Goal: Information Seeking & Learning: Learn about a topic

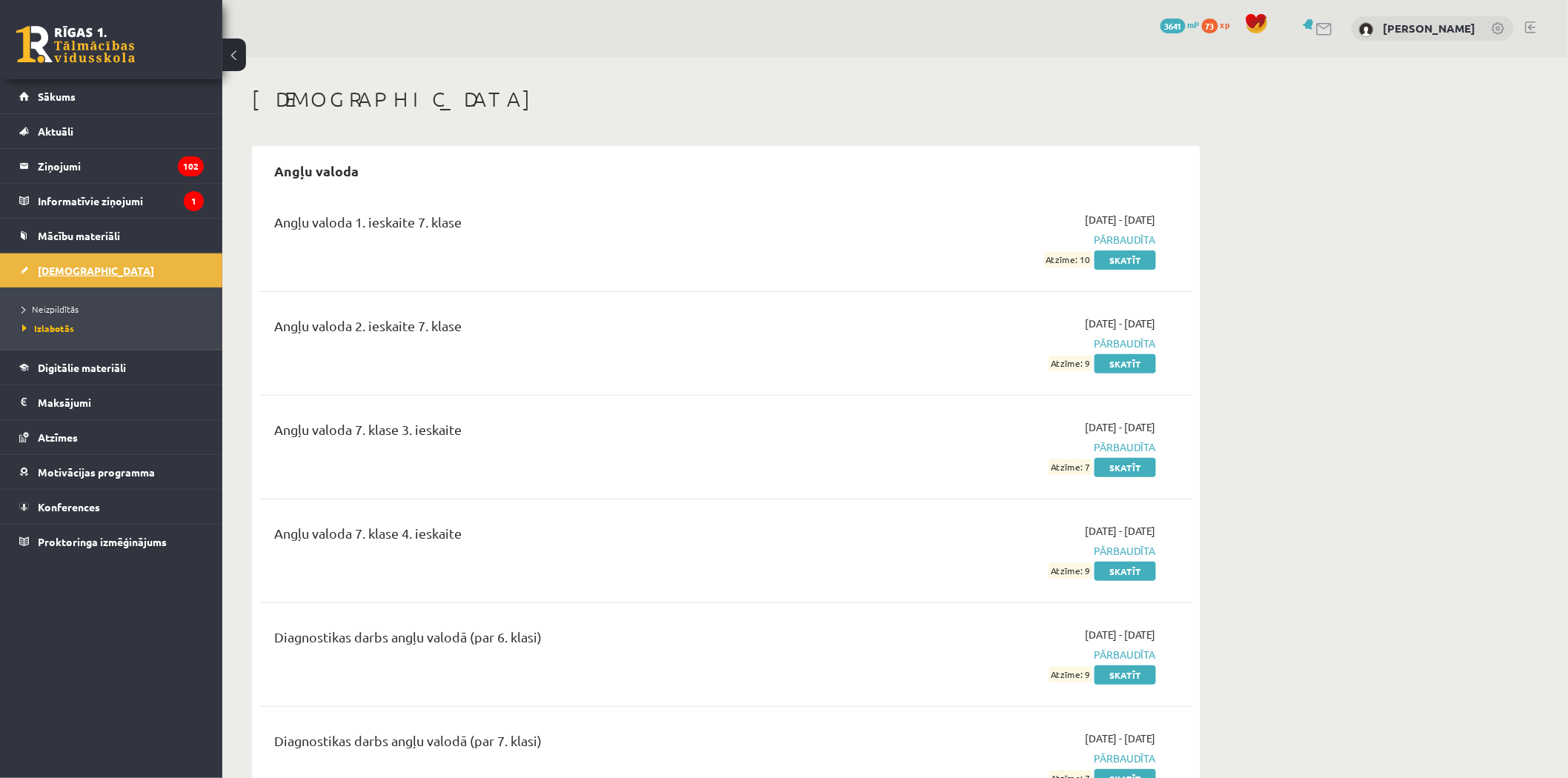
click at [76, 268] on span "[DEMOGRAPHIC_DATA]" at bounding box center [96, 270] width 117 height 14
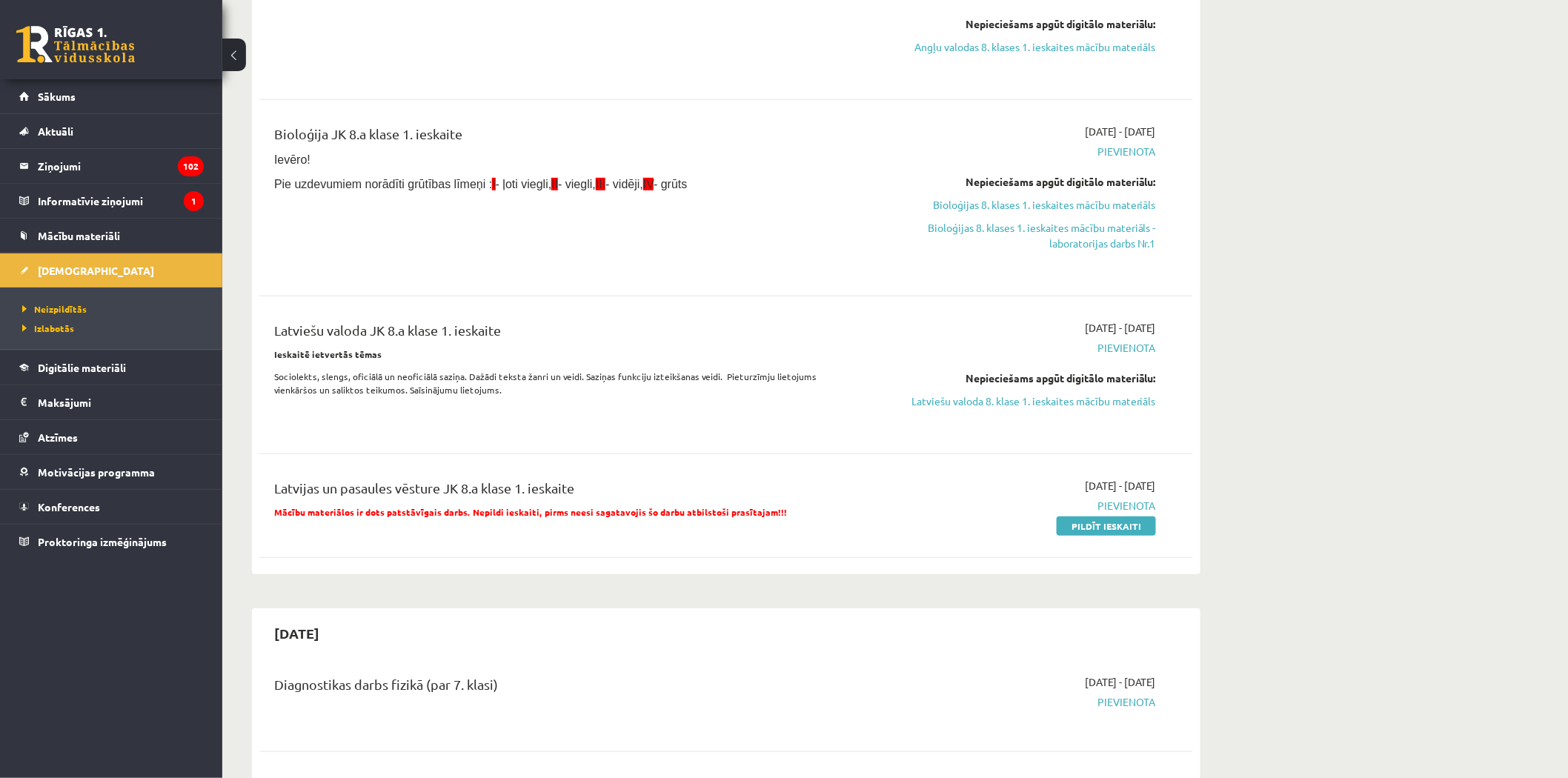
scroll to position [247, 0]
click at [1025, 402] on link "Latviešu valoda 8. klase 1. ieskaites mācību materiāls" at bounding box center [1017, 399] width 280 height 15
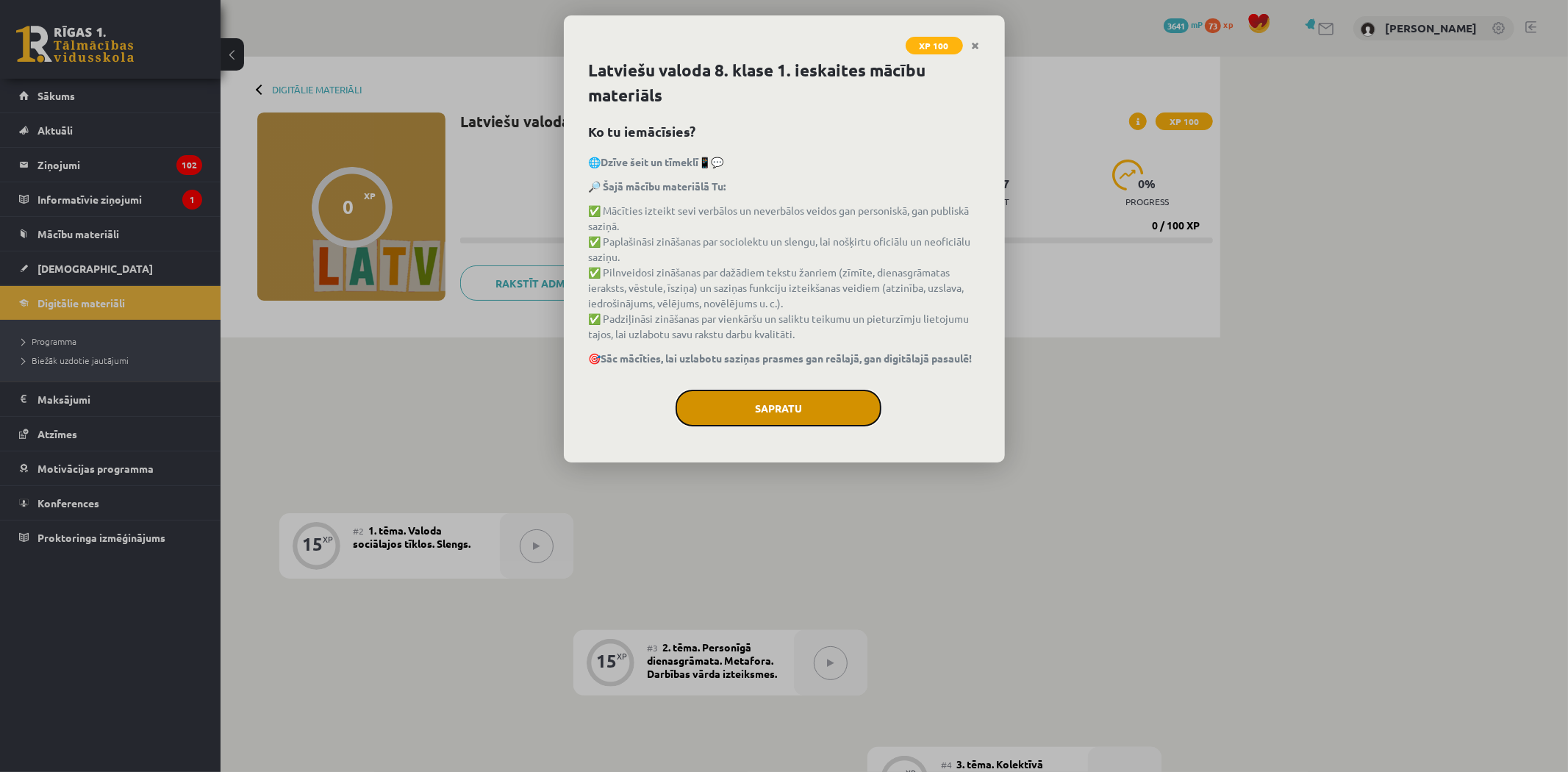
click at [840, 400] on button "Sapratu" at bounding box center [778, 407] width 206 height 36
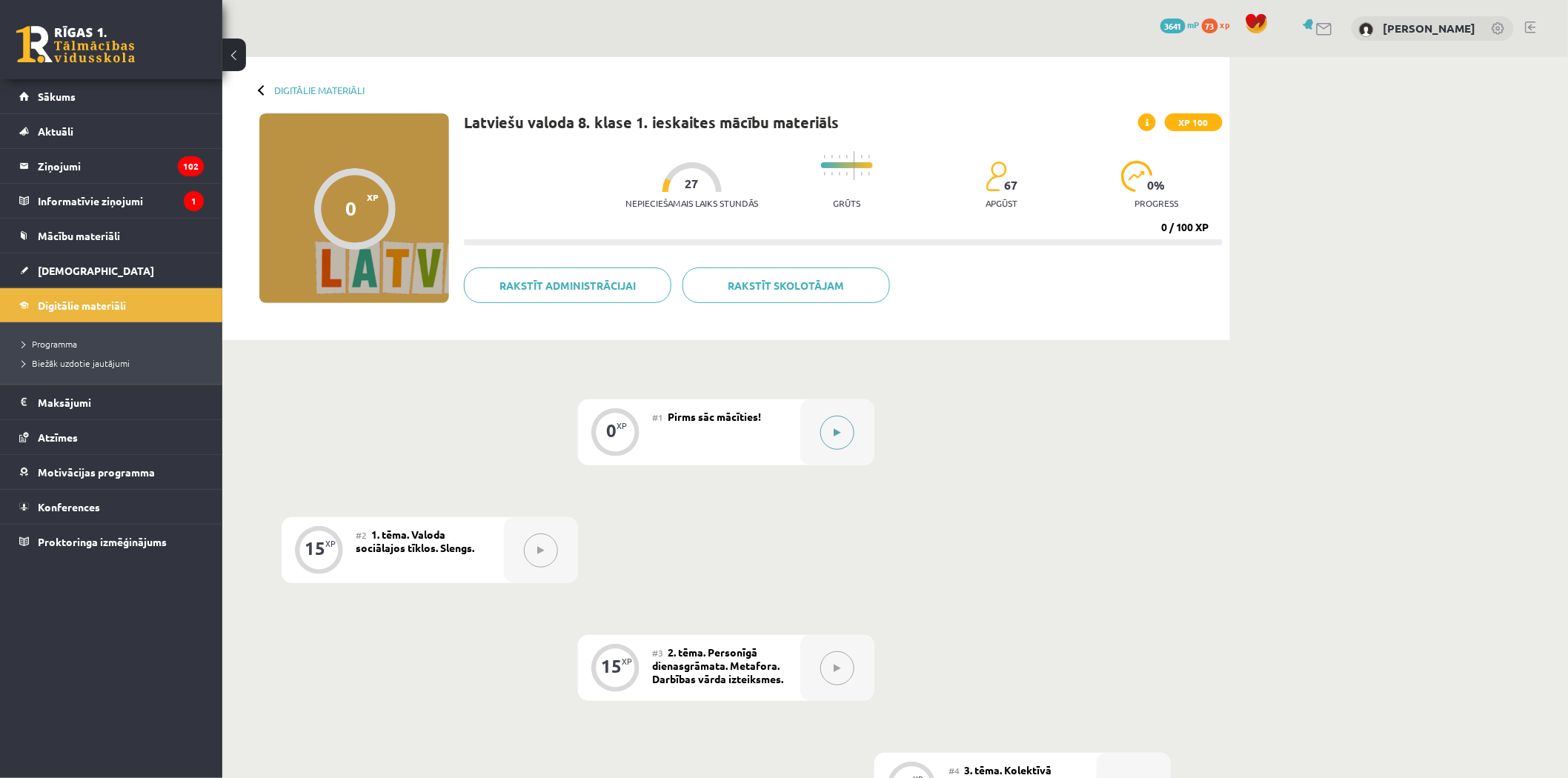
click at [841, 425] on button at bounding box center [837, 432] width 34 height 34
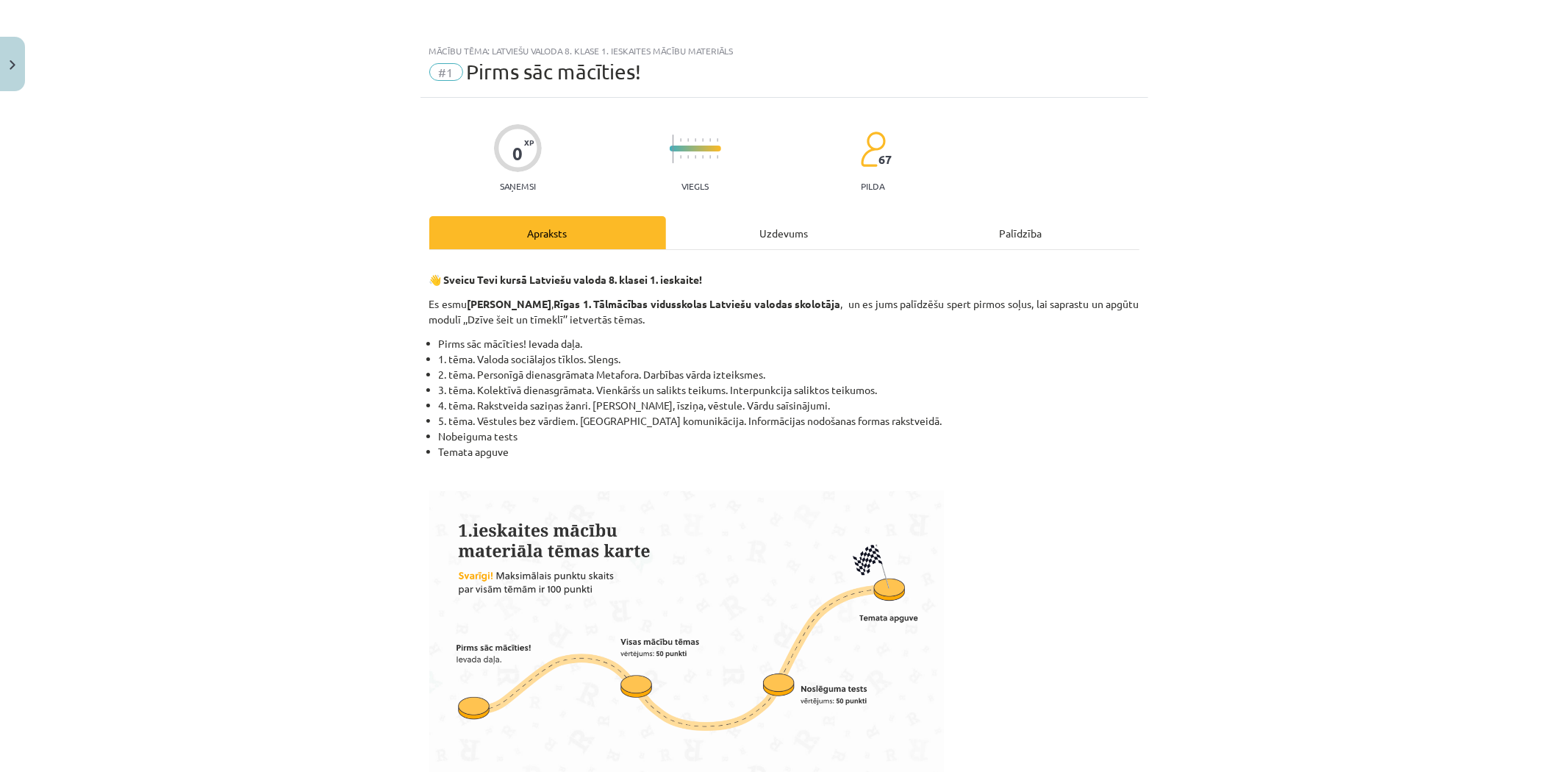
click at [833, 241] on div "Uzdevums" at bounding box center [784, 233] width 237 height 33
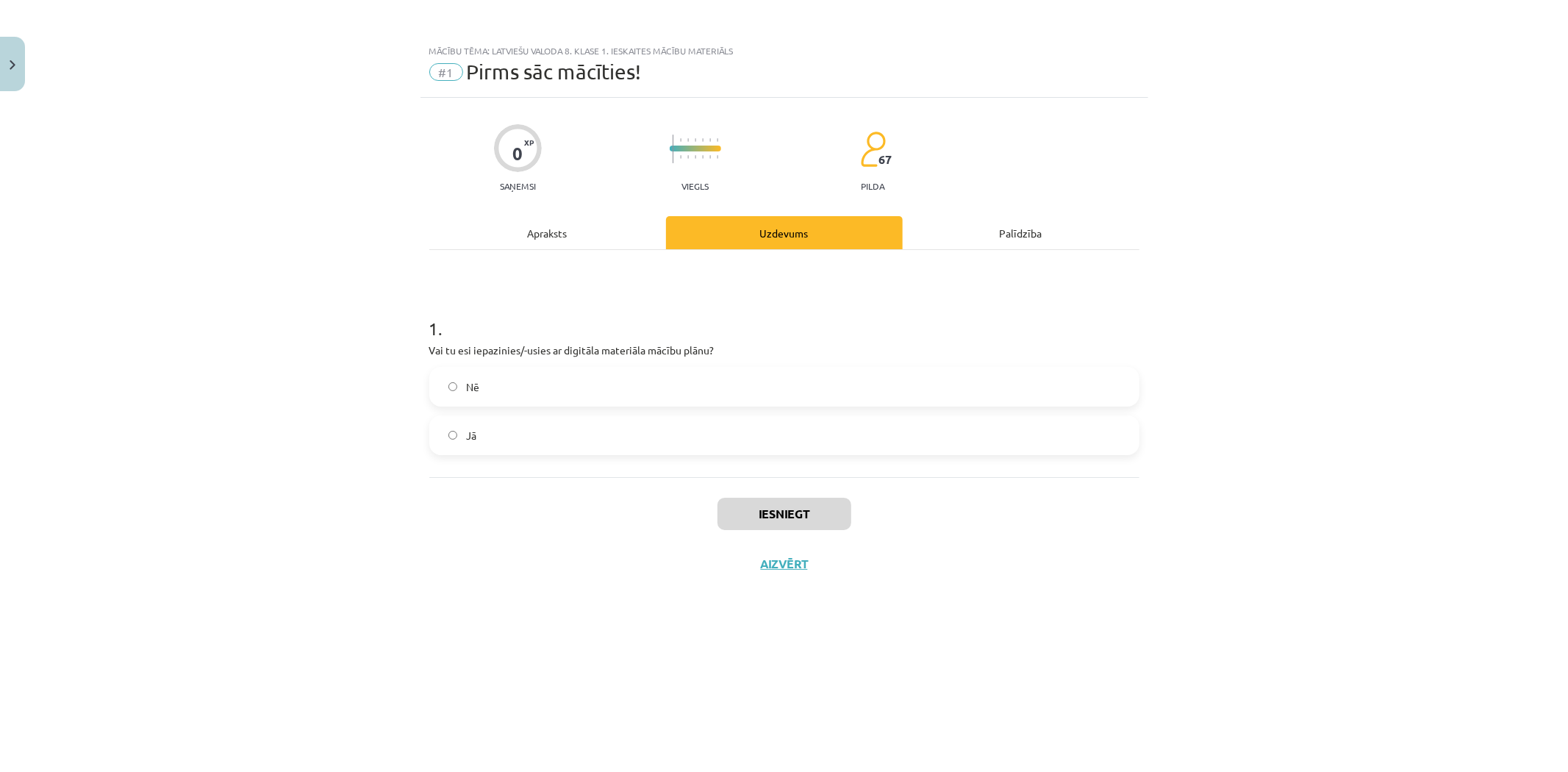
click at [522, 443] on label "Jā" at bounding box center [784, 435] width 707 height 36
click at [758, 518] on button "Iesniegt" at bounding box center [784, 514] width 134 height 32
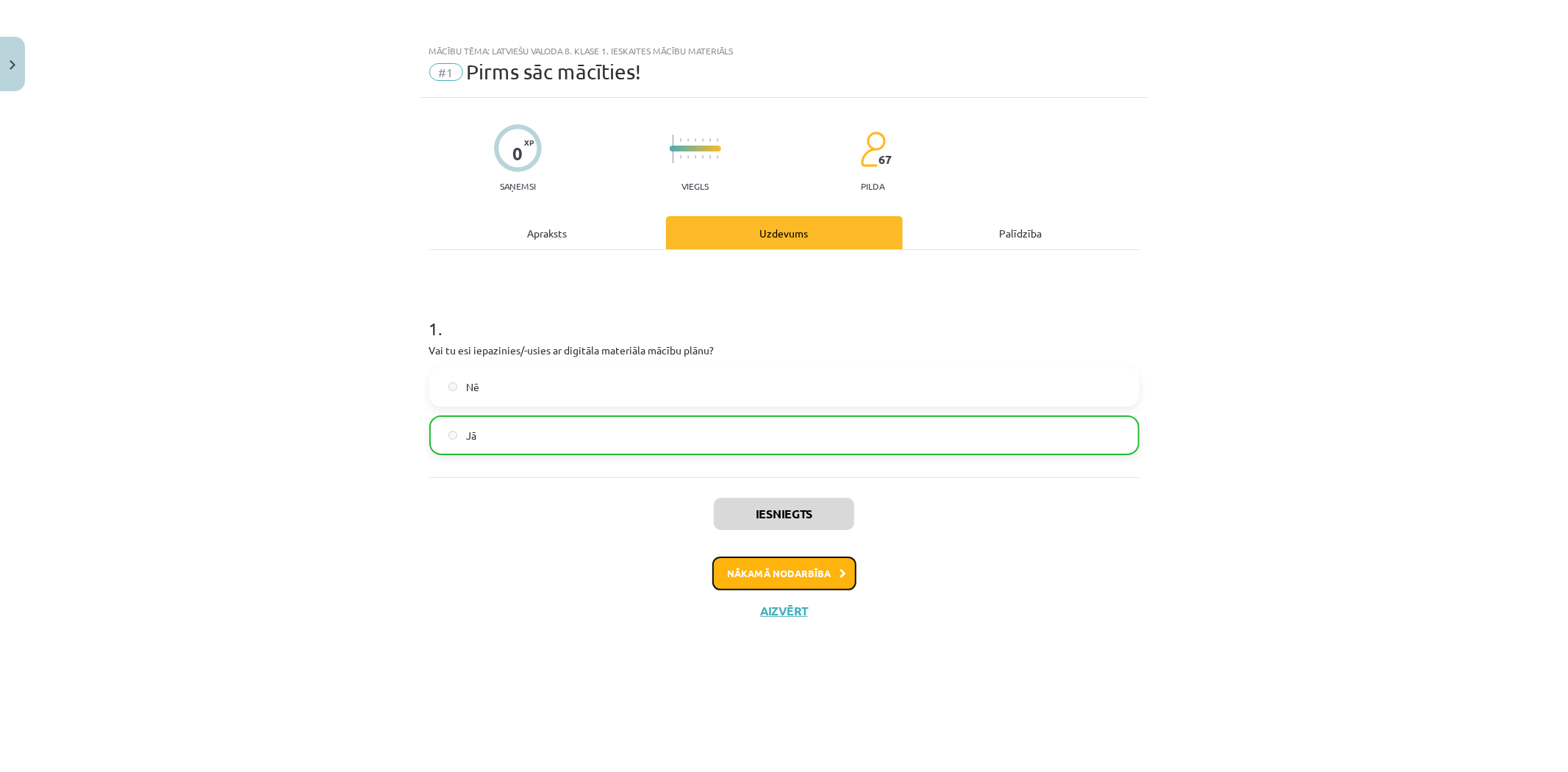
click at [843, 587] on button "Nākamā nodarbība" at bounding box center [784, 573] width 144 height 34
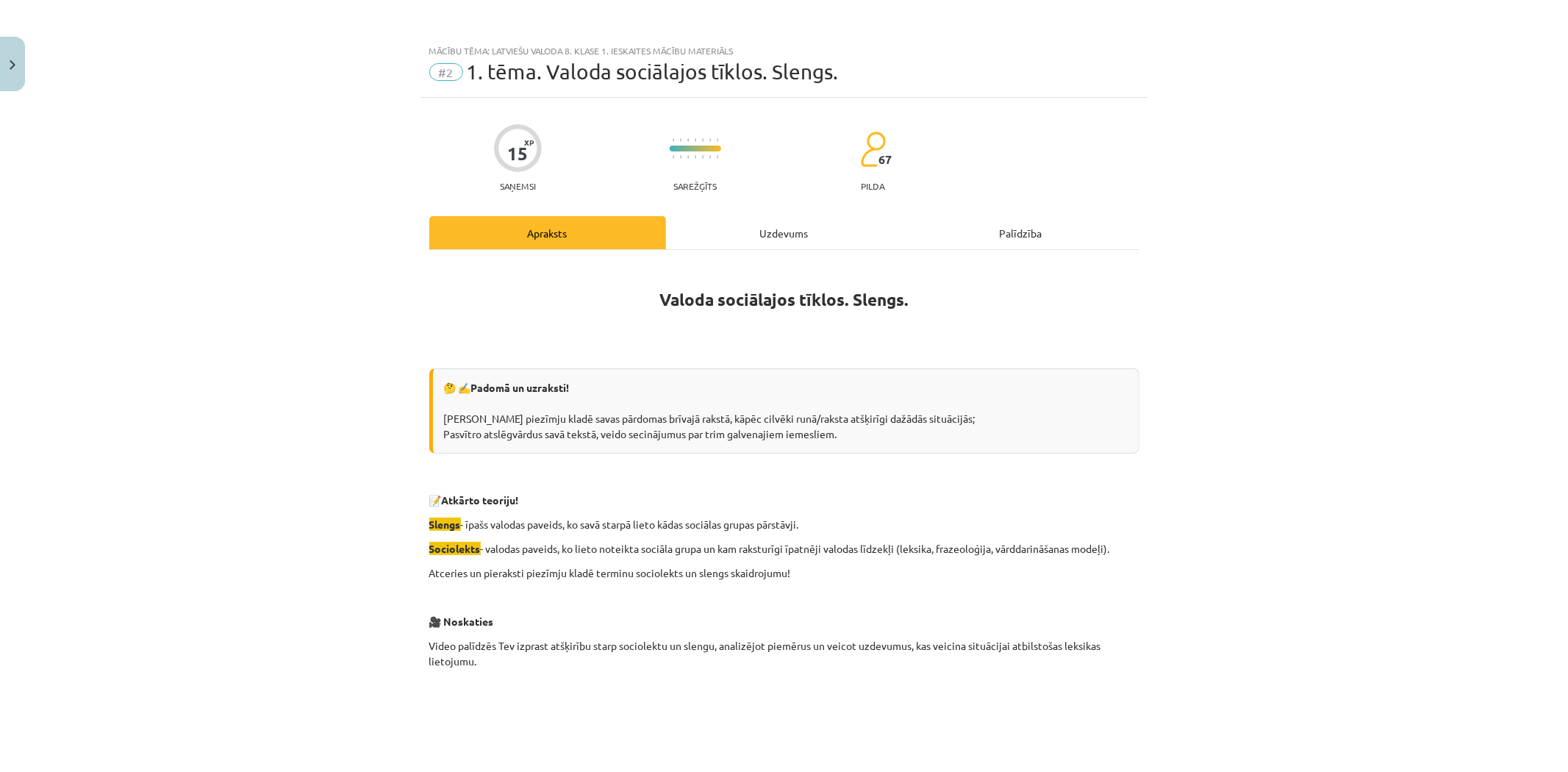
click at [730, 234] on div "Uzdevums" at bounding box center [784, 233] width 237 height 33
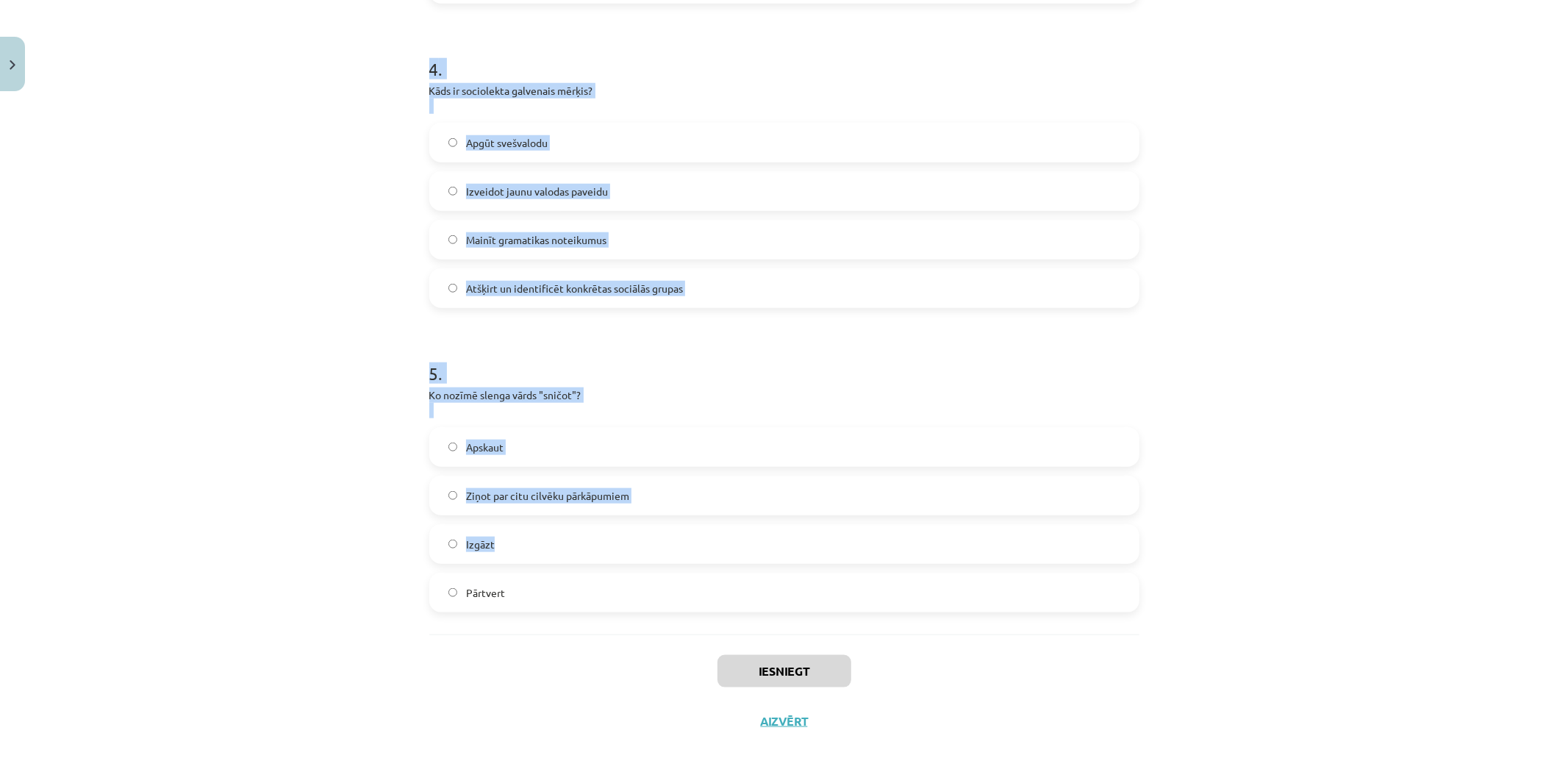
scroll to position [1167, 0]
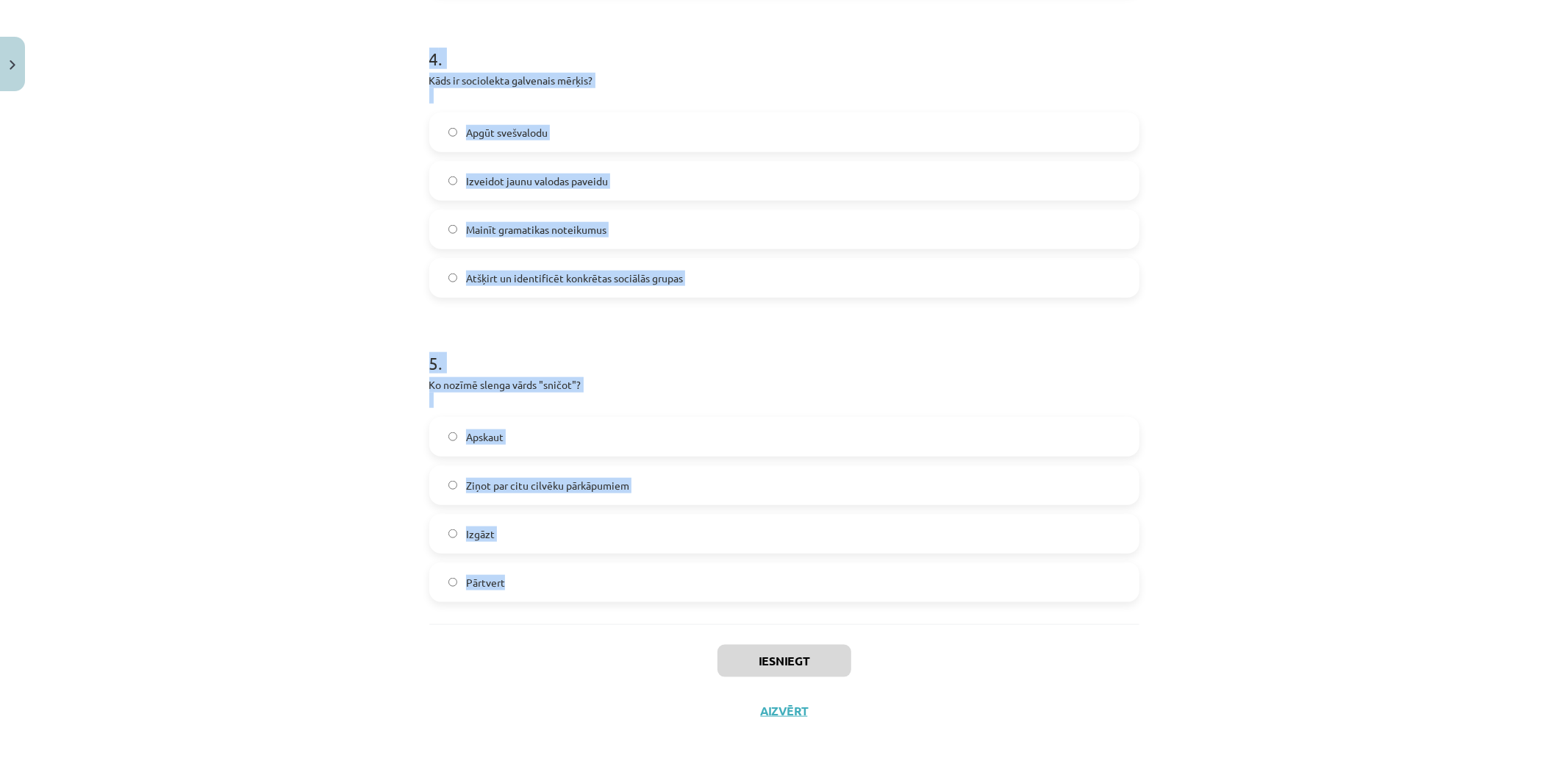
drag, startPoint x: 387, startPoint y: 282, endPoint x: 682, endPoint y: 601, distance: 434.5
click at [682, 601] on div "Mācību tēma: Latviešu valoda 8. klase 1. ieskaites mācību materiāls #2 1. tēma.…" at bounding box center [784, 386] width 1568 height 772
copy form "1 . Kura no šīm grupām varētu izmantot sociolektu? IT speciālisti Ārsti Pusaudž…"
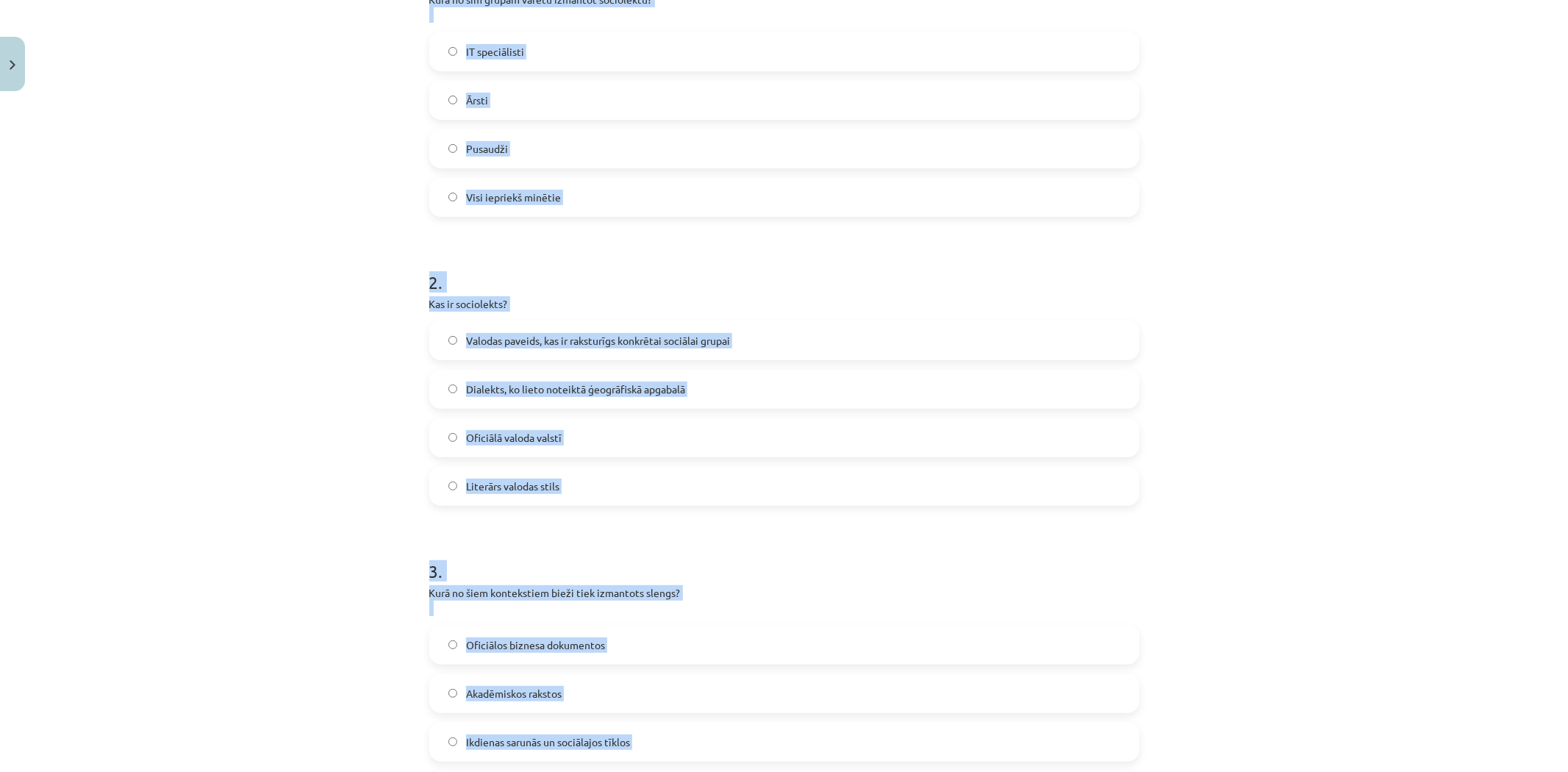
click at [147, 432] on div "Mācību tēma: Latviešu valoda 8. klase 1. ieskaites mācību materiāls #2 1. tēma.…" at bounding box center [784, 386] width 1568 height 772
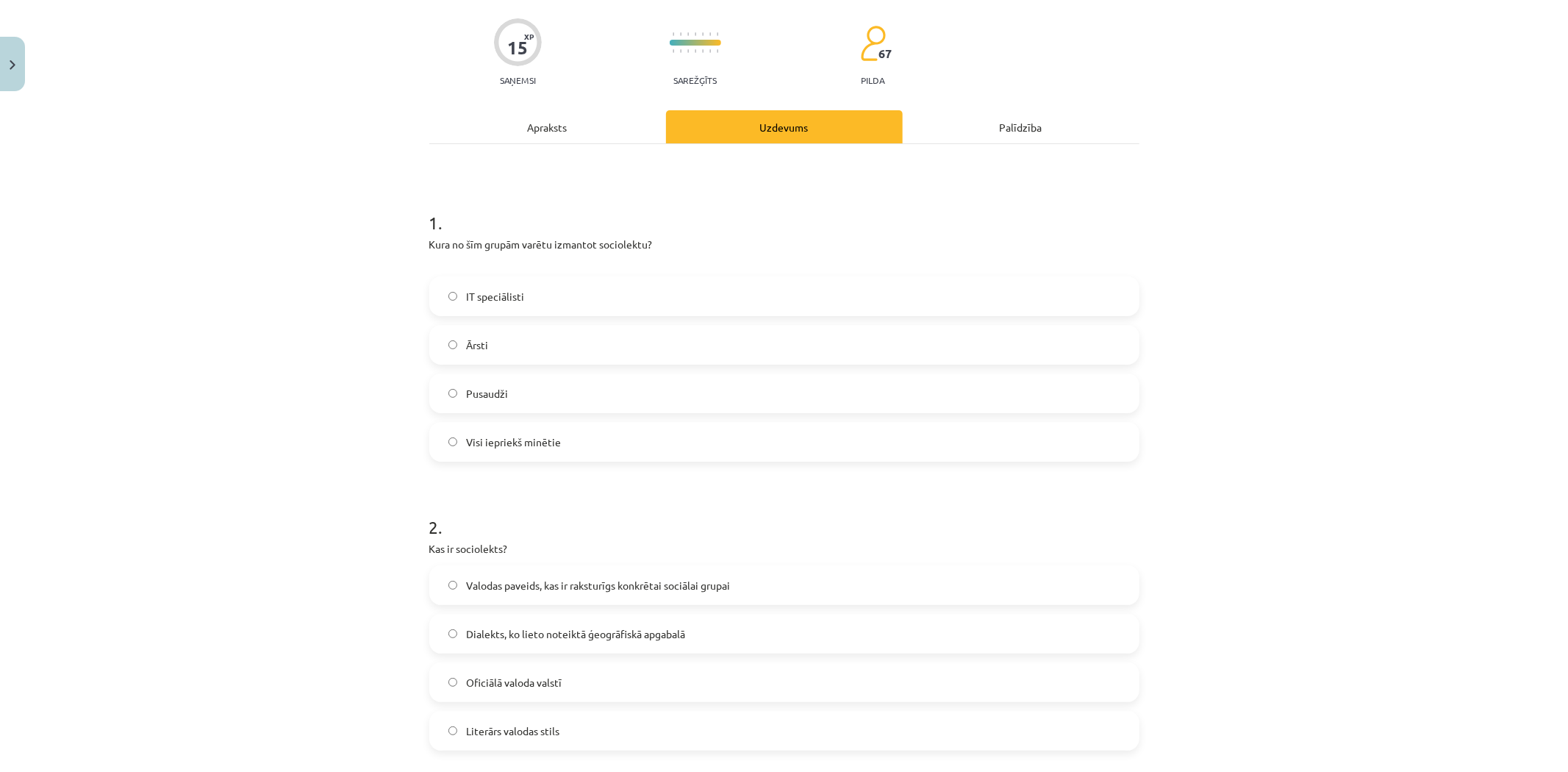
click at [506, 446] on span "Visi iepriekš minētie" at bounding box center [514, 441] width 95 height 15
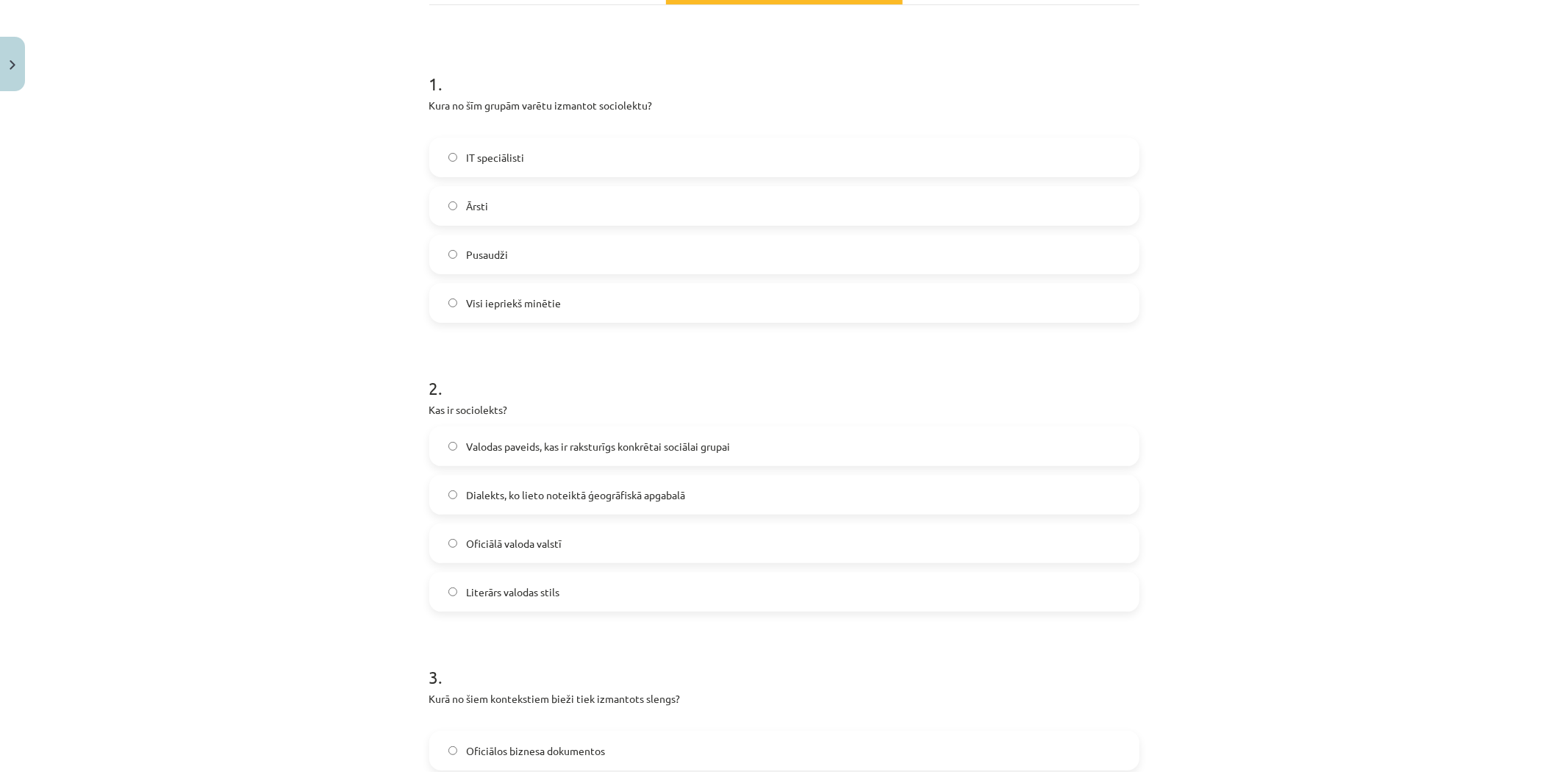
scroll to position [432, 0]
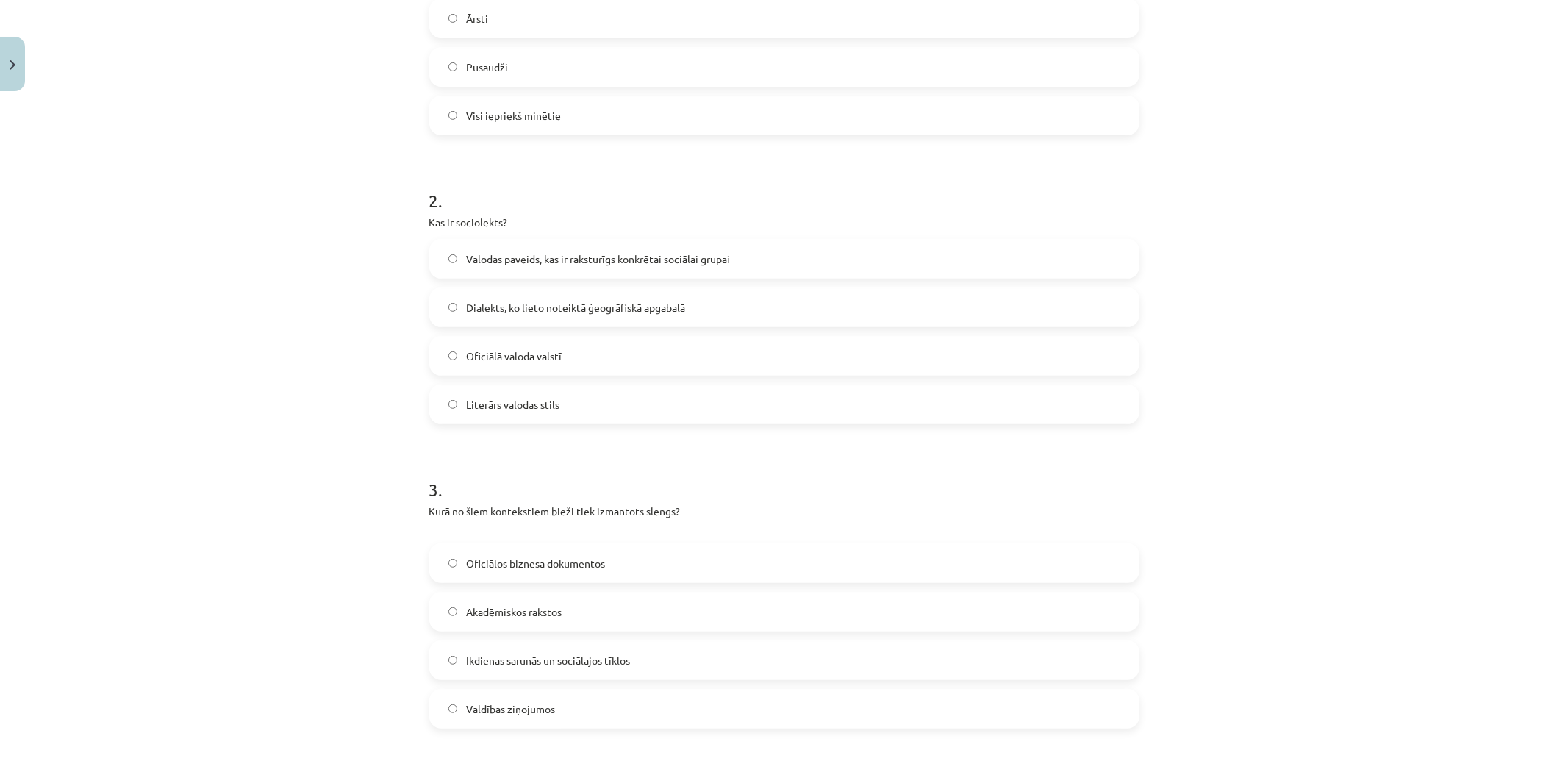
click at [620, 255] on span "Valodas paveids, kas ir raksturīgs konkrētai sociālai grupai" at bounding box center [598, 258] width 264 height 15
click at [496, 656] on span "Ikdienas sarunās un sociālajos tīklos" at bounding box center [548, 659] width 164 height 15
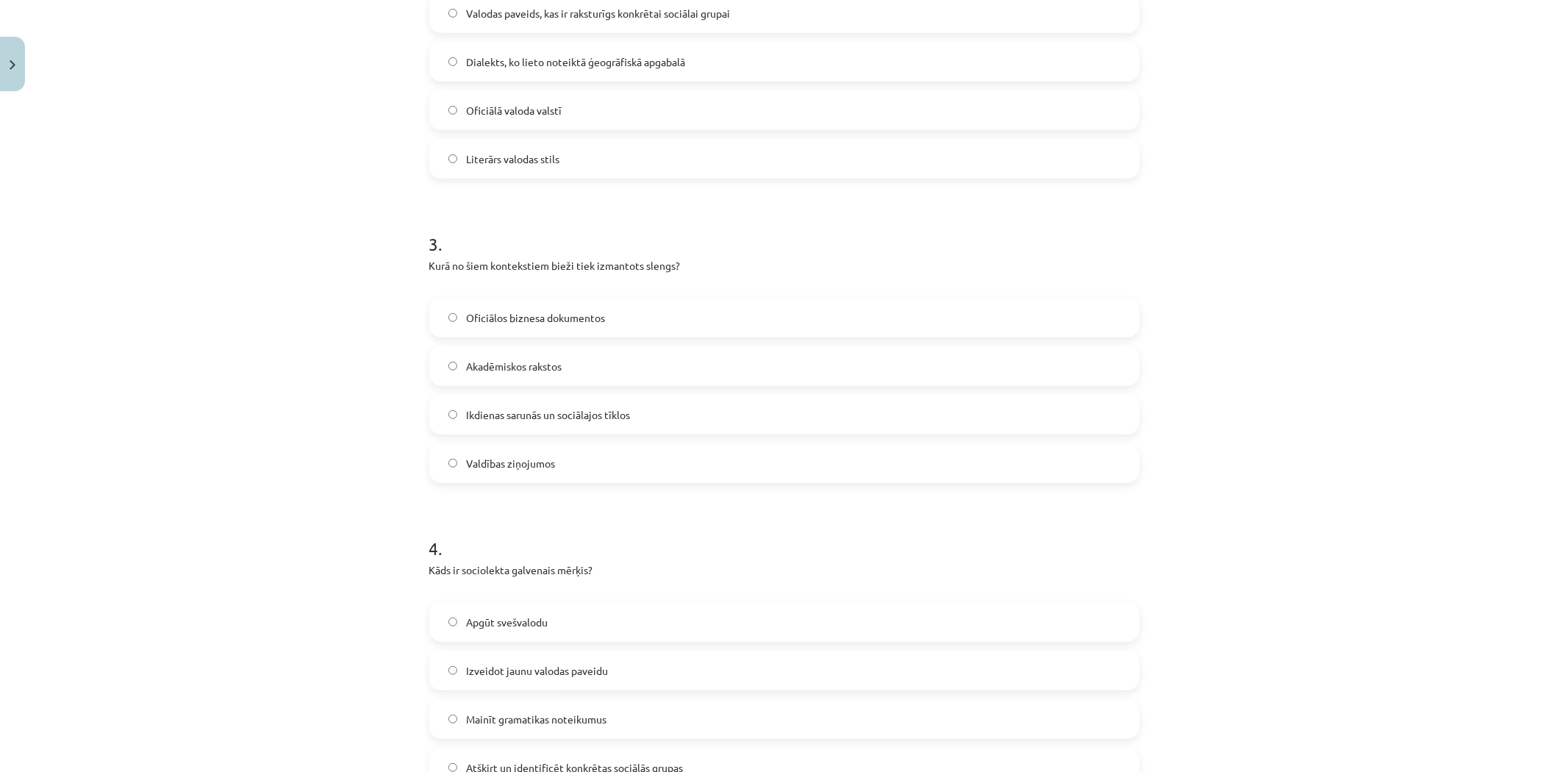
scroll to position [759, 0]
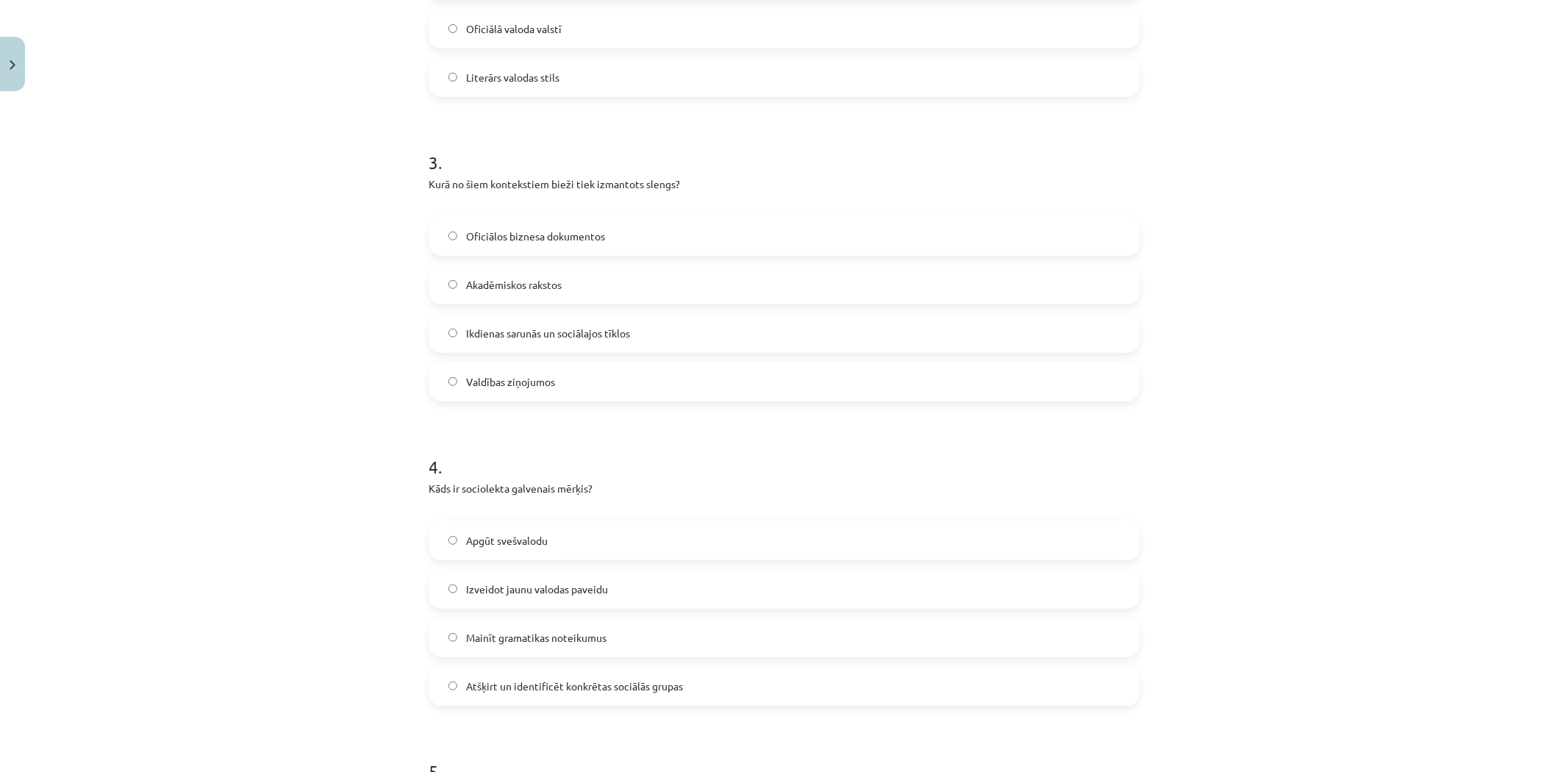
click at [555, 678] on span "Atšķirt un identificēt konkrētas sociālās grupas" at bounding box center [575, 686] width 217 height 15
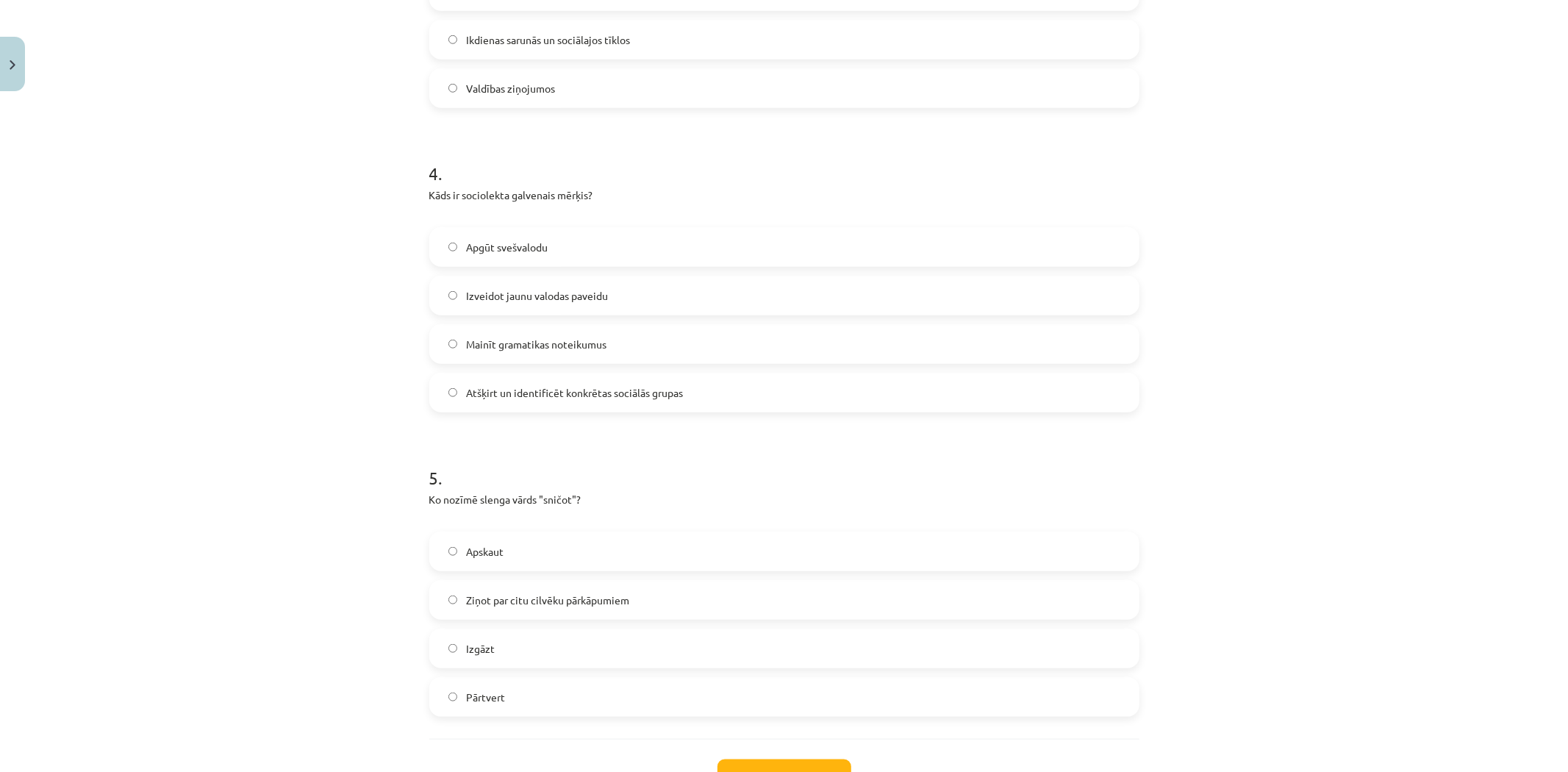
scroll to position [1085, 0]
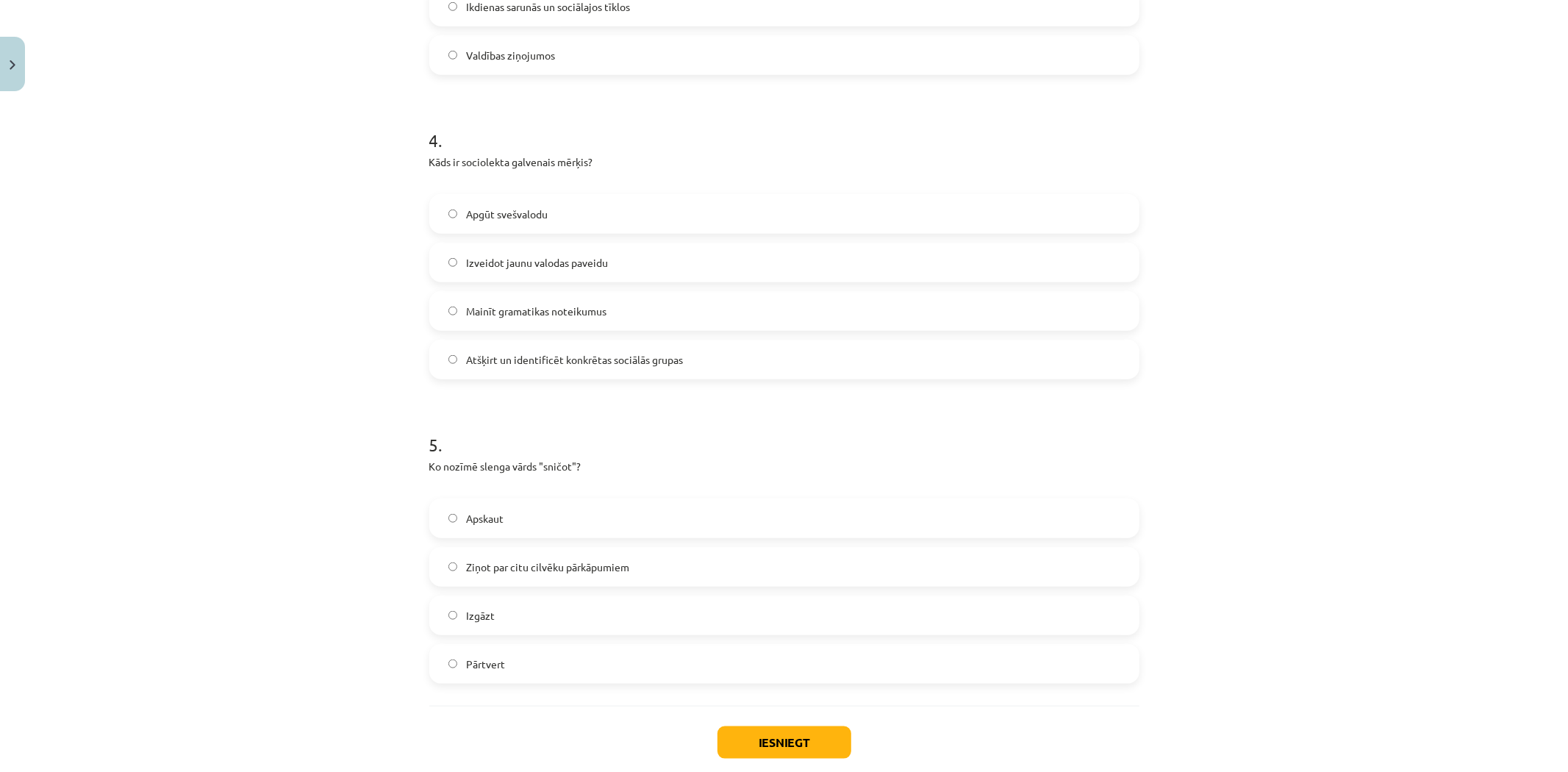
click at [566, 586] on div "Apskaut Ziņot par citu cilvēku pārkāpumiem Izgāzt Pārtvert" at bounding box center [784, 591] width 710 height 185
click at [564, 571] on span "Ziņot par citu cilvēku pārkāpumiem" at bounding box center [548, 567] width 163 height 15
click at [759, 745] on button "Iesniegt" at bounding box center [784, 742] width 134 height 32
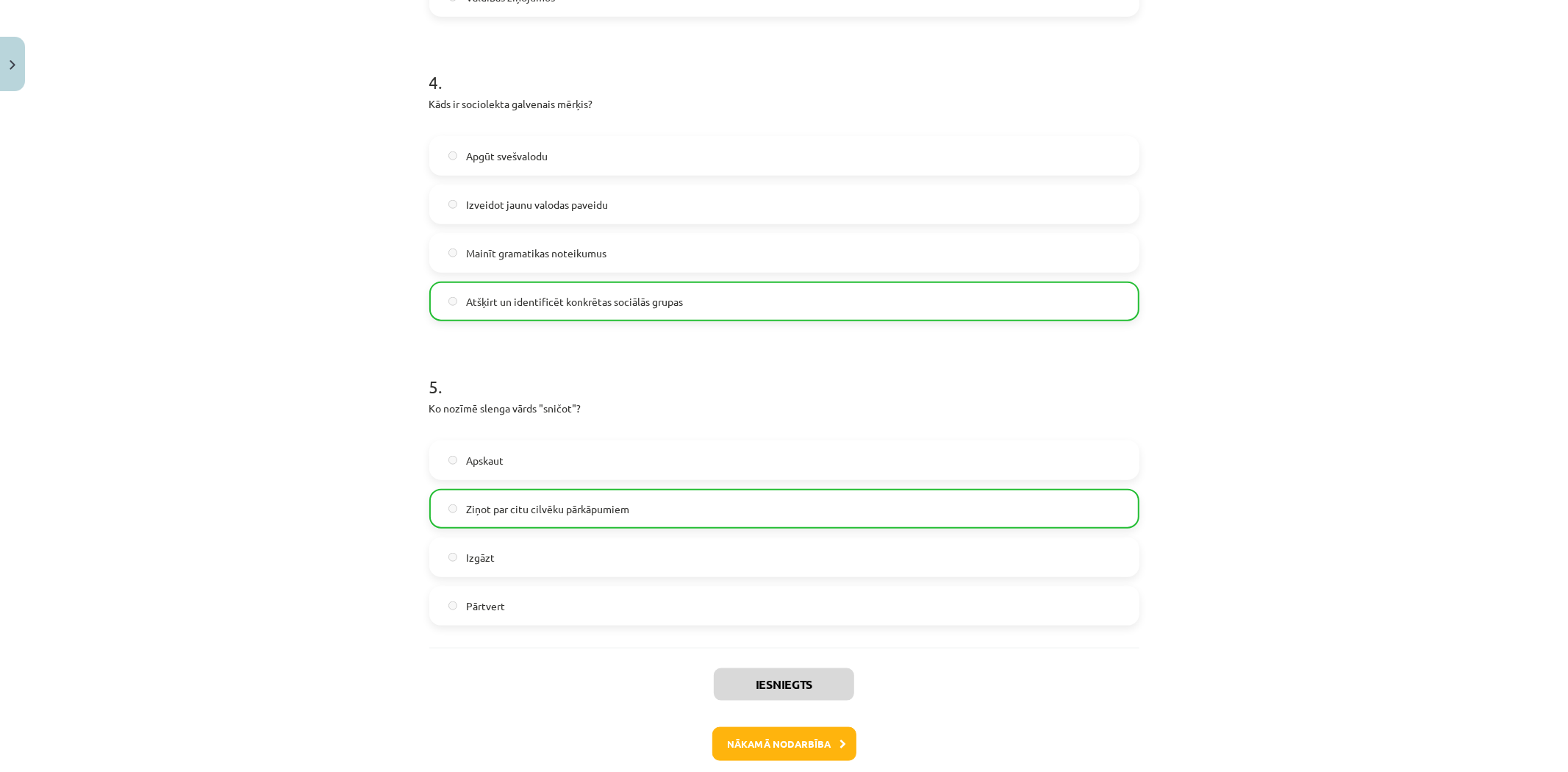
scroll to position [1214, 0]
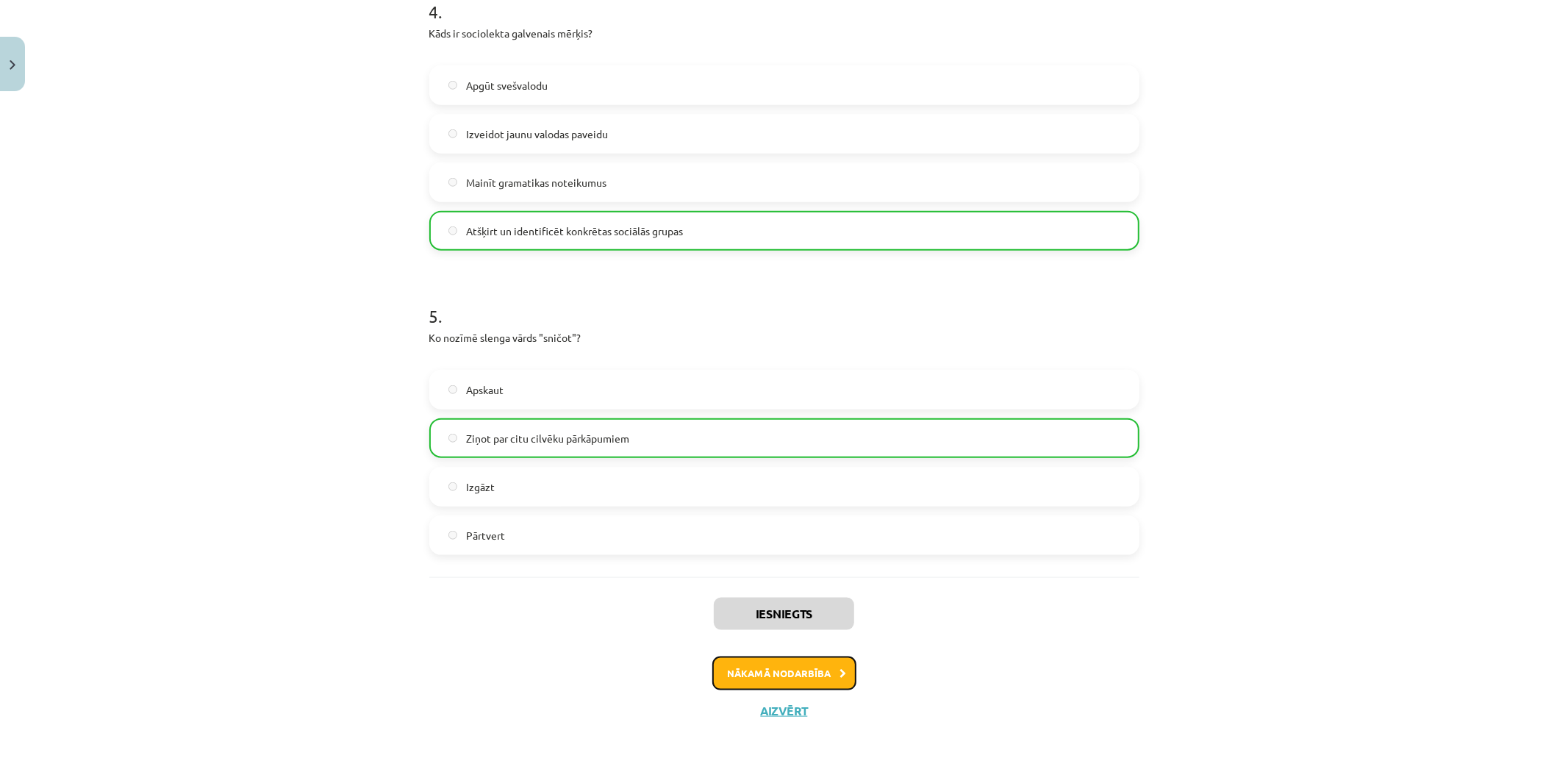
click at [774, 672] on button "Nākamā nodarbība" at bounding box center [784, 673] width 144 height 34
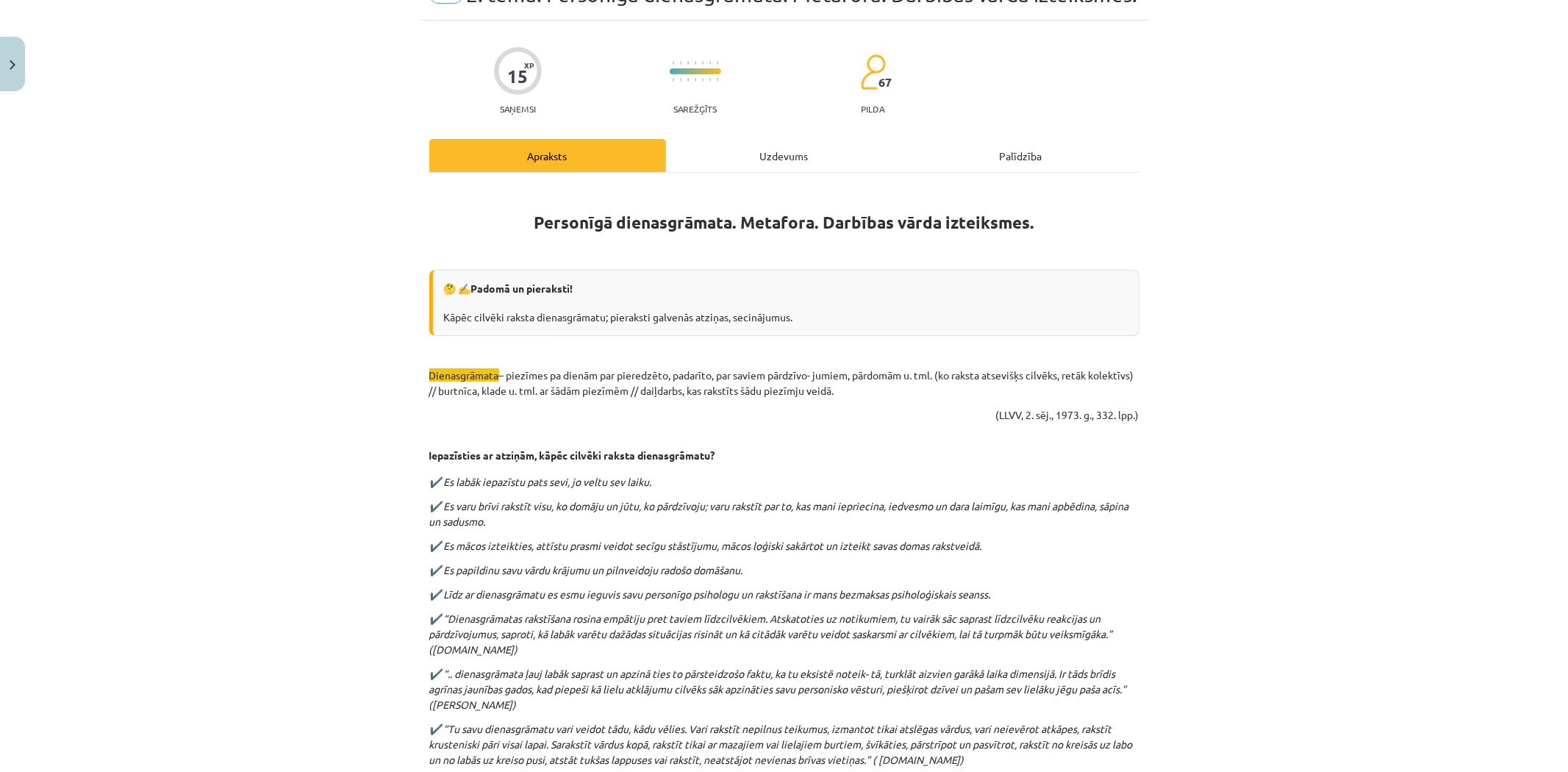
scroll to position [36, 0]
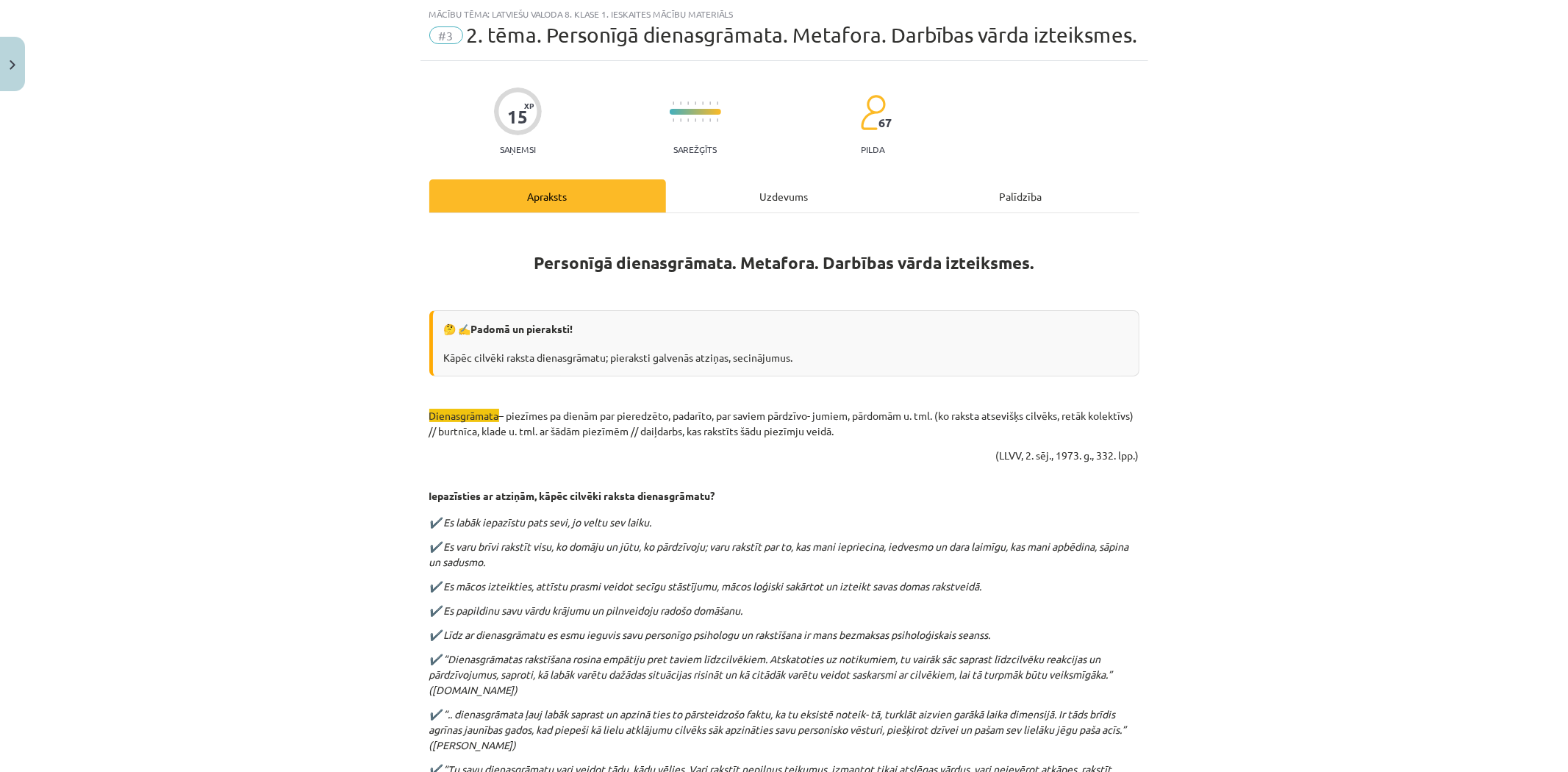
click at [753, 189] on div "Uzdevums" at bounding box center [784, 196] width 237 height 33
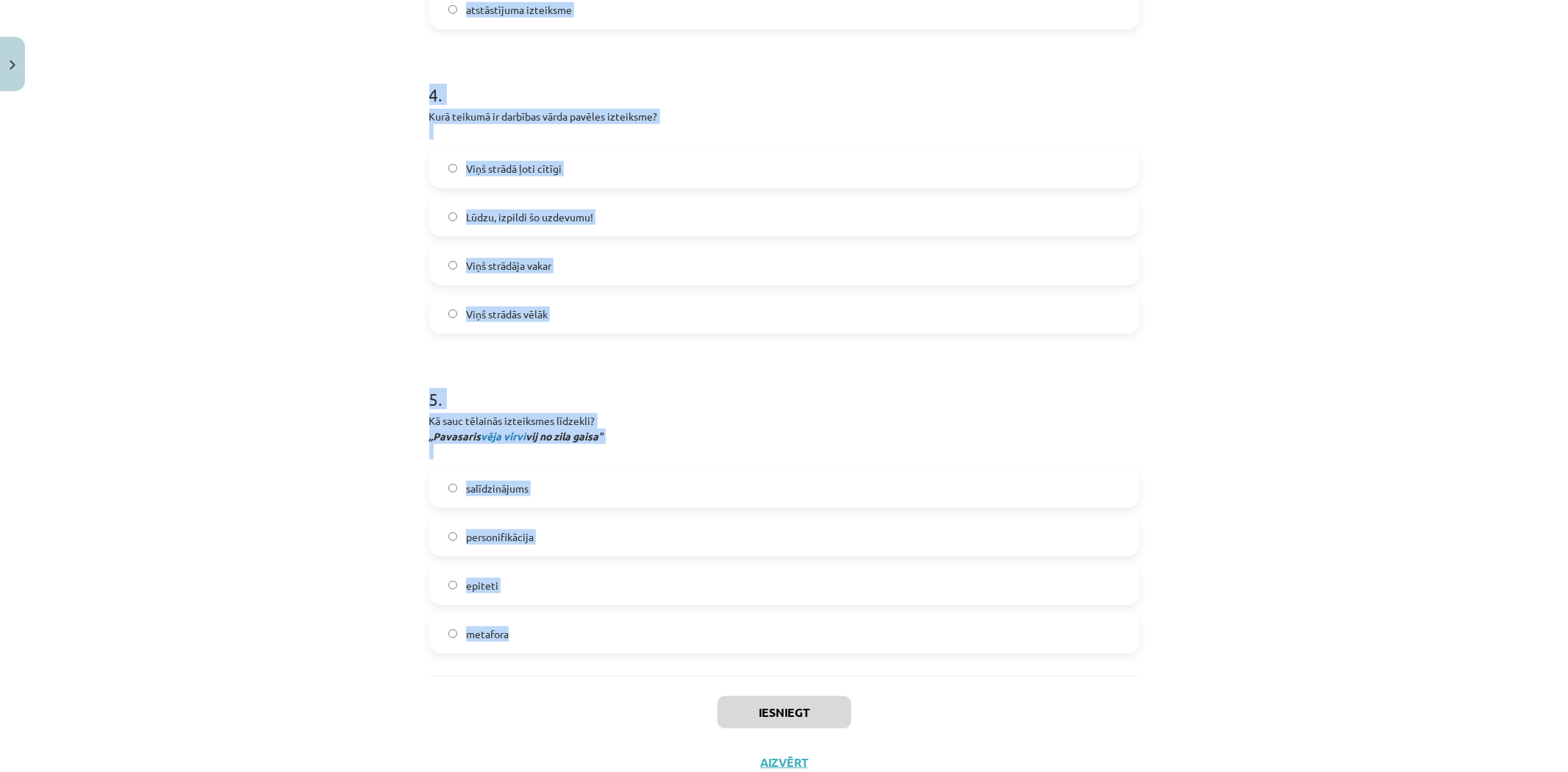
scroll to position [1198, 0]
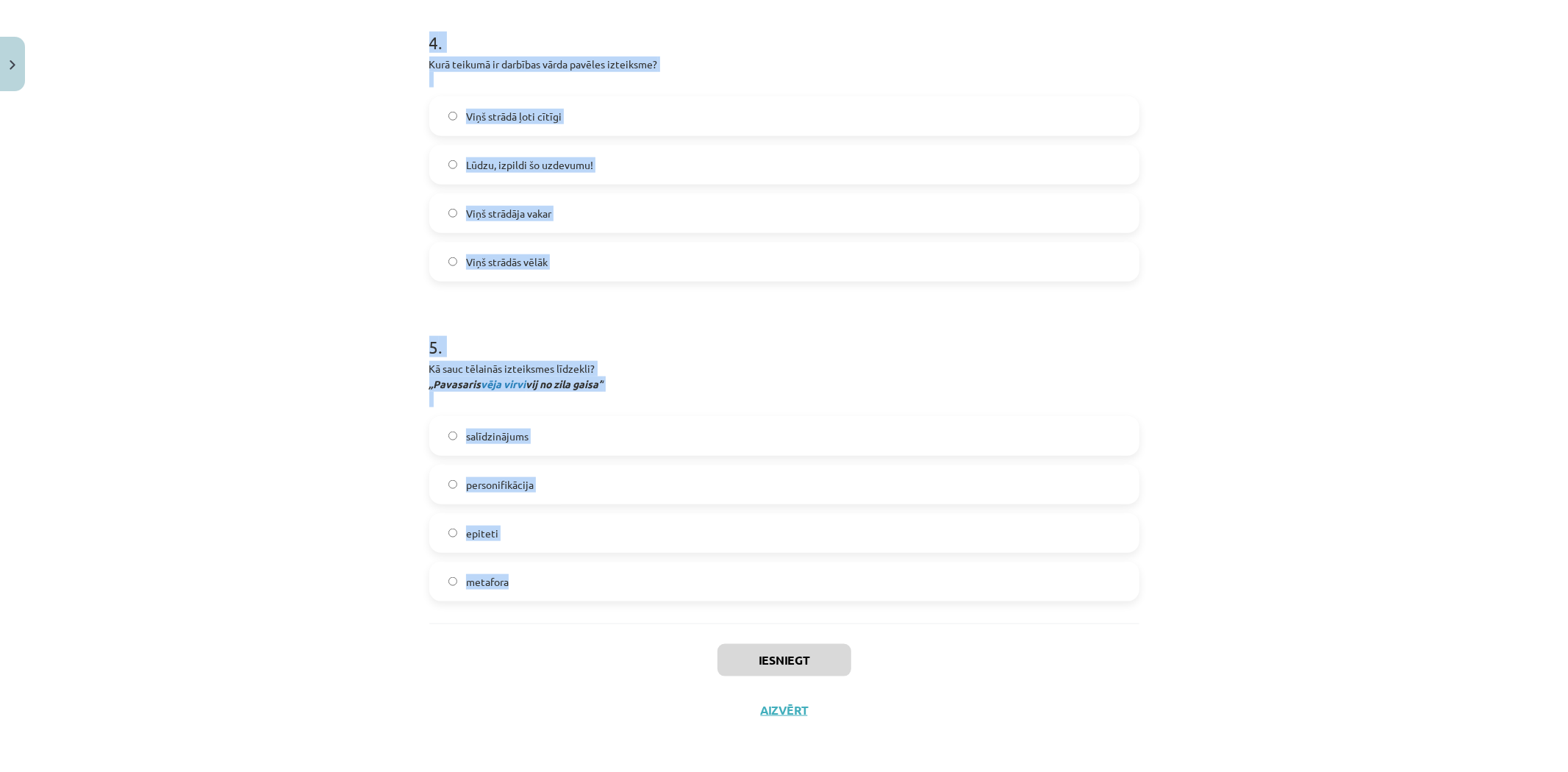
drag, startPoint x: 419, startPoint y: 289, endPoint x: 913, endPoint y: 590, distance: 578.5
copy form "1 . Kas ir dienasgrāmata? Zinātniska publikācija Personīgais pierakstu žurnāls …"
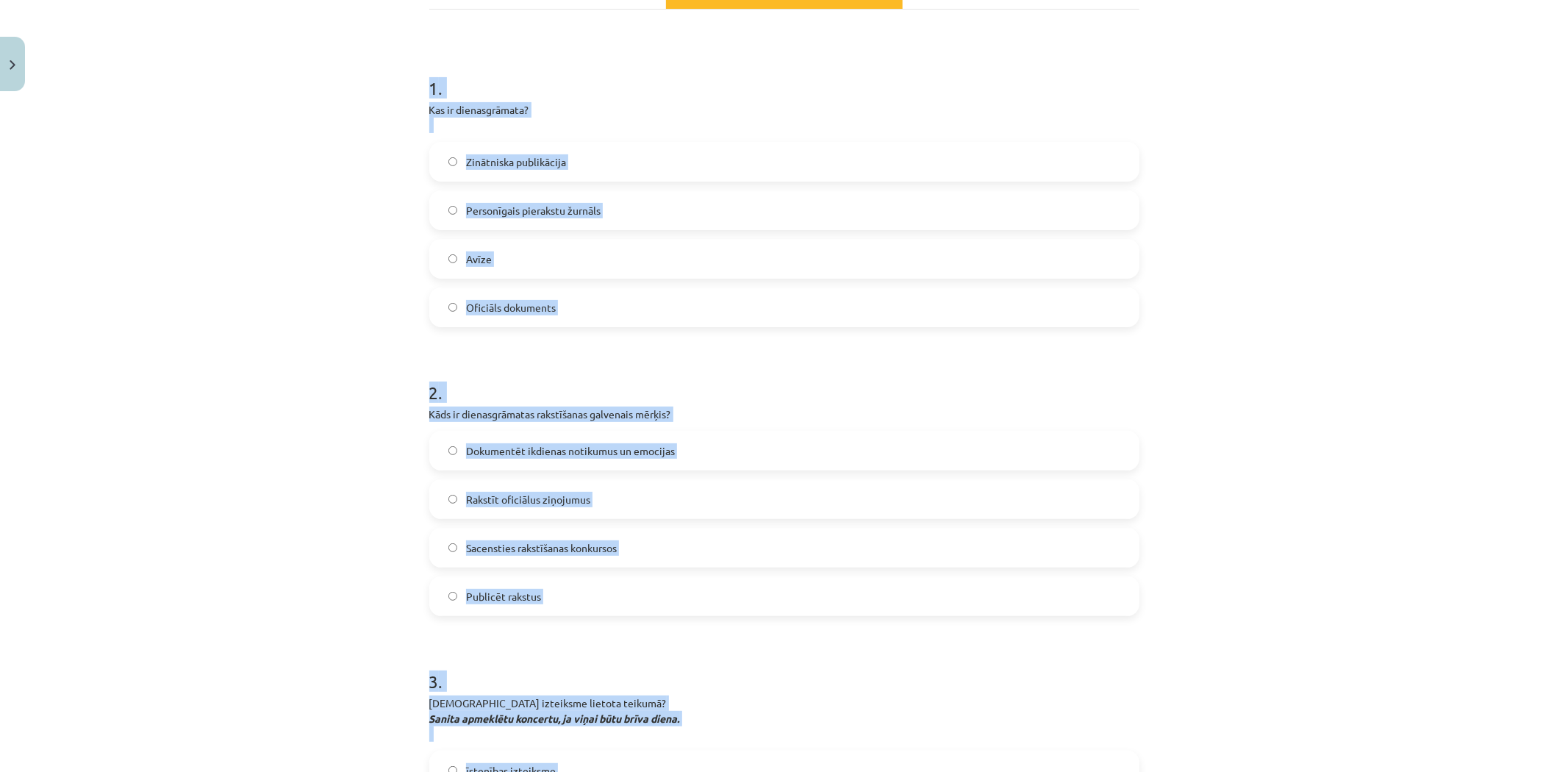
scroll to position [136, 0]
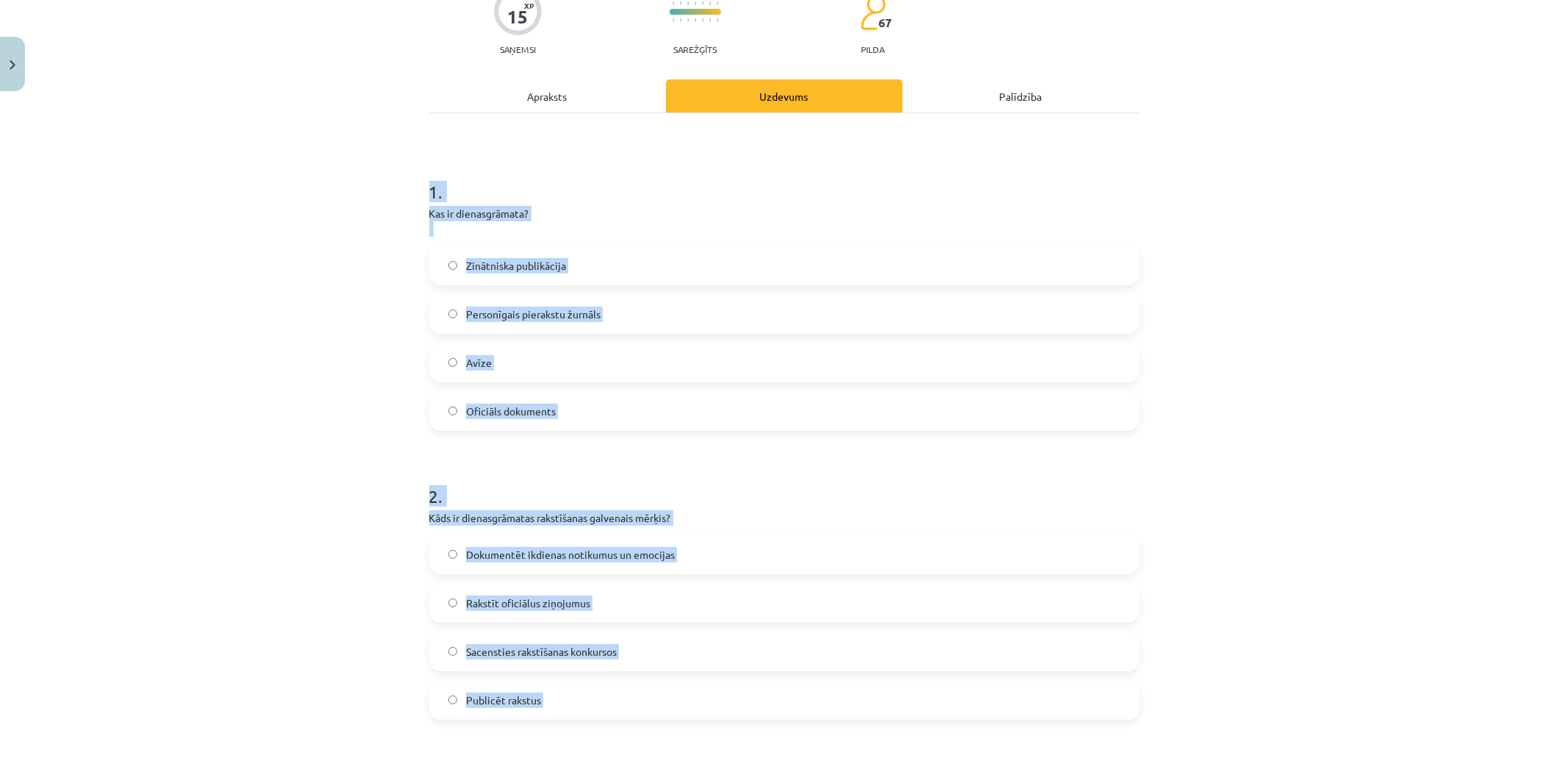
click at [510, 298] on label "Personīgais pierakstu žurnāls" at bounding box center [784, 314] width 707 height 36
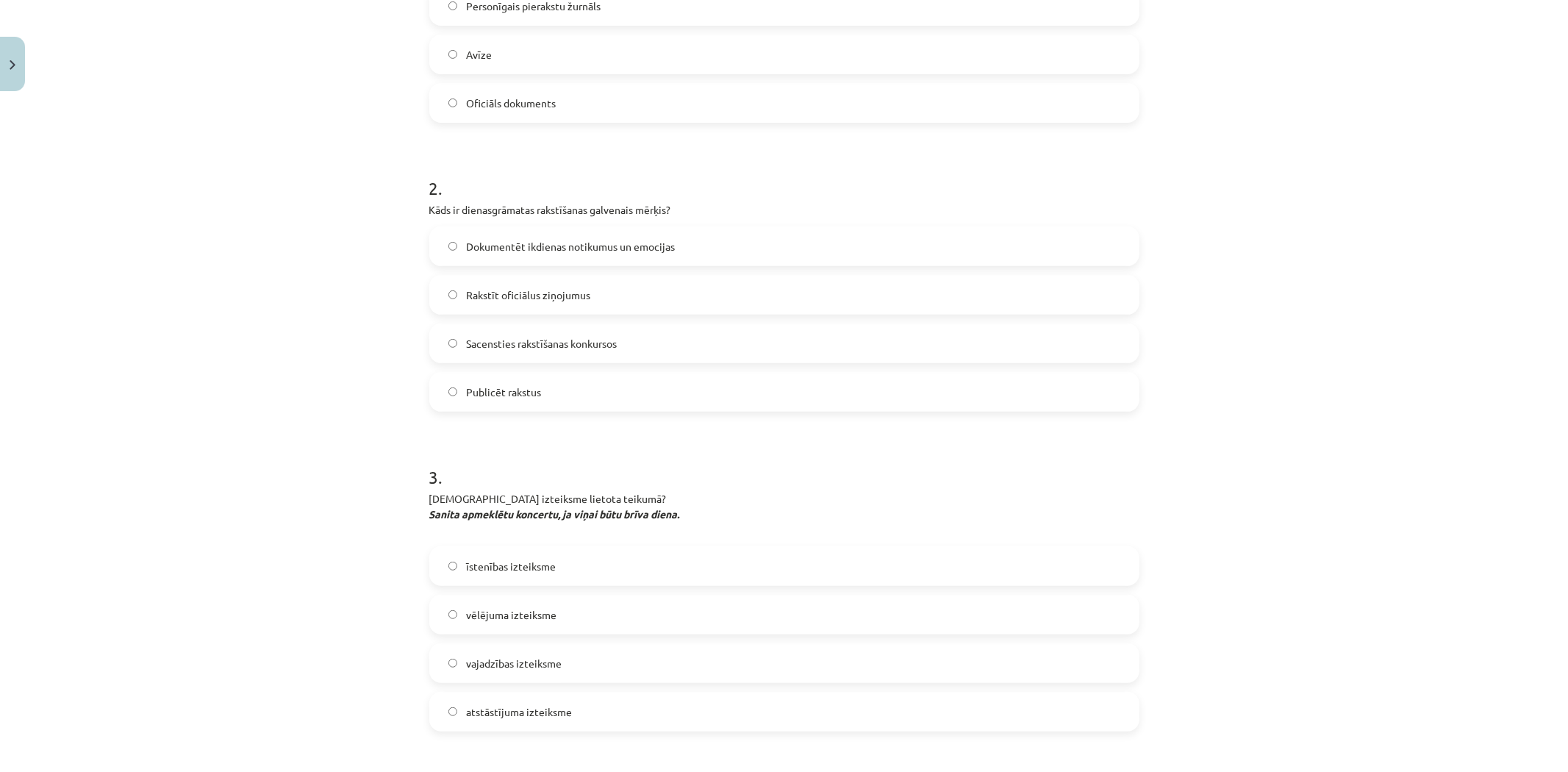
scroll to position [464, 0]
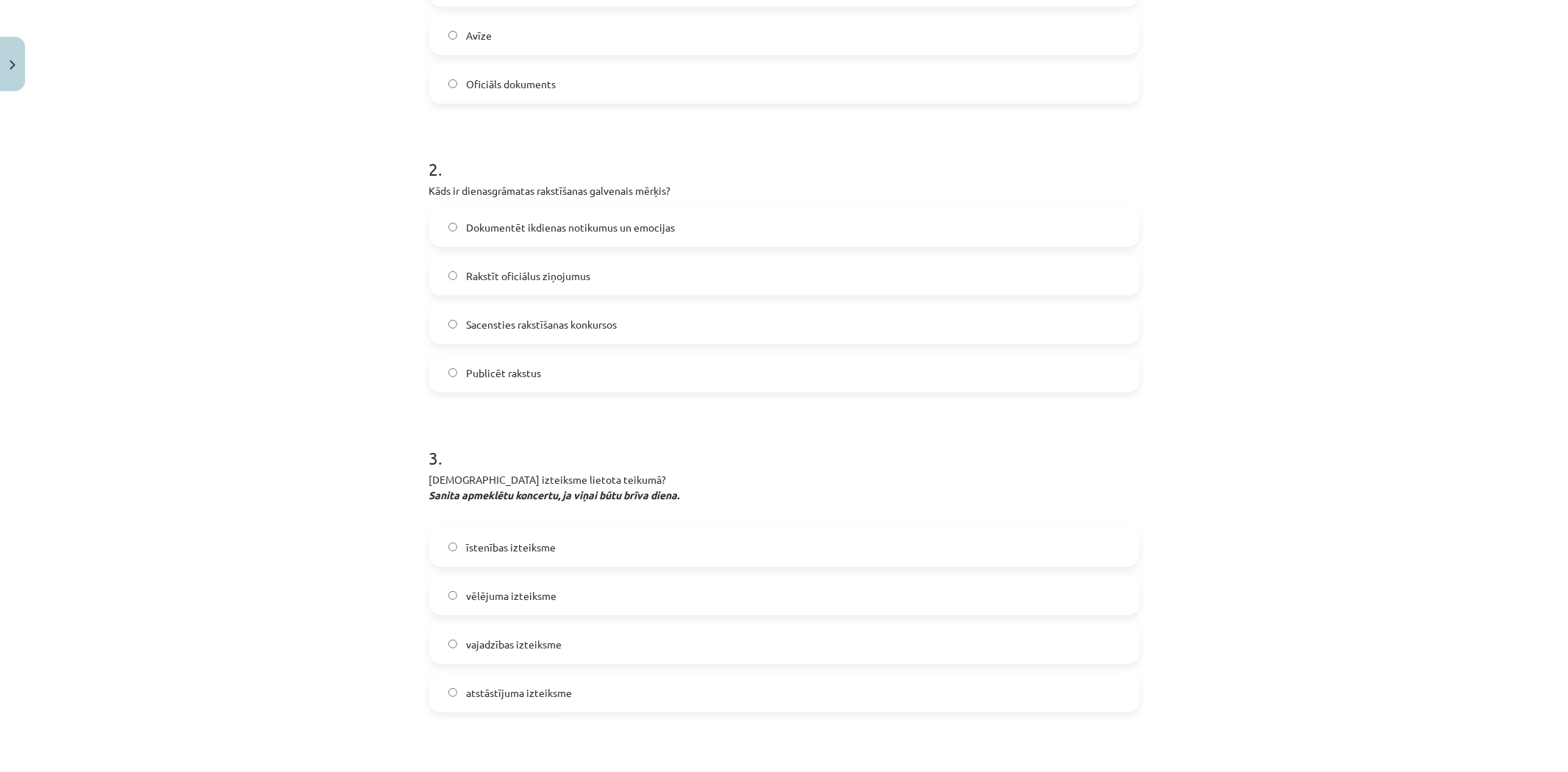
click at [594, 220] on span "Dokumentēt ikdienas notikumus un emocijas" at bounding box center [570, 227] width 208 height 15
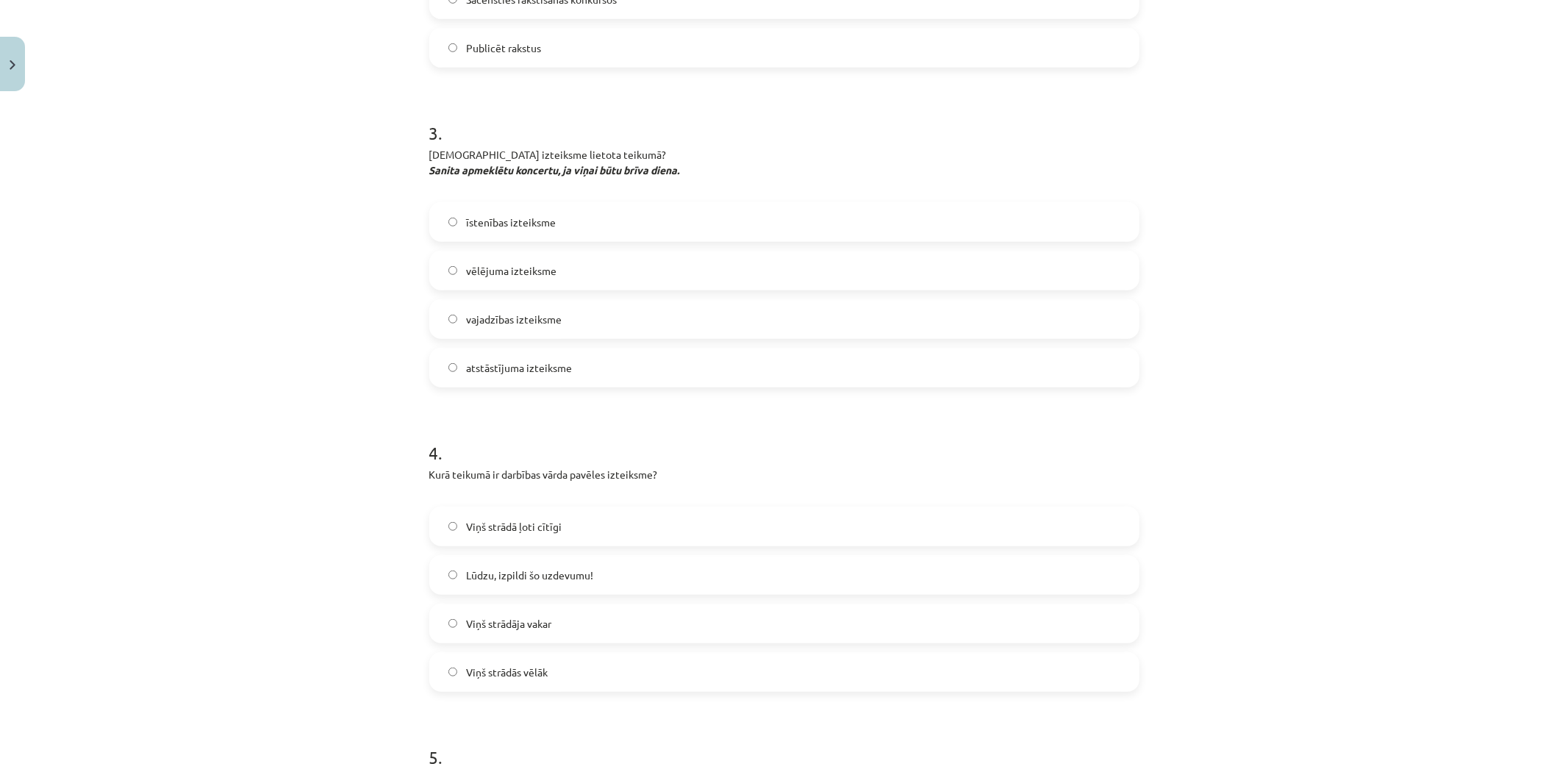
scroll to position [790, 0]
click at [540, 266] on span "vēlējuma izteiksme" at bounding box center [511, 269] width 90 height 15
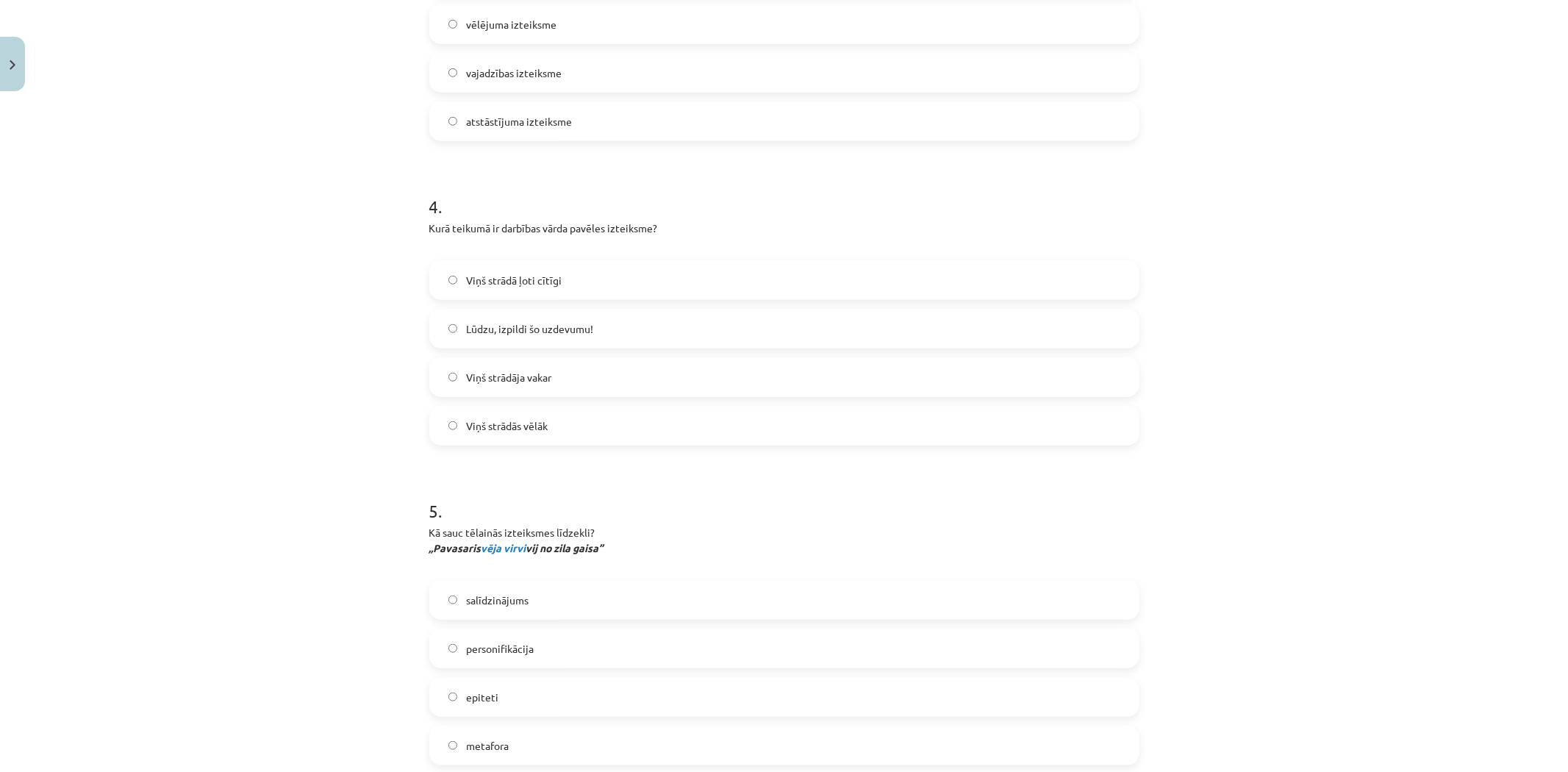
scroll to position [872, 0]
click at [607, 319] on label "Lūdzu, izpildi šo uzdevumu!" at bounding box center [784, 328] width 707 height 36
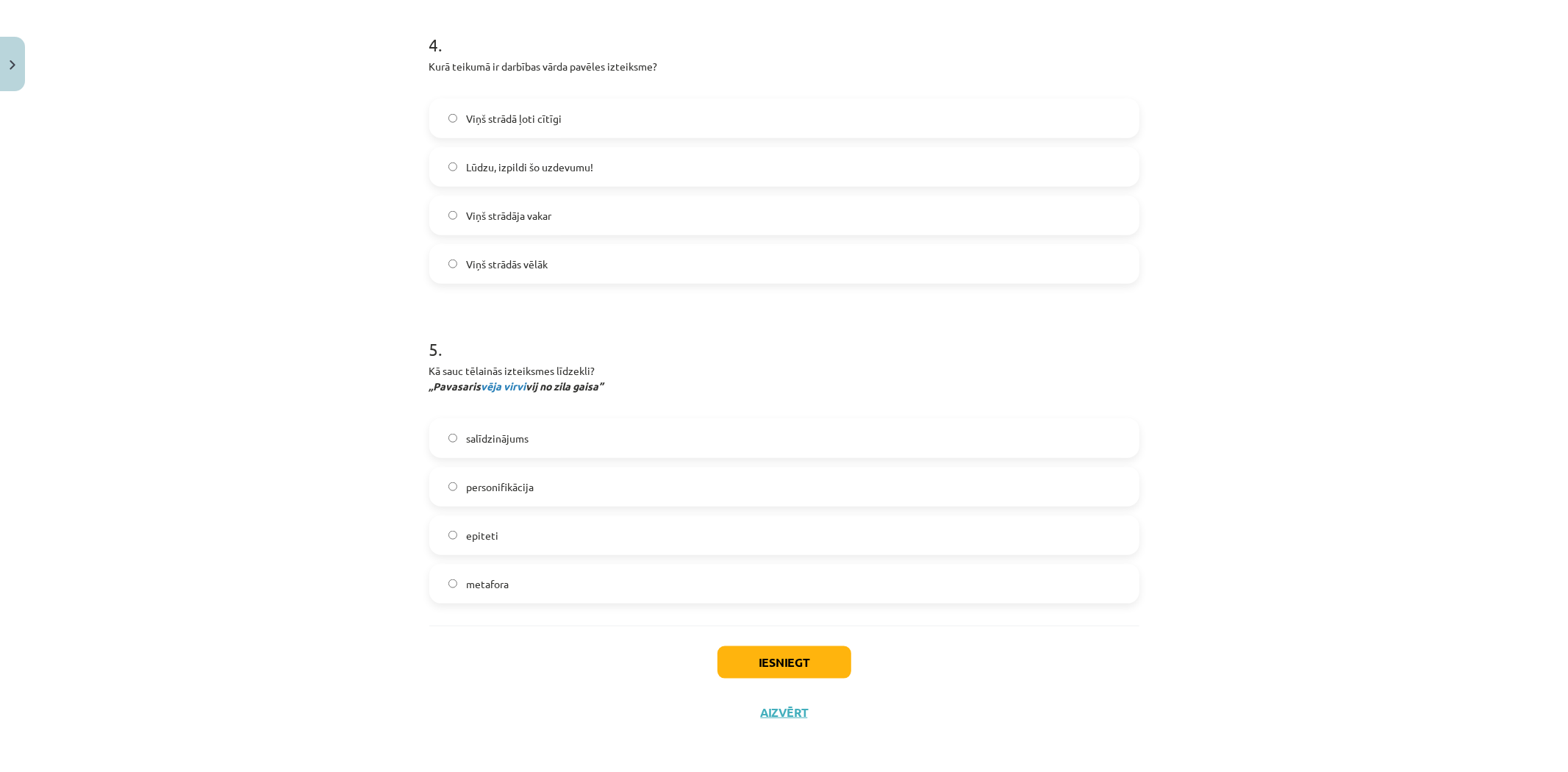
scroll to position [1198, 0]
click at [539, 487] on label "personifikācija" at bounding box center [784, 484] width 707 height 36
click at [774, 669] on button "Iesniegt" at bounding box center [784, 659] width 134 height 32
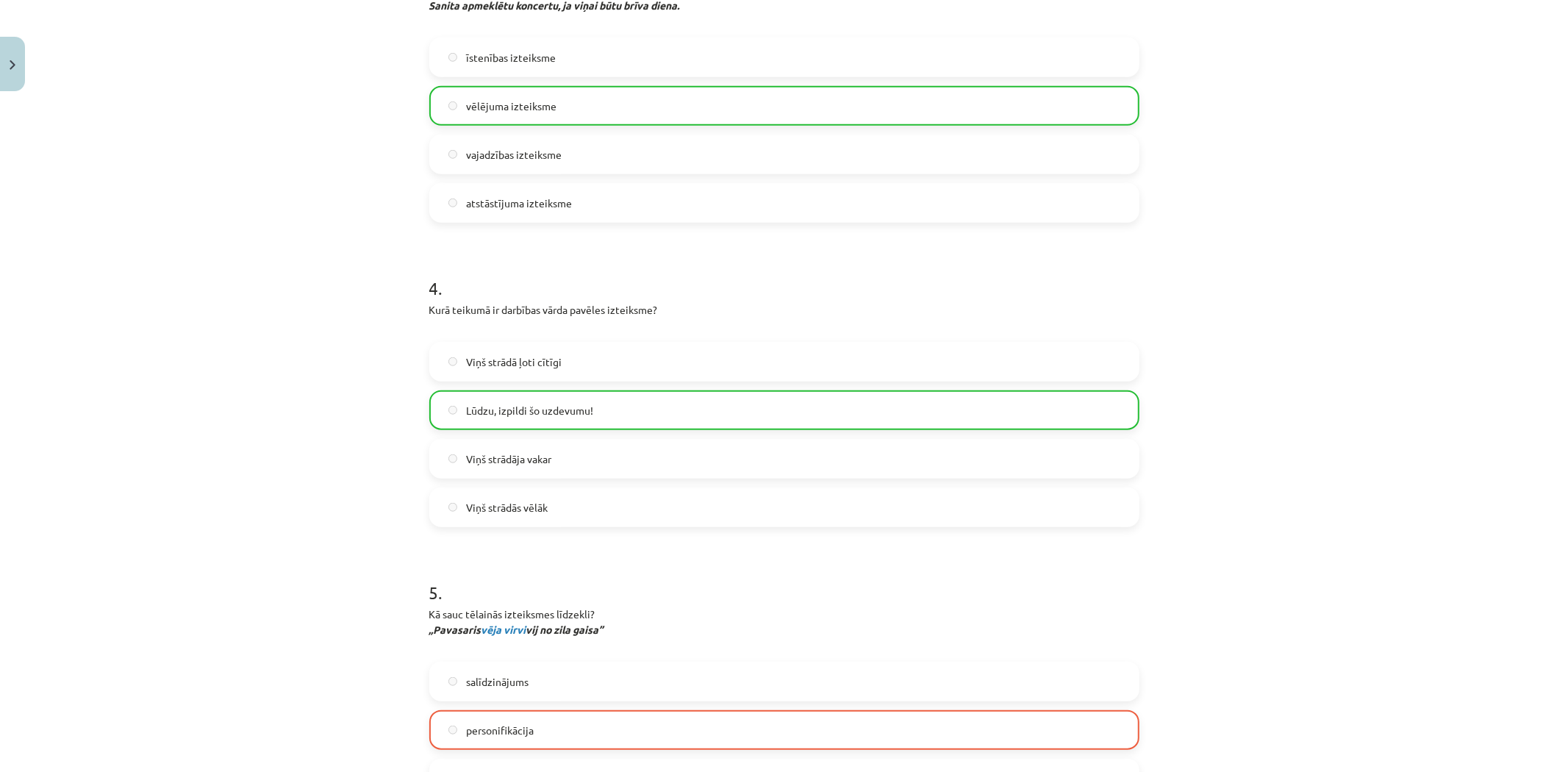
scroll to position [1245, 0]
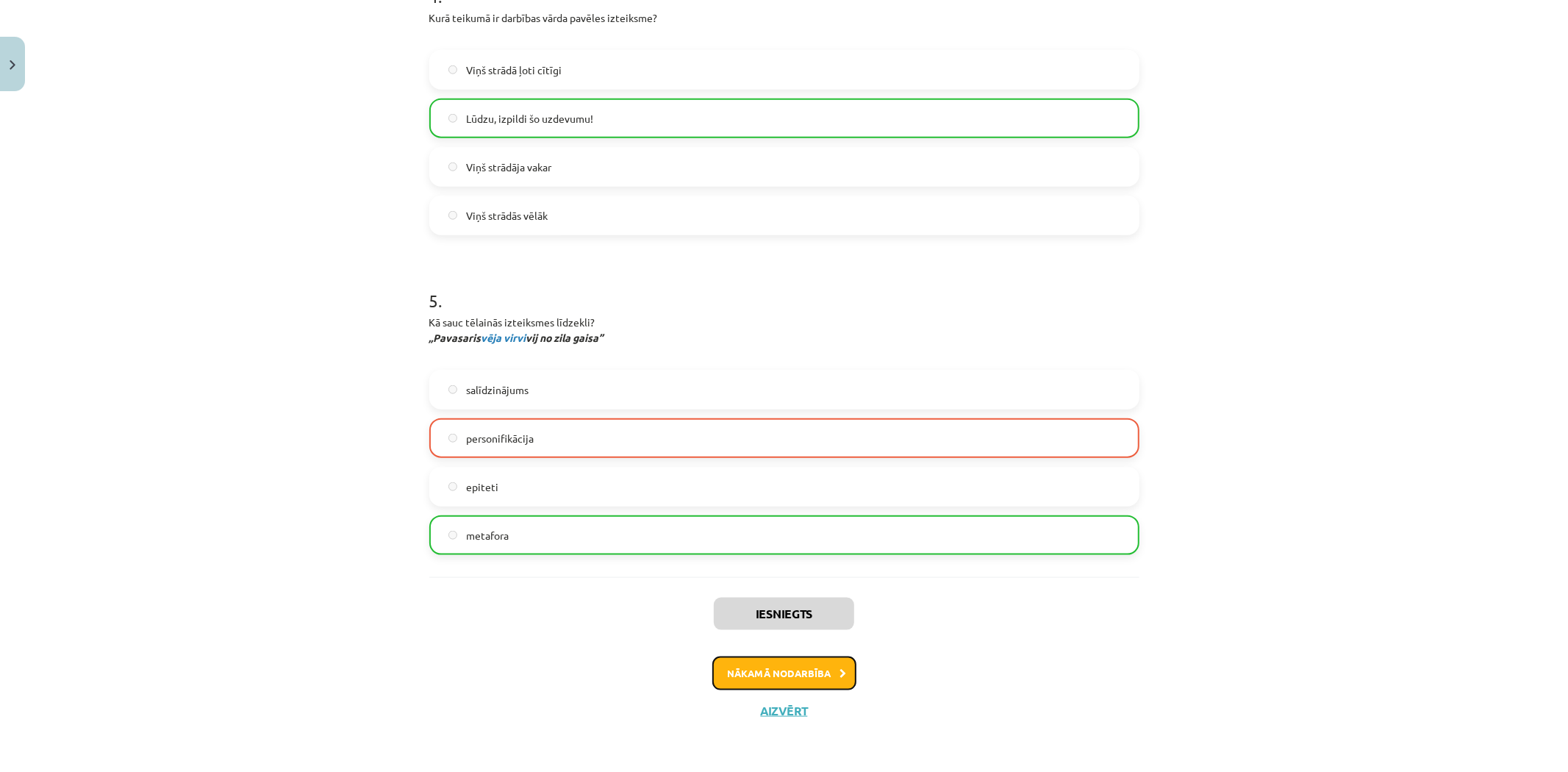
click at [789, 662] on button "Nākamā nodarbība" at bounding box center [784, 673] width 144 height 34
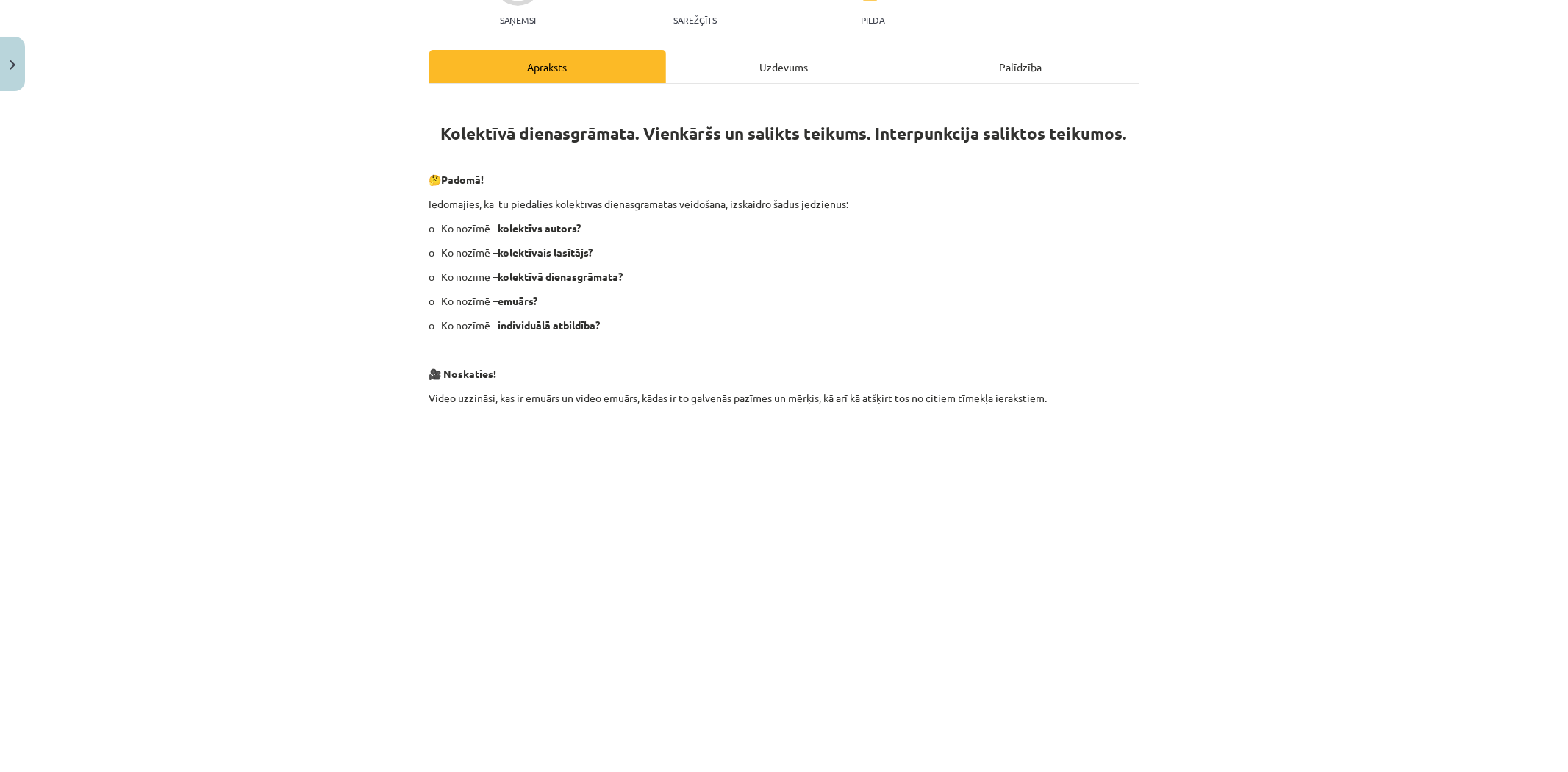
scroll to position [36, 0]
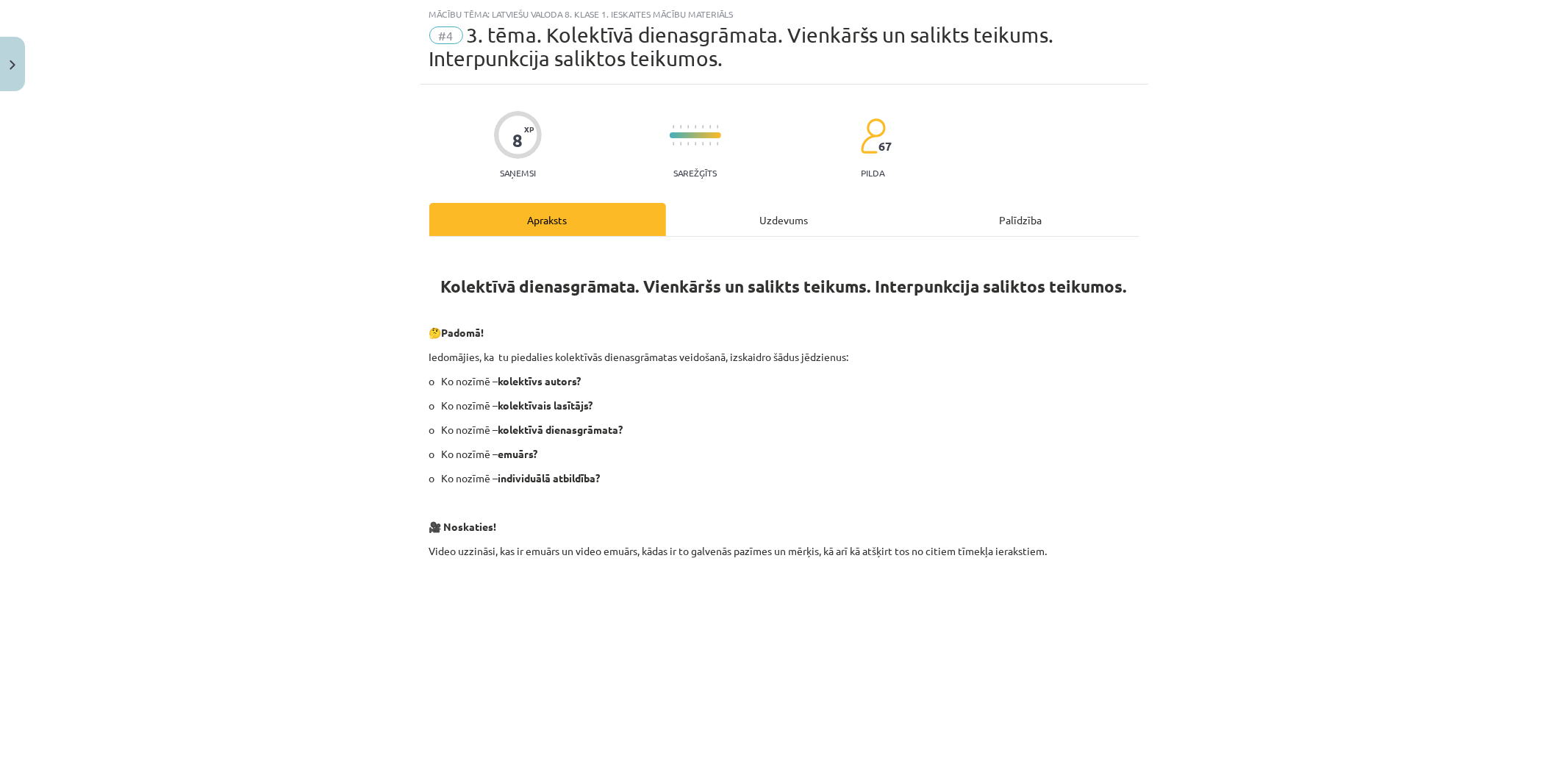
click at [767, 238] on div "Kolektīvā dienasgrāmata. Vienkāršs un salikts teikums. Interpunkcija saliktos t…" at bounding box center [784, 656] width 710 height 839
click at [765, 218] on div "Uzdevums" at bounding box center [784, 220] width 237 height 33
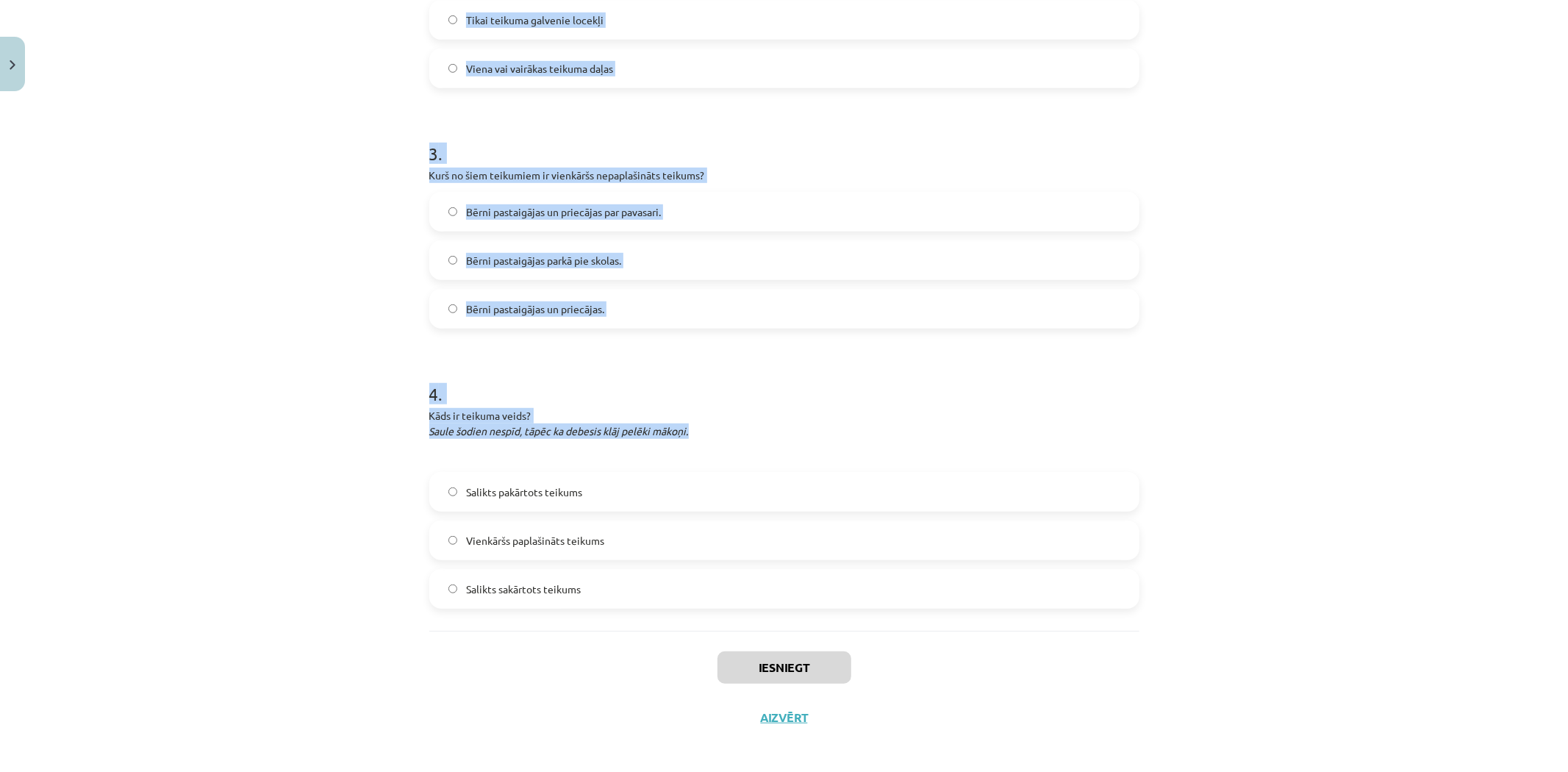
scroll to position [686, 0]
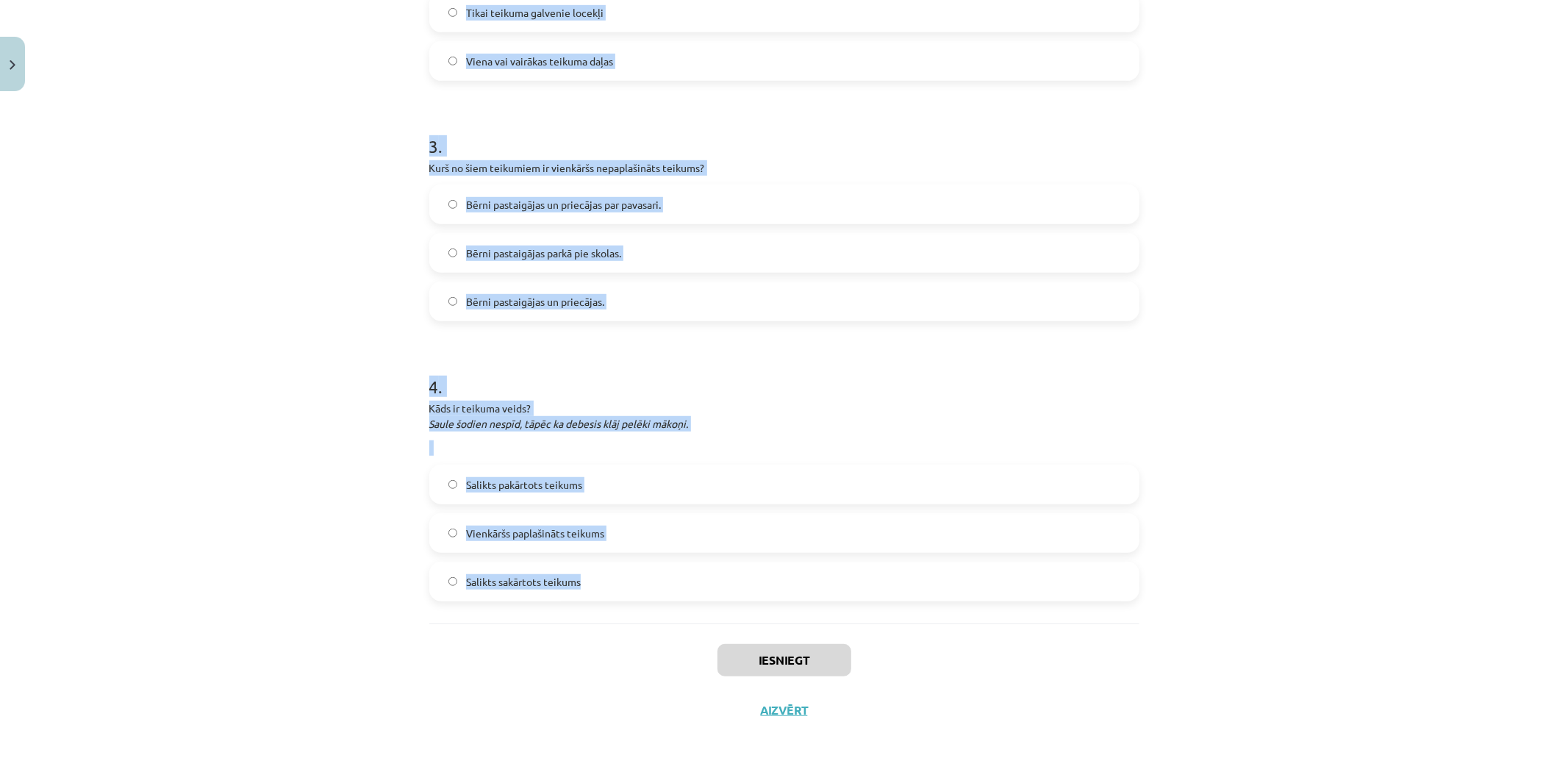
drag, startPoint x: 380, startPoint y: 300, endPoint x: 827, endPoint y: 597, distance: 536.7
click at [827, 597] on div "Mācību tēma: Latviešu valoda 8. klase 1. ieskaites mācību materiāls #4 3. tēma.…" at bounding box center [784, 386] width 1568 height 772
copy form "1 . Esi godīgs! Vai esi izpildījis uzdevumus 3. tēmas mācību materiāla beigās? …"
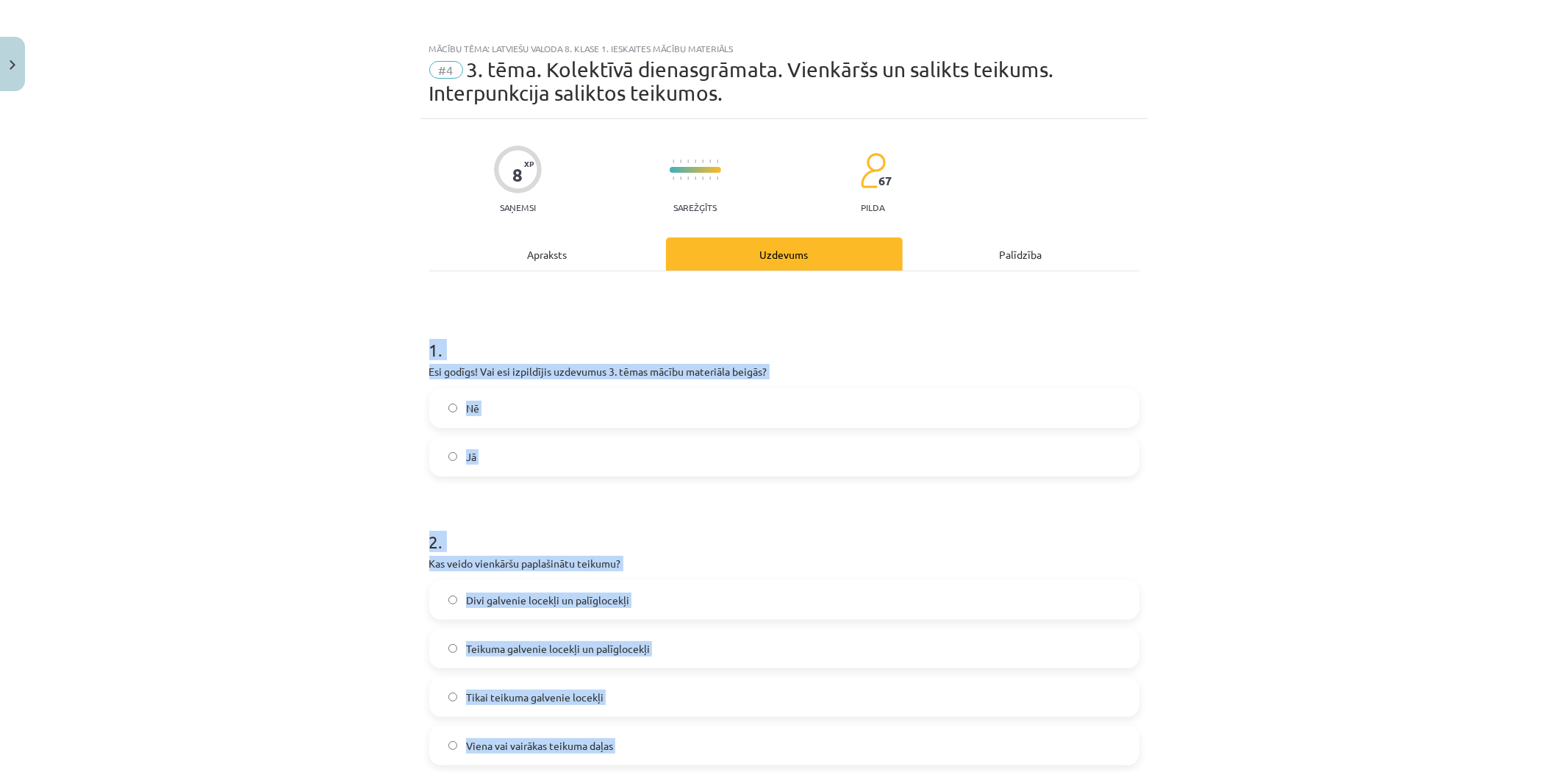
scroll to position [0, 0]
click at [497, 451] on label "Jā" at bounding box center [784, 458] width 707 height 36
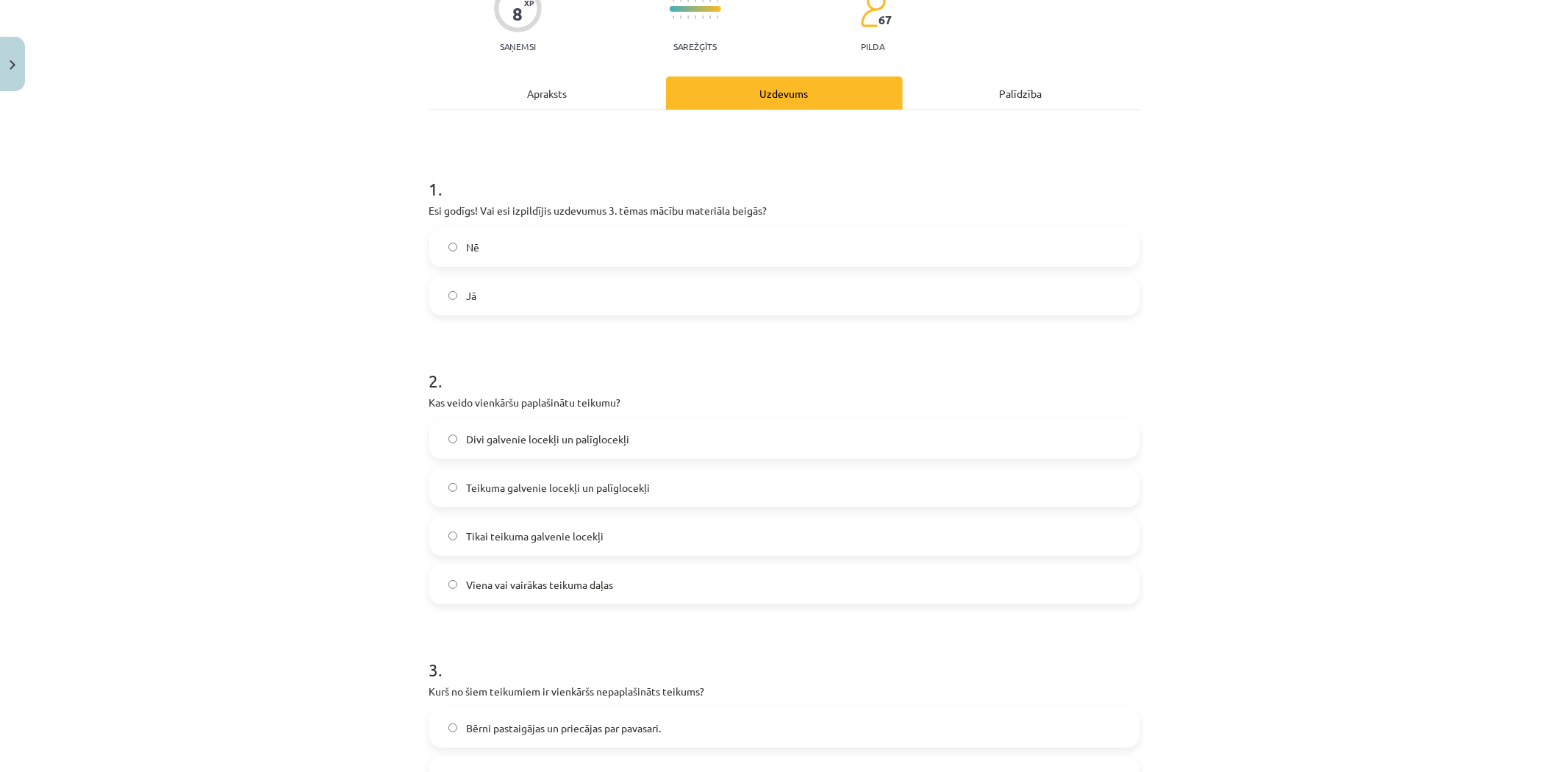
click at [535, 485] on span "Teikuma galvenie locekļi un palīglocekļi" at bounding box center [558, 487] width 184 height 15
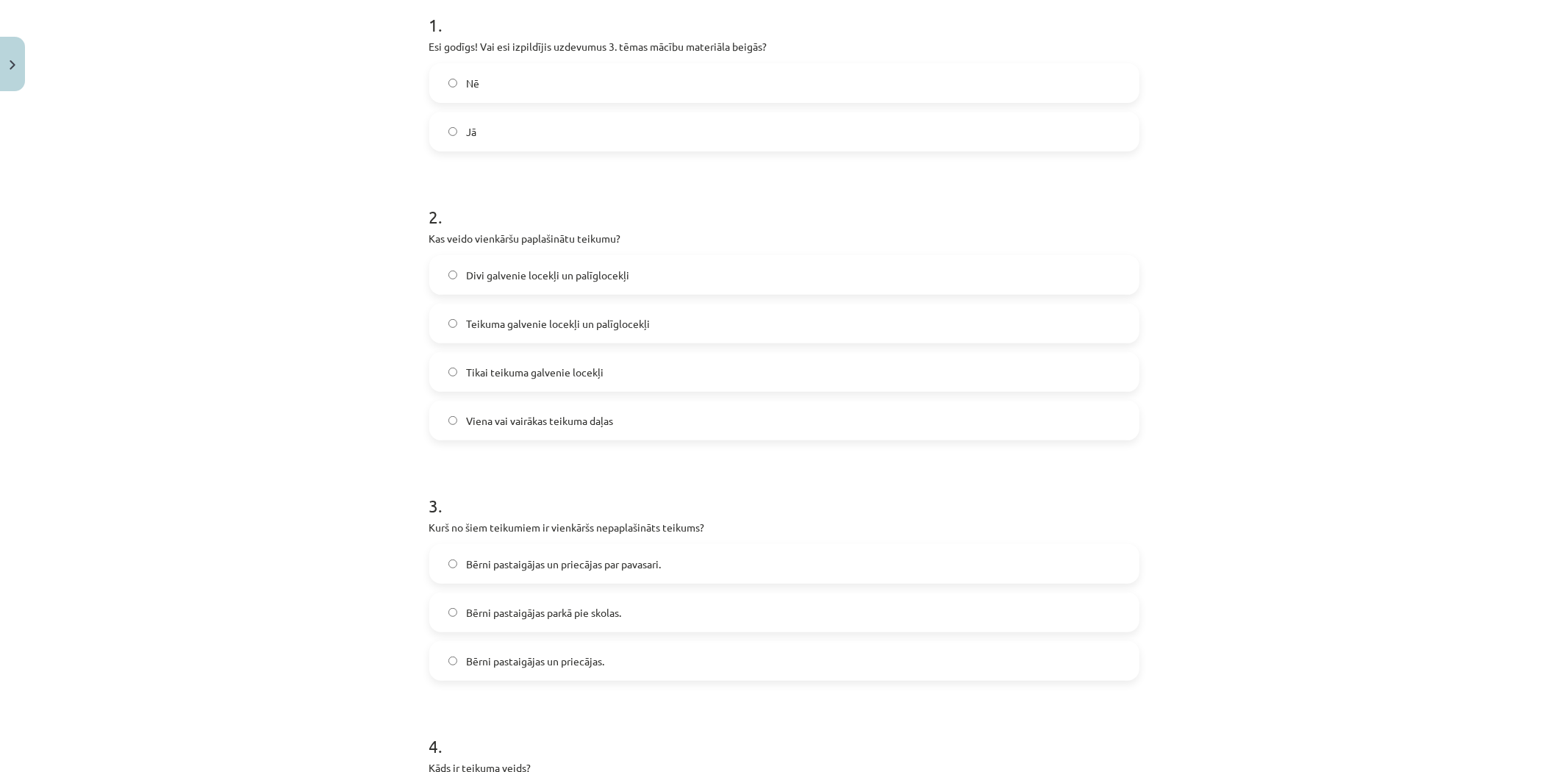
scroll to position [571, 0]
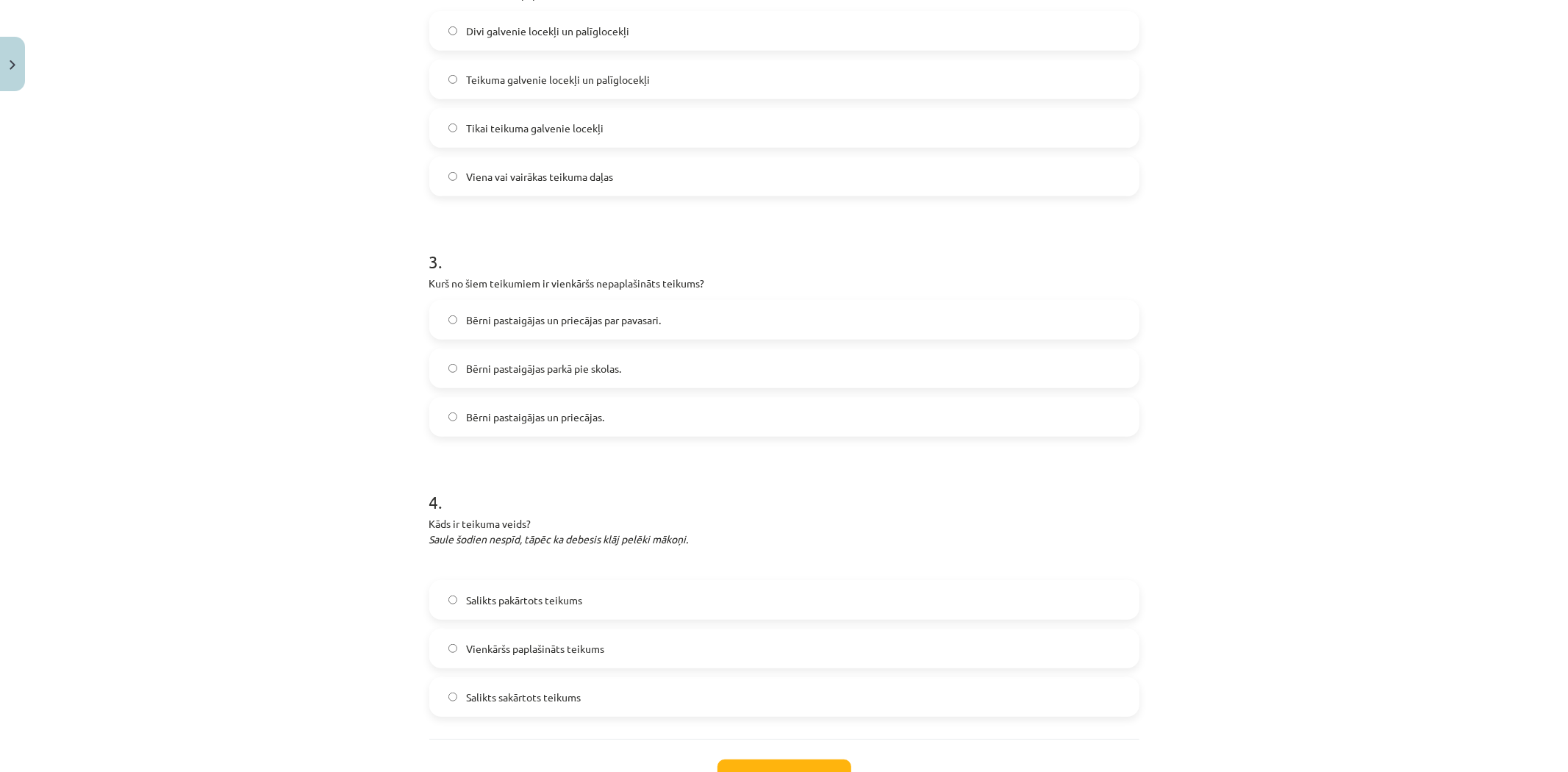
click at [582, 405] on label "Bērni pastaigājas un priecājas." at bounding box center [784, 417] width 707 height 36
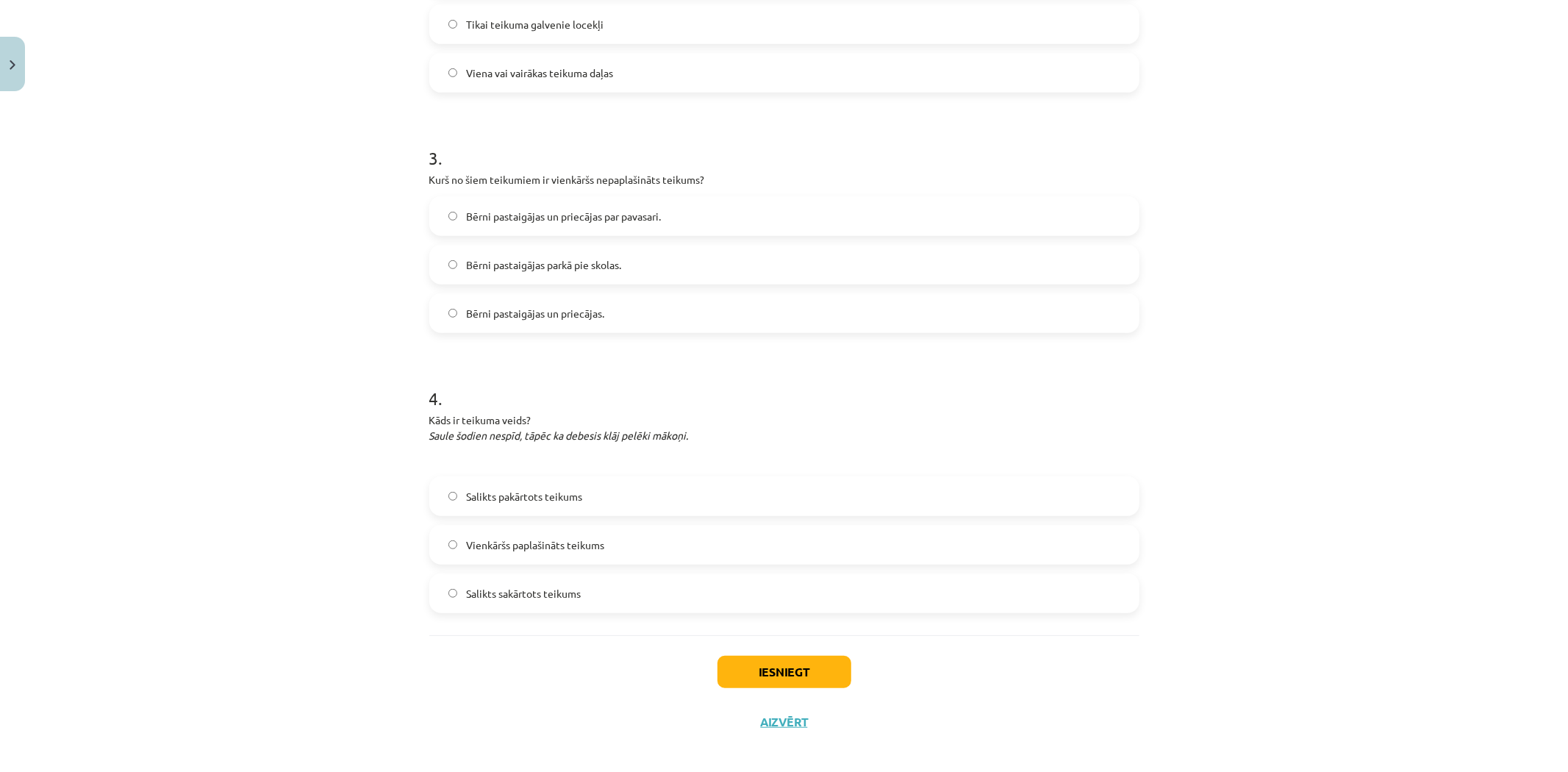
scroll to position [686, 0]
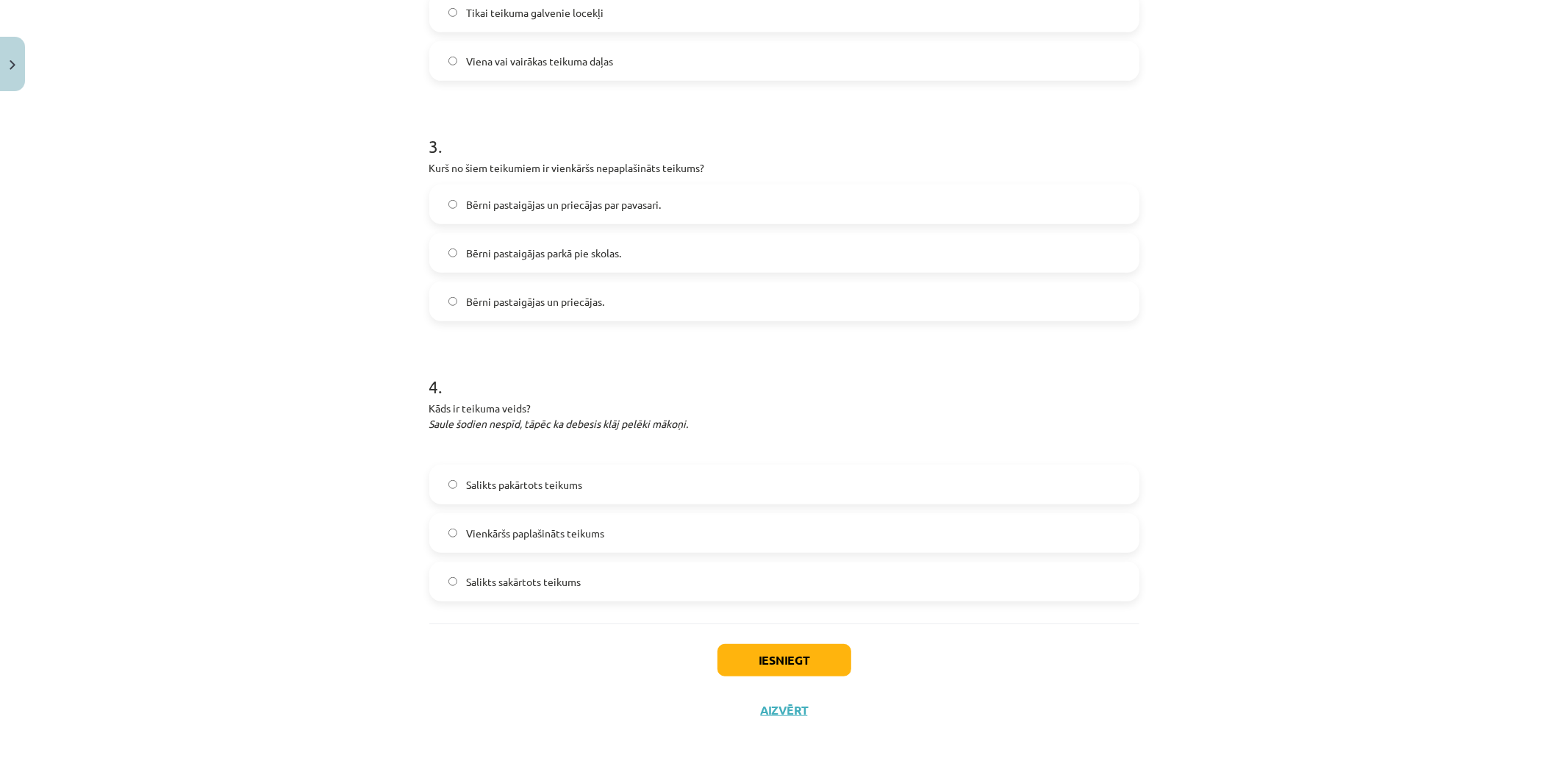
click at [586, 489] on label "Salikts pakārtots teikums" at bounding box center [784, 484] width 707 height 36
click at [697, 584] on label "Salikts sakārtots teikums" at bounding box center [784, 581] width 707 height 36
click at [744, 662] on button "Iesniegt" at bounding box center [784, 659] width 134 height 32
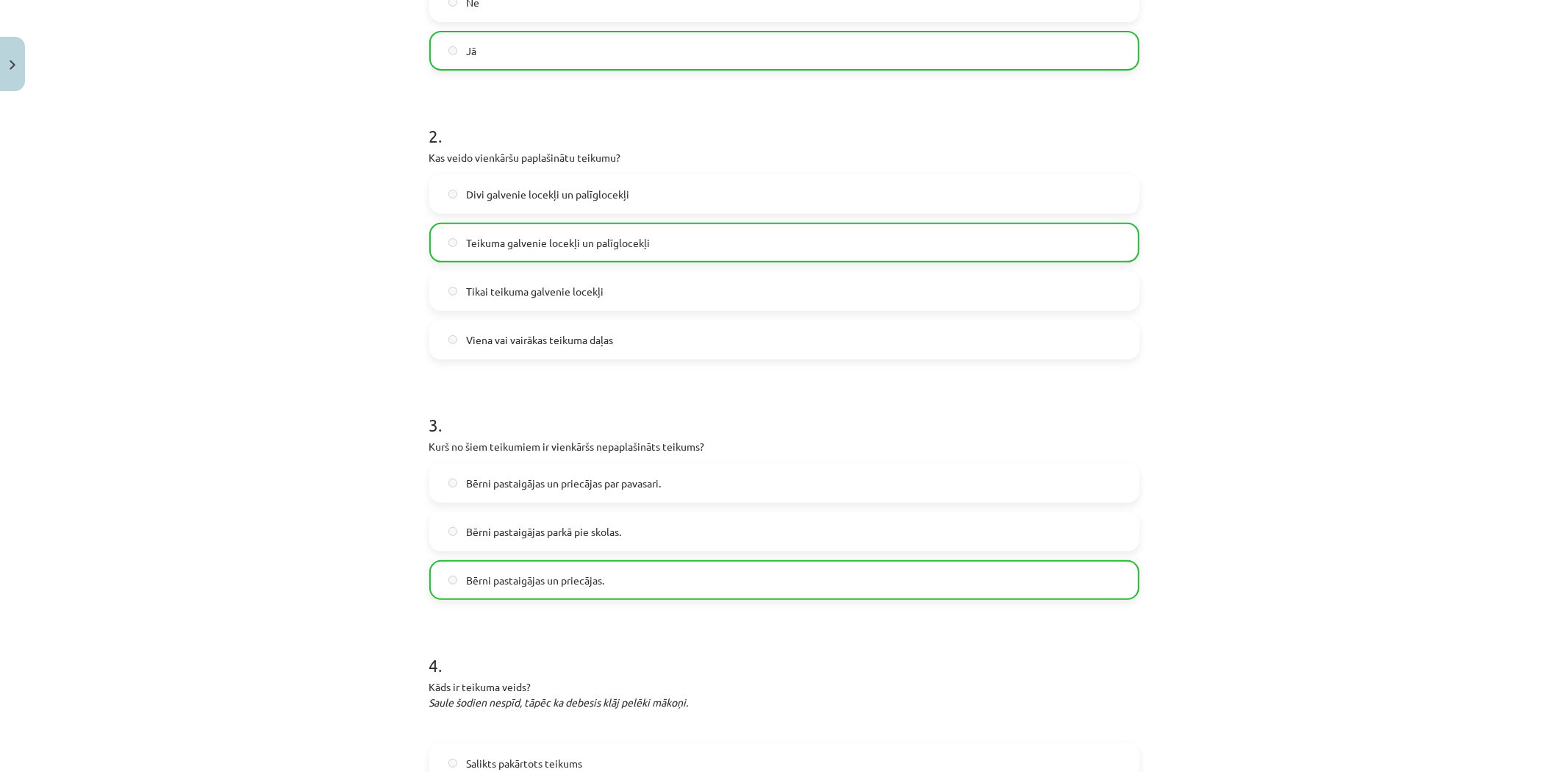
scroll to position [732, 0]
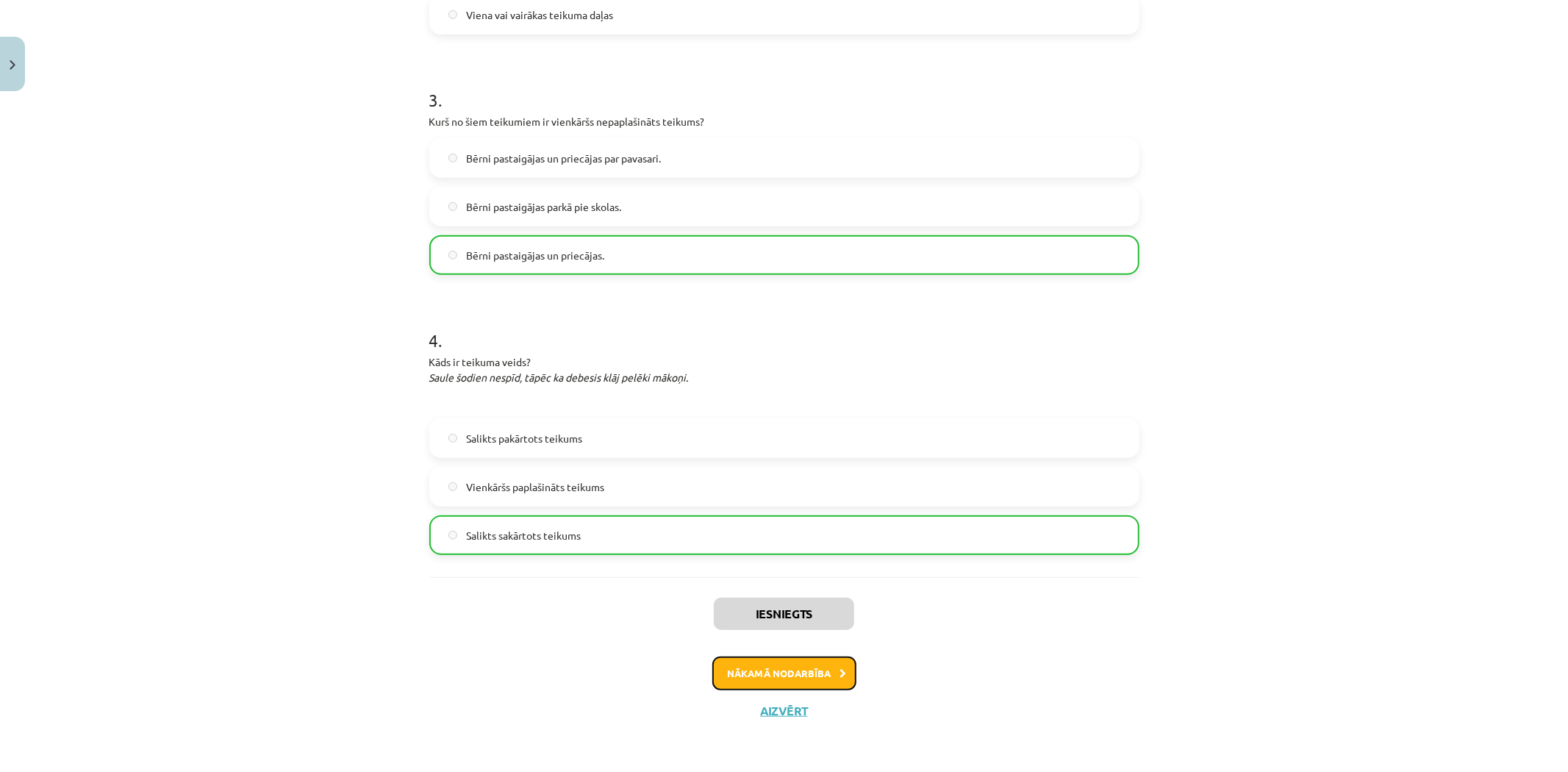
click at [772, 675] on button "Nākamā nodarbība" at bounding box center [784, 673] width 144 height 34
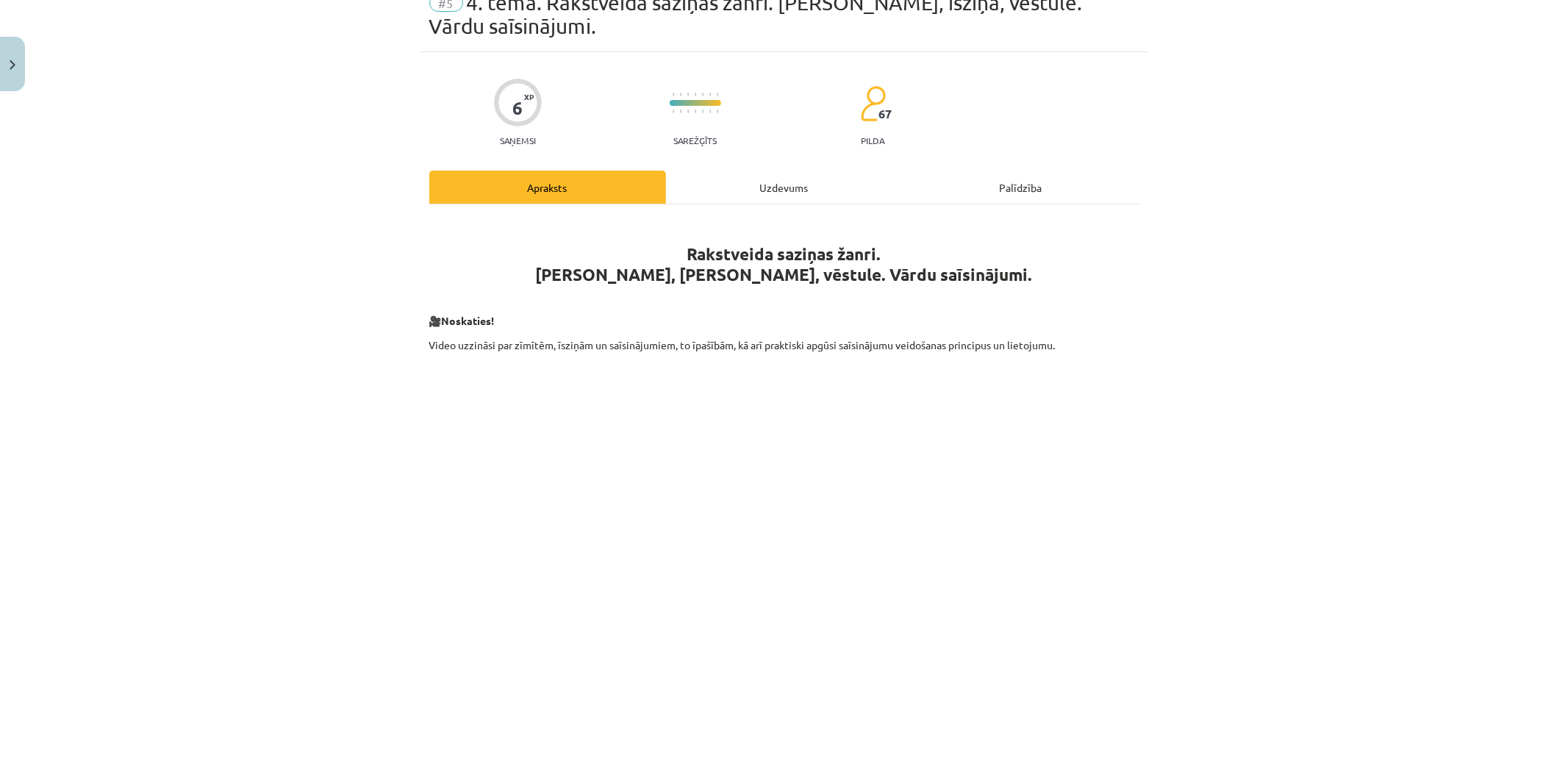
scroll to position [36, 0]
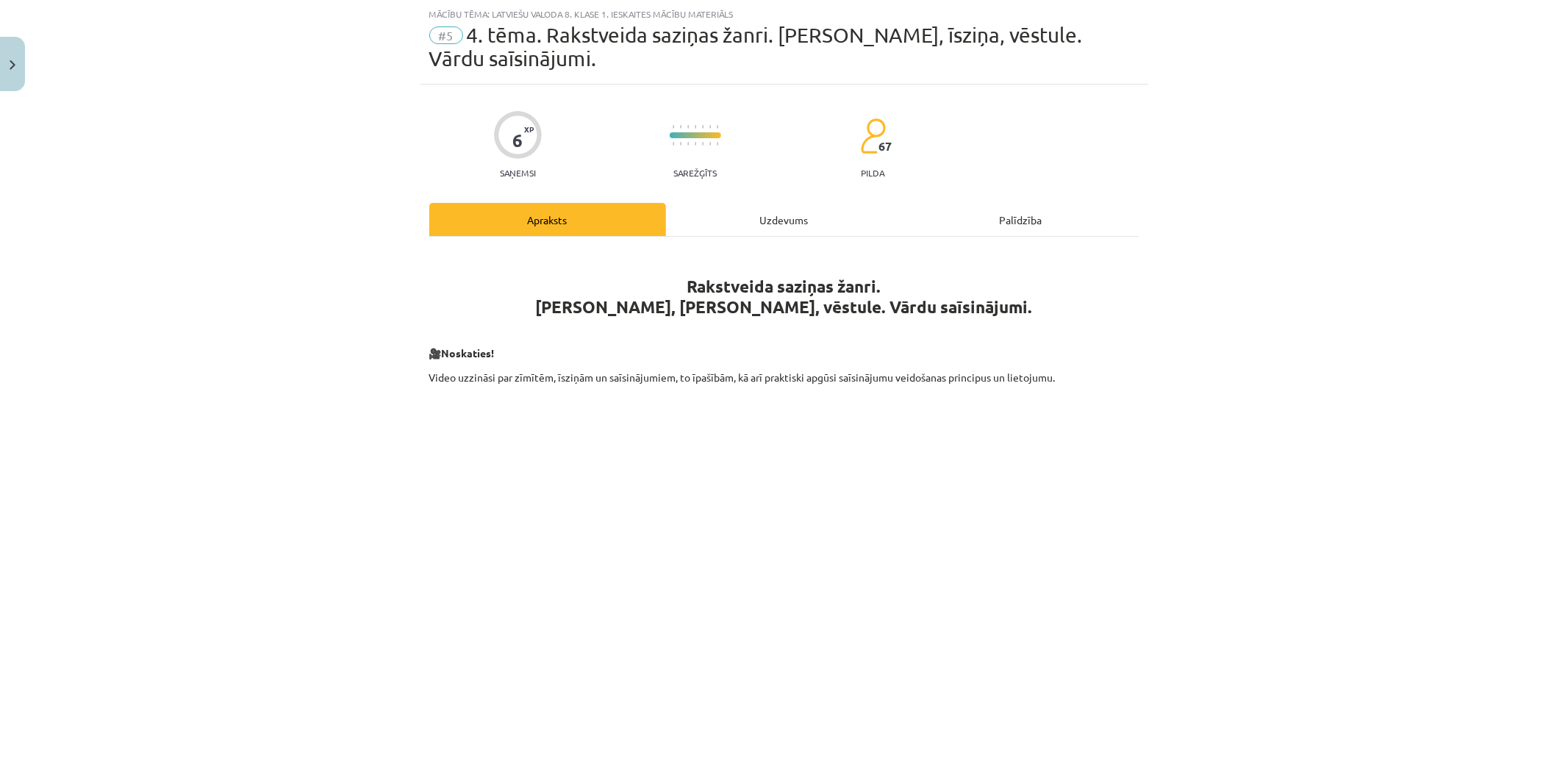
click at [746, 203] on div "Uzdevums" at bounding box center [784, 220] width 237 height 33
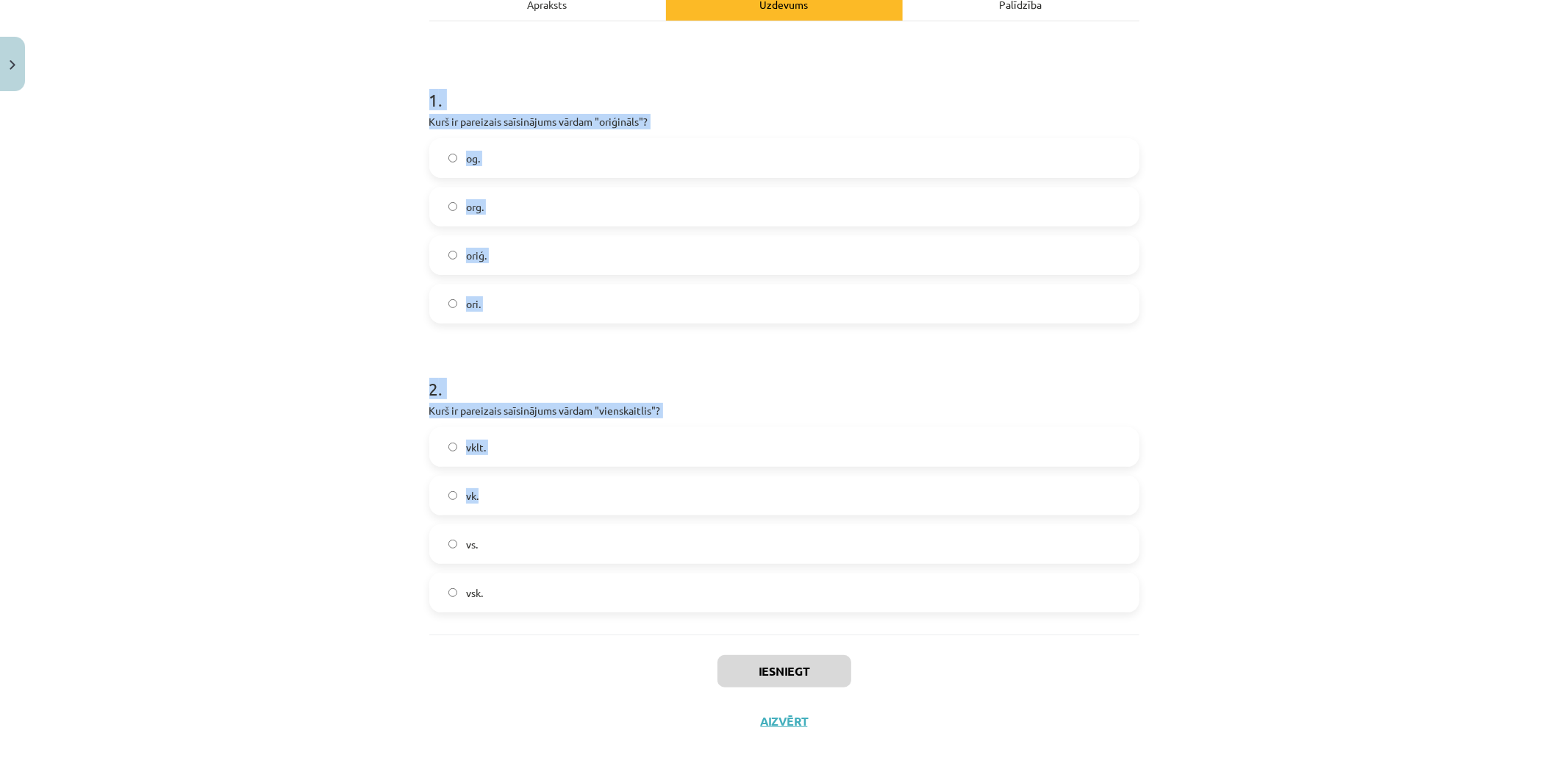
scroll to position [262, 0]
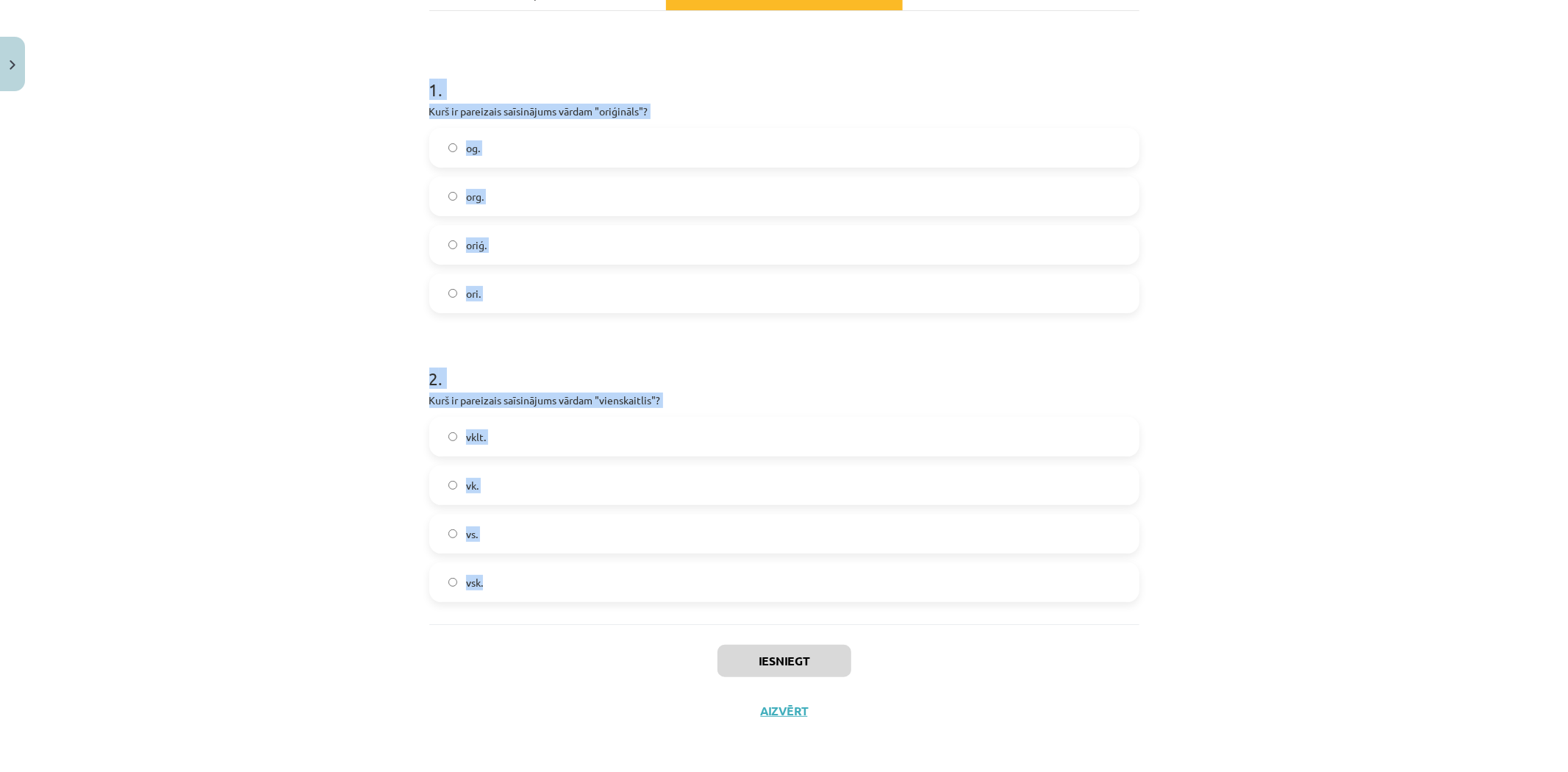
drag, startPoint x: 419, startPoint y: 310, endPoint x: 755, endPoint y: 619, distance: 456.5
click at [755, 619] on div "Mācību tēma: Latviešu valoda 8. klase 1. ieskaites mācību materiāls #5 4. tēma.…" at bounding box center [784, 386] width 1568 height 772
copy form "1 . Kurš ir pareizais saīsinājums vārdam "oriģināls"? og. org. oriģ. ori. 2 . K…"
click at [537, 239] on label "oriģ." at bounding box center [784, 245] width 707 height 36
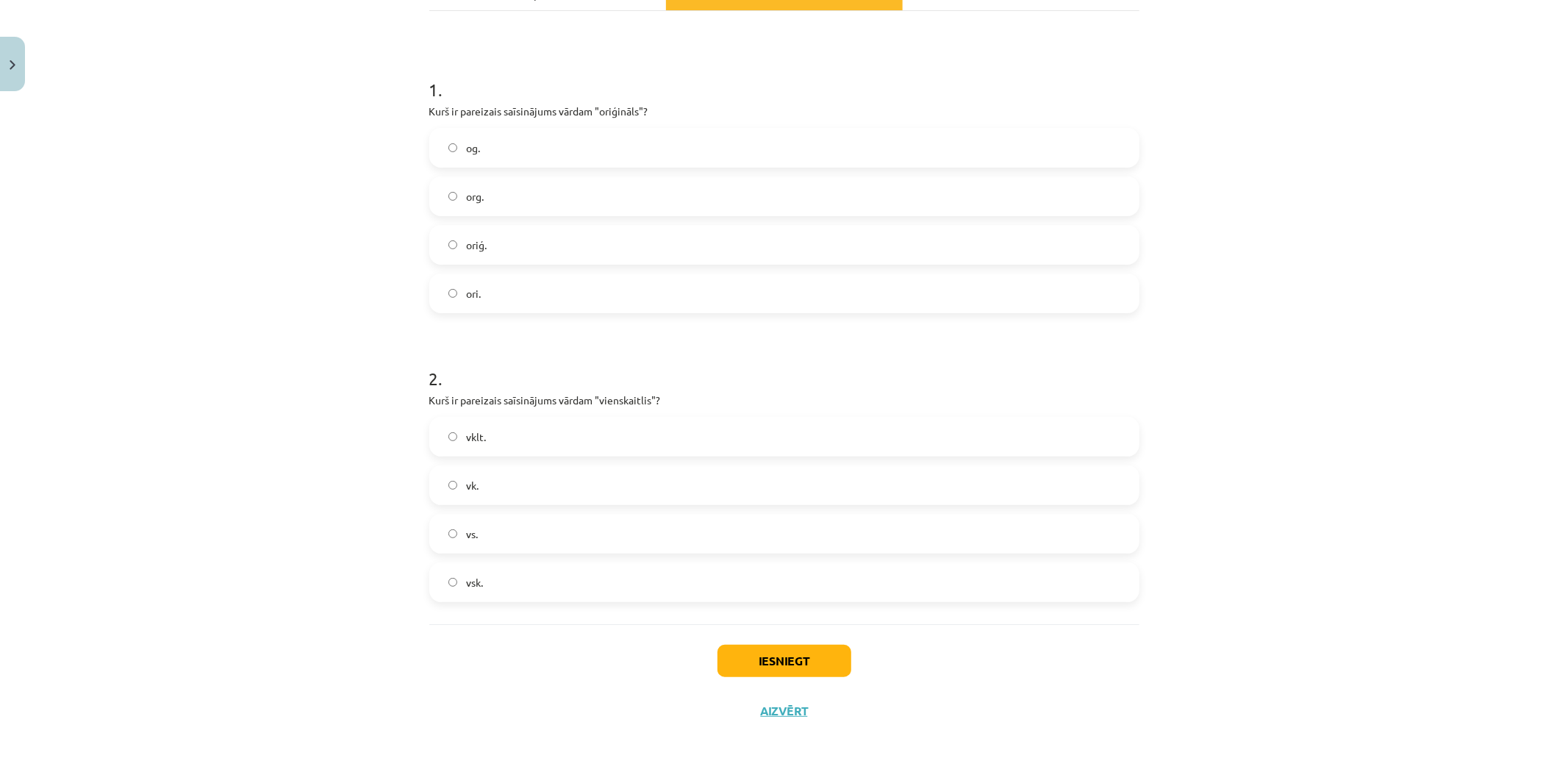
drag, startPoint x: 526, startPoint y: 581, endPoint x: 546, endPoint y: 386, distance: 196.0
click at [526, 582] on label "vsk." at bounding box center [784, 582] width 707 height 36
click at [765, 664] on button "Iesniegt" at bounding box center [784, 660] width 134 height 32
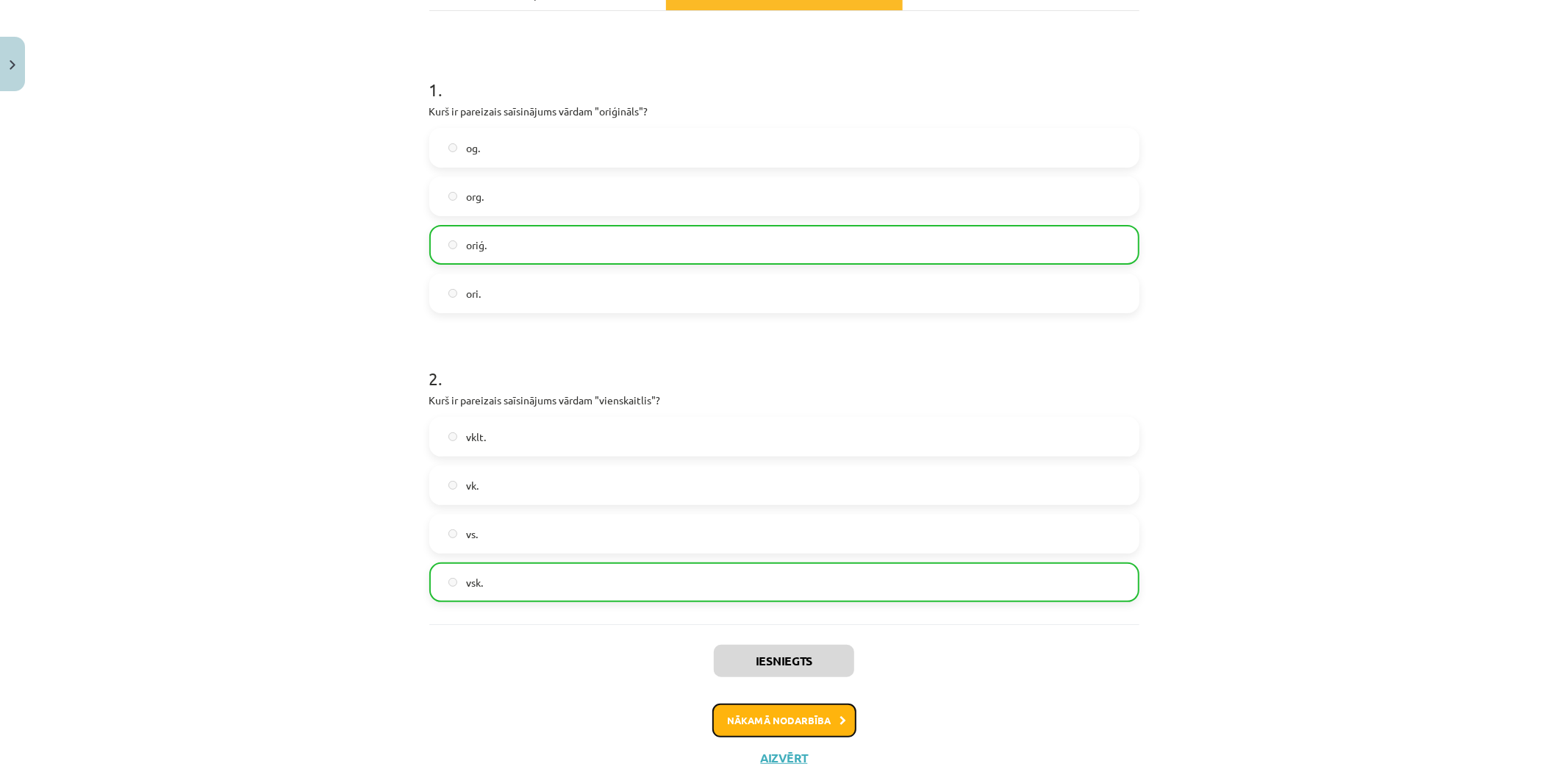
click at [802, 703] on button "Nākamā nodarbība" at bounding box center [784, 720] width 144 height 34
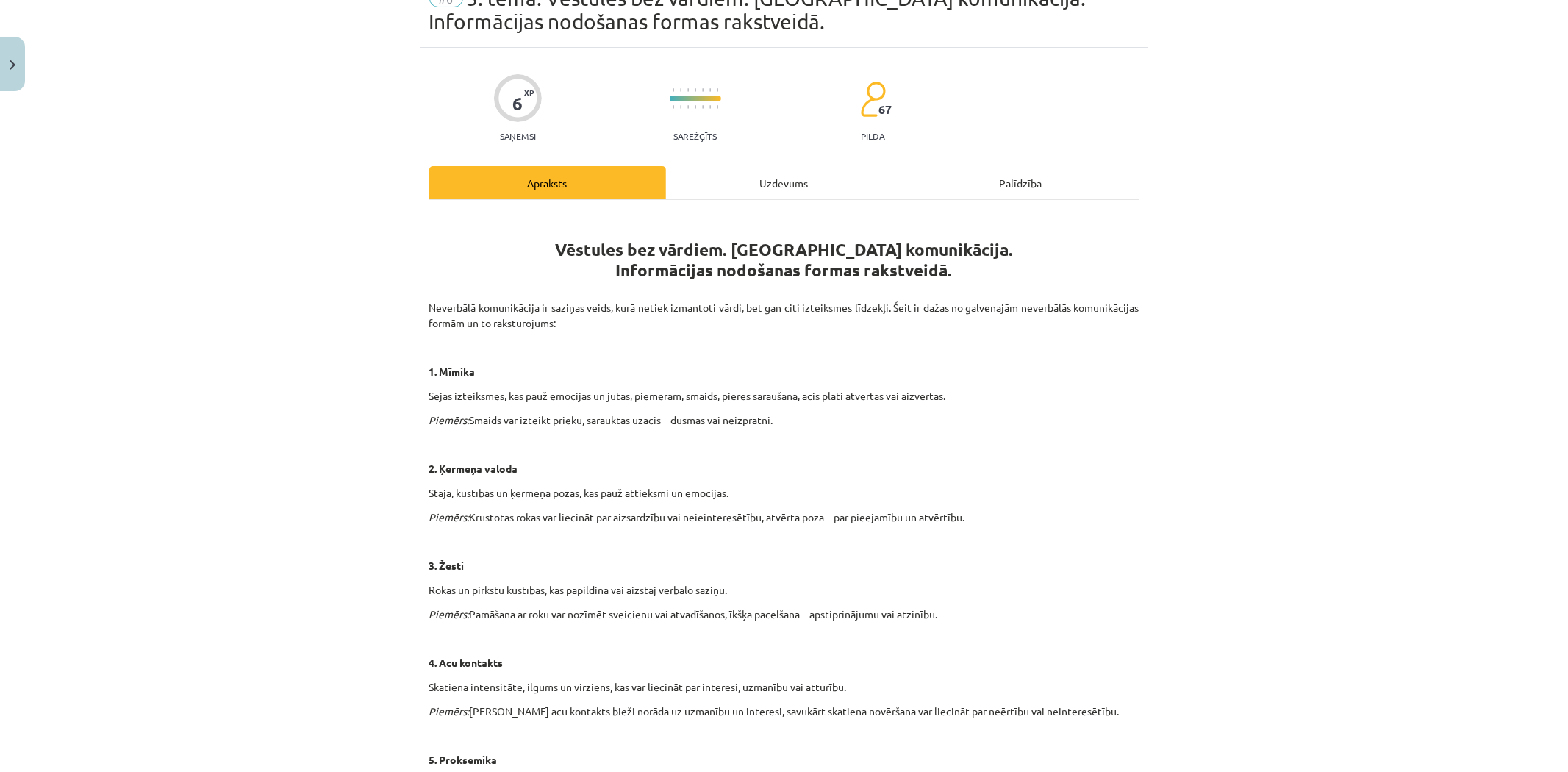
scroll to position [36, 0]
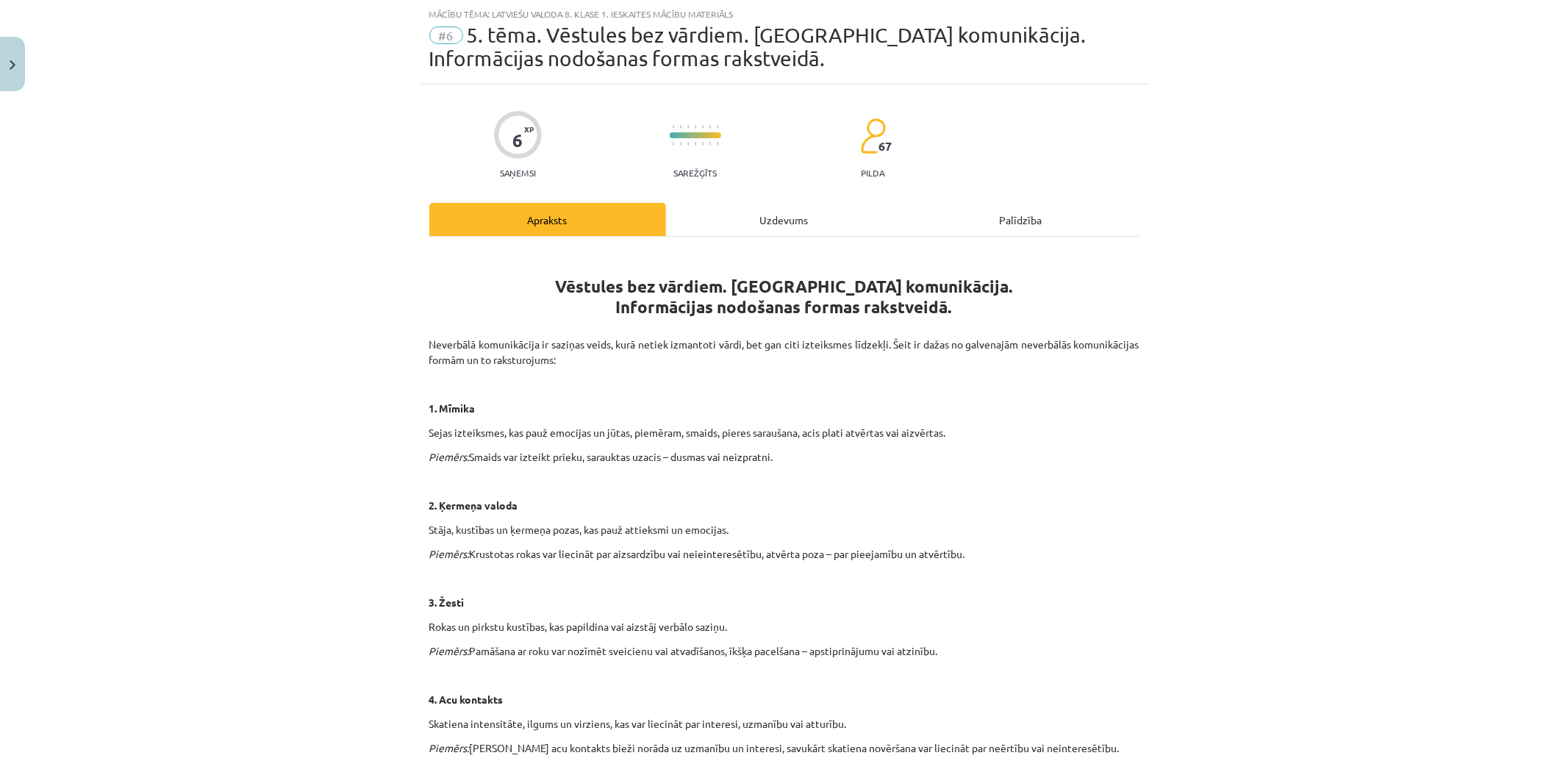
click at [782, 207] on div "Uzdevums" at bounding box center [784, 220] width 237 height 33
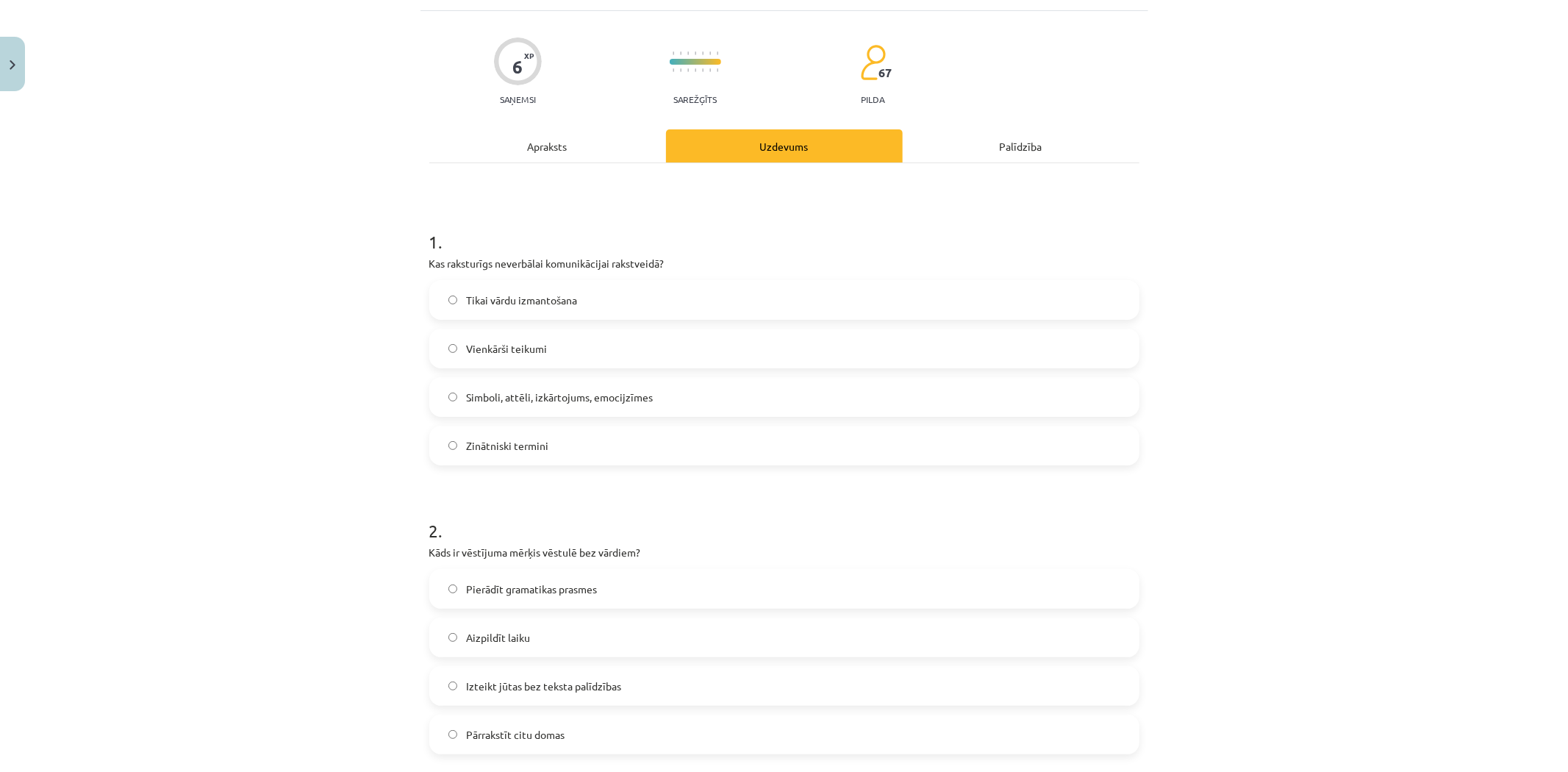
scroll to position [262, 0]
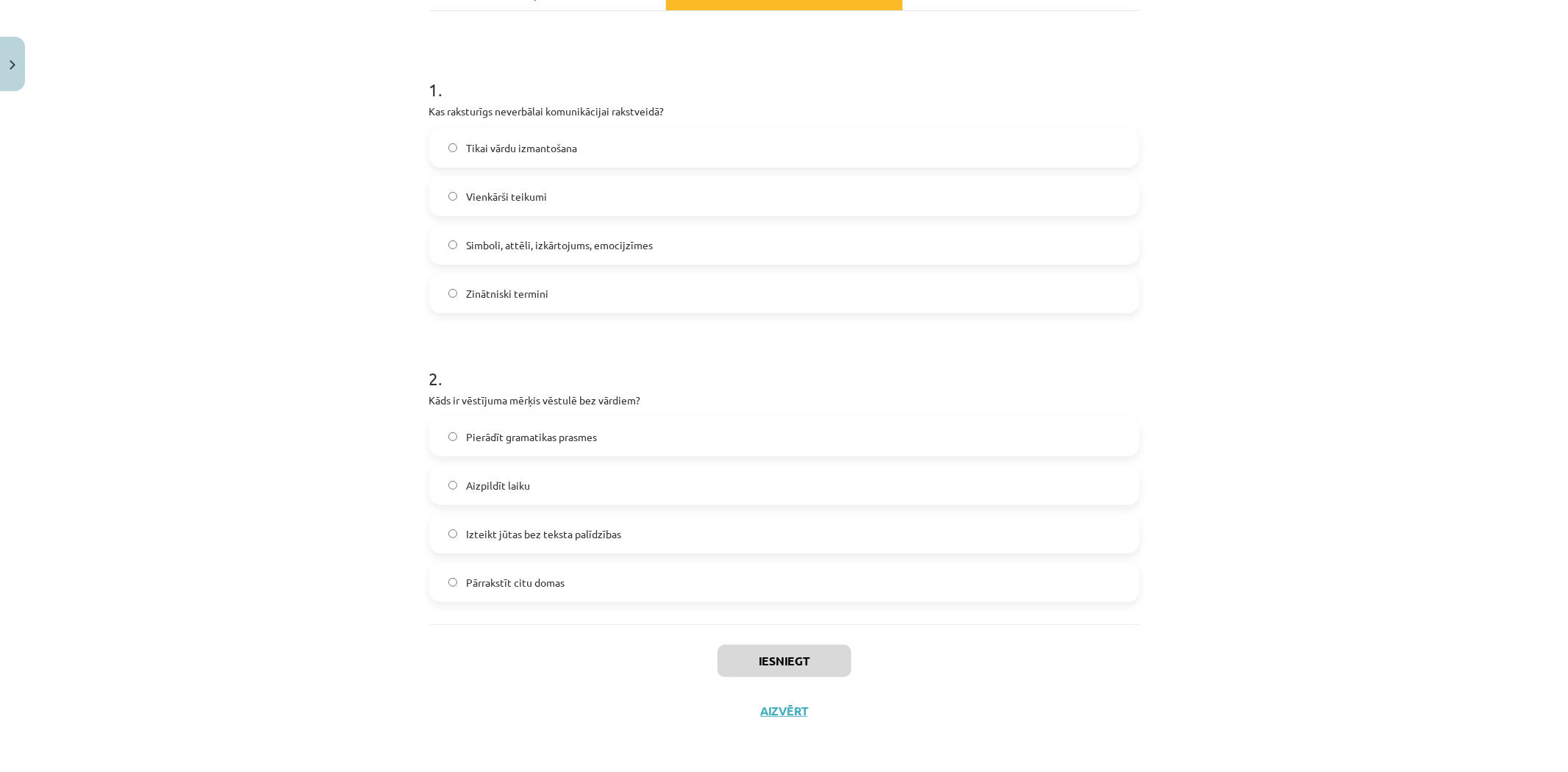
drag, startPoint x: 403, startPoint y: 313, endPoint x: 764, endPoint y: 224, distance: 371.8
click at [707, 585] on div "Mācību tēma: Latviešu valoda 8. klase 1. ieskaites mācību materiāls #6 5. tēma.…" at bounding box center [784, 386] width 1568 height 772
copy form "1 . Kas raksturīgs neverbālai komunikācijai rakstveidā? Tikai vārdu izmantošana…"
click at [557, 244] on span "Simboli, attēli, izkārtojums, emocijzīmes" at bounding box center [559, 244] width 186 height 15
click at [535, 529] on span "Izteikt jūtas bez teksta palīdzības" at bounding box center [544, 533] width 155 height 15
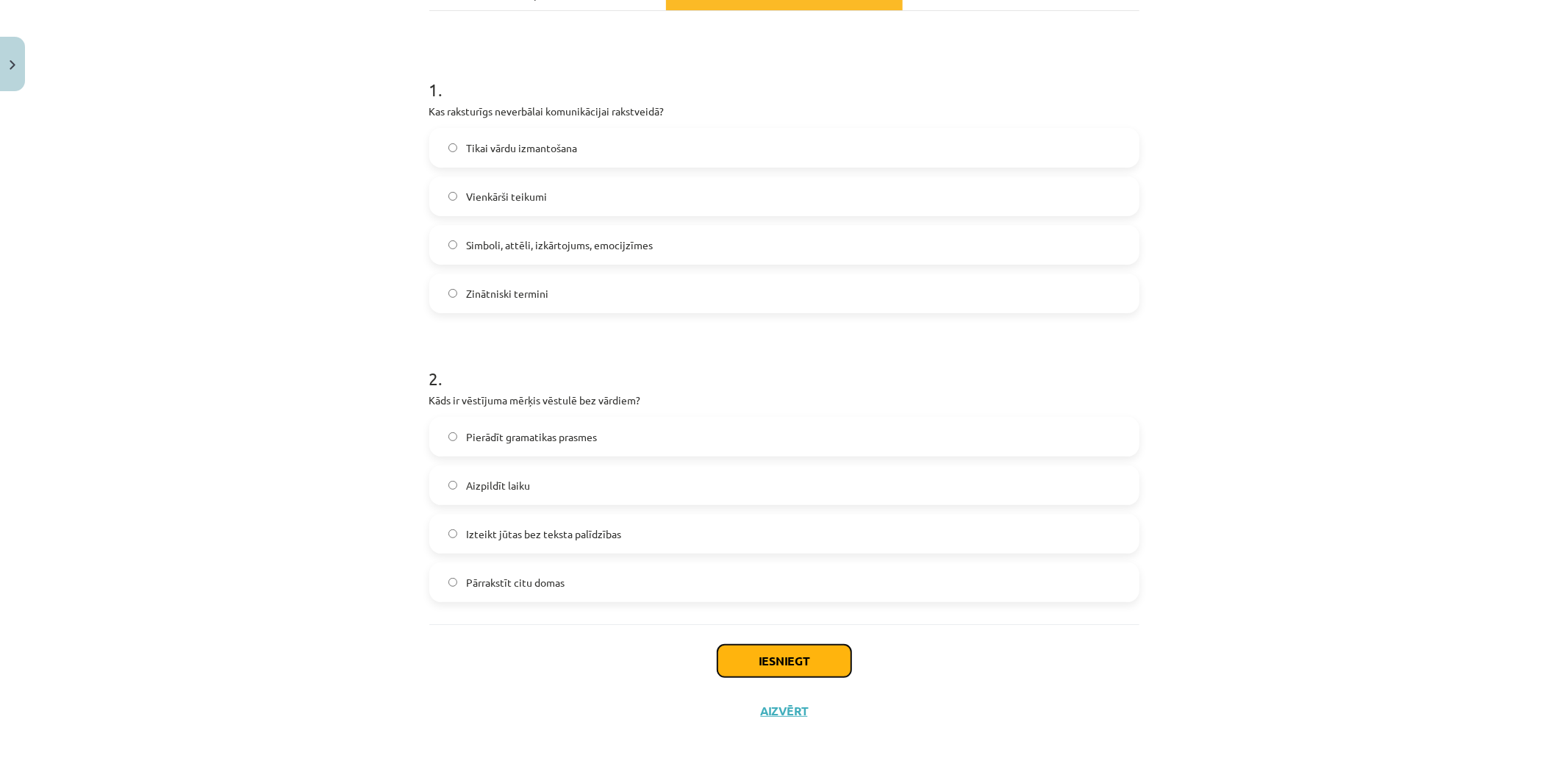
click at [745, 665] on button "Iesniegt" at bounding box center [784, 660] width 134 height 32
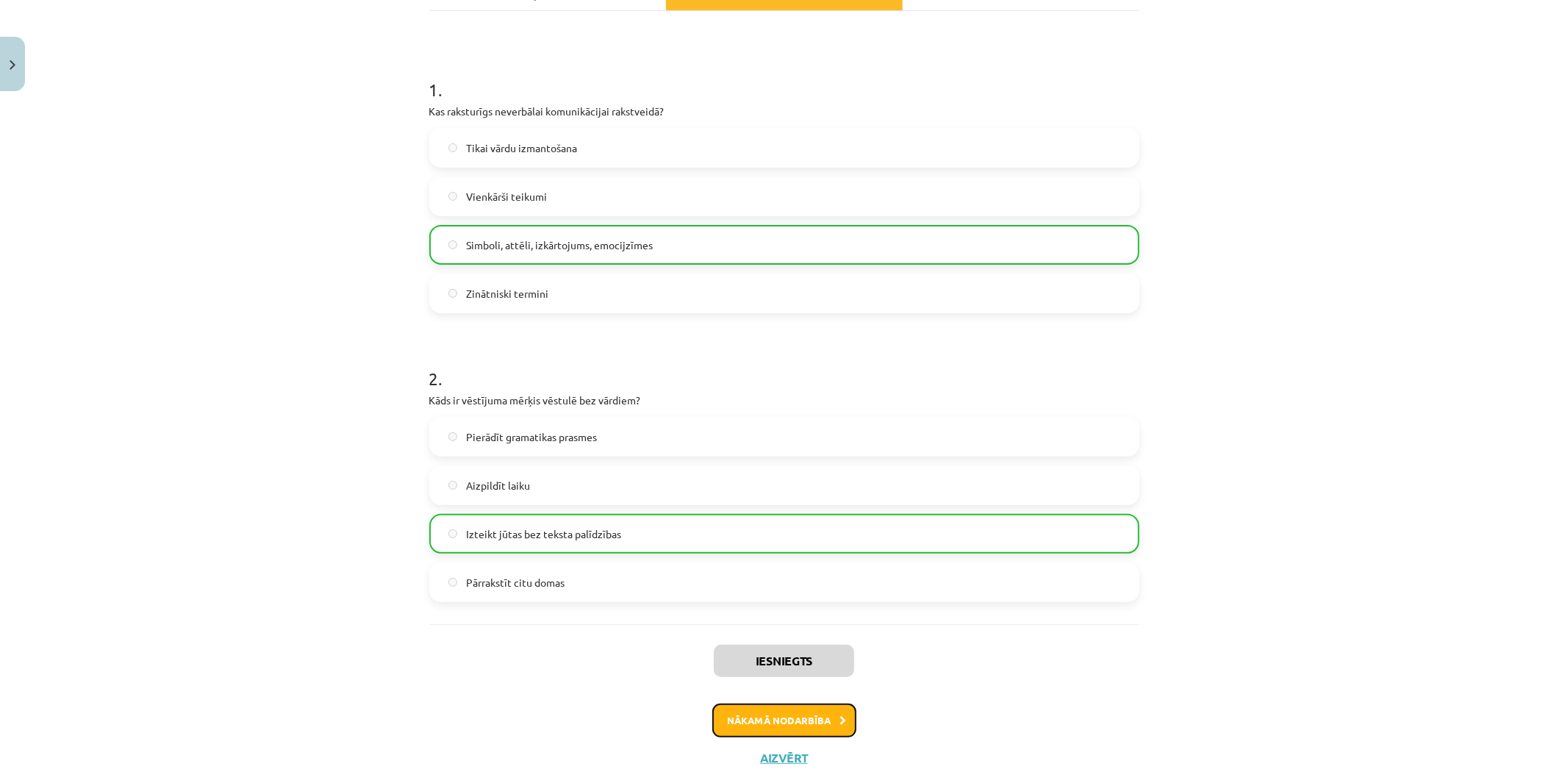
click at [757, 724] on button "Nākamā nodarbība" at bounding box center [784, 720] width 144 height 34
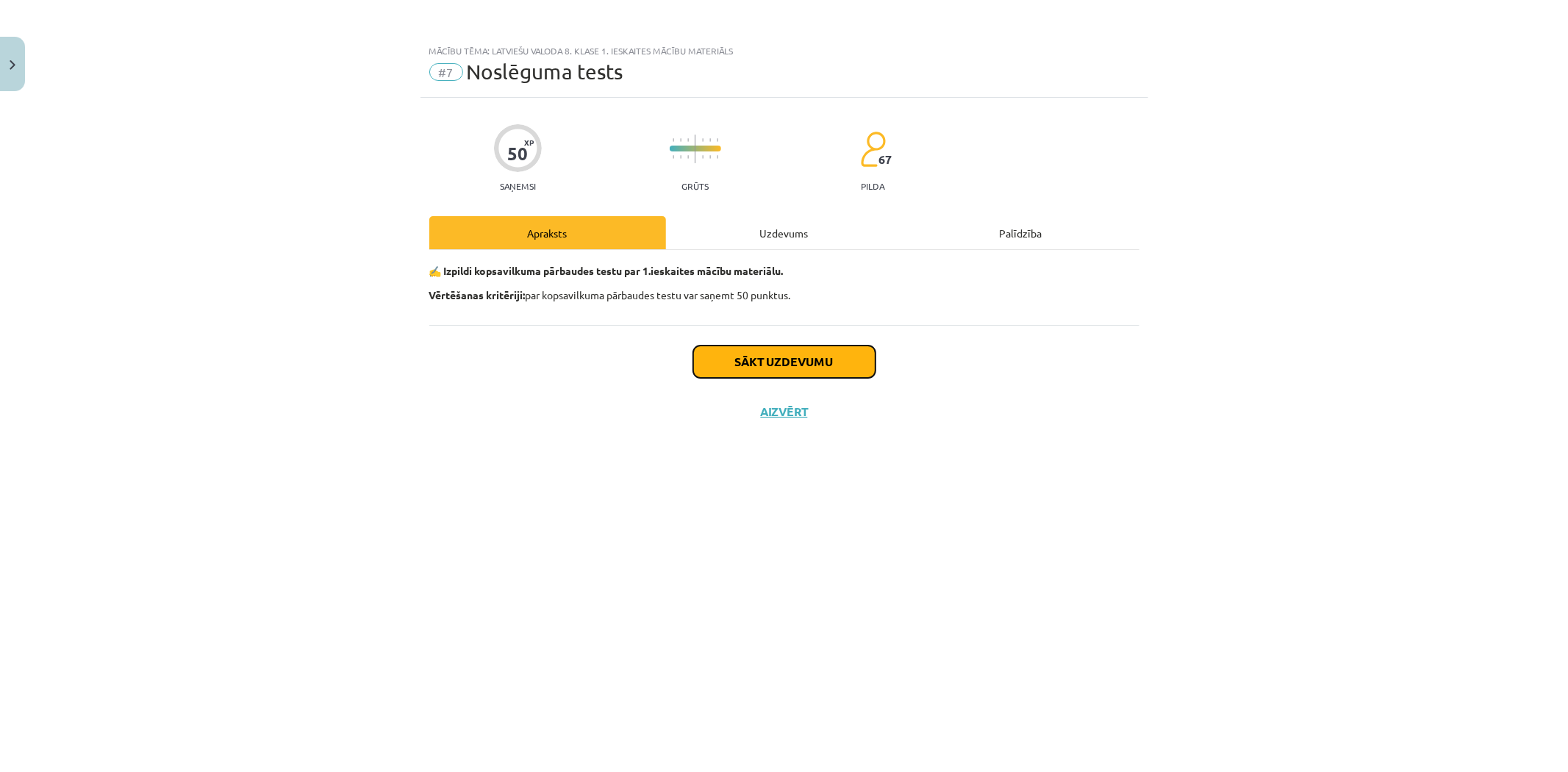
click at [832, 362] on button "Sākt uzdevumu" at bounding box center [784, 361] width 182 height 32
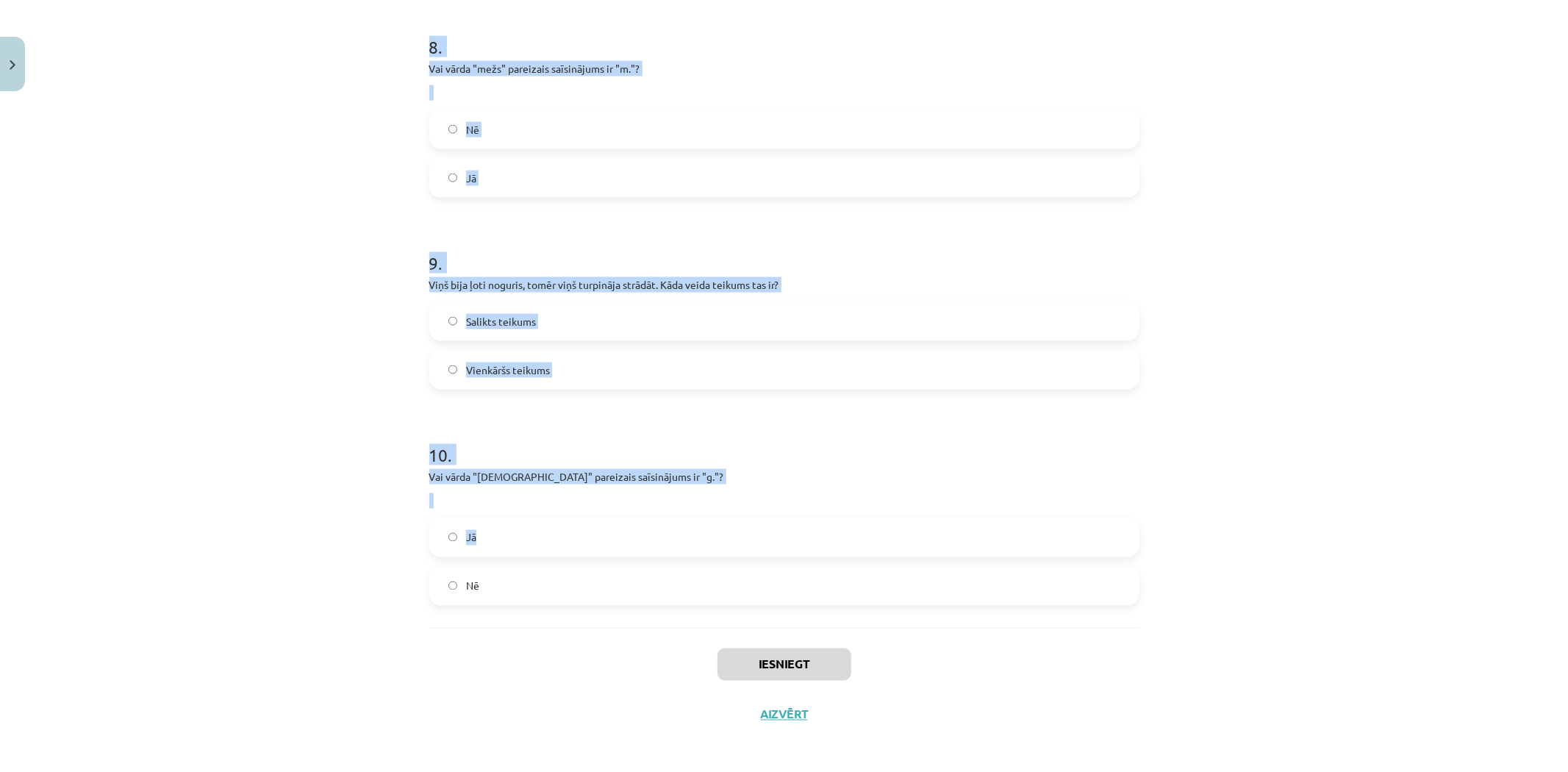
scroll to position [1838, 0]
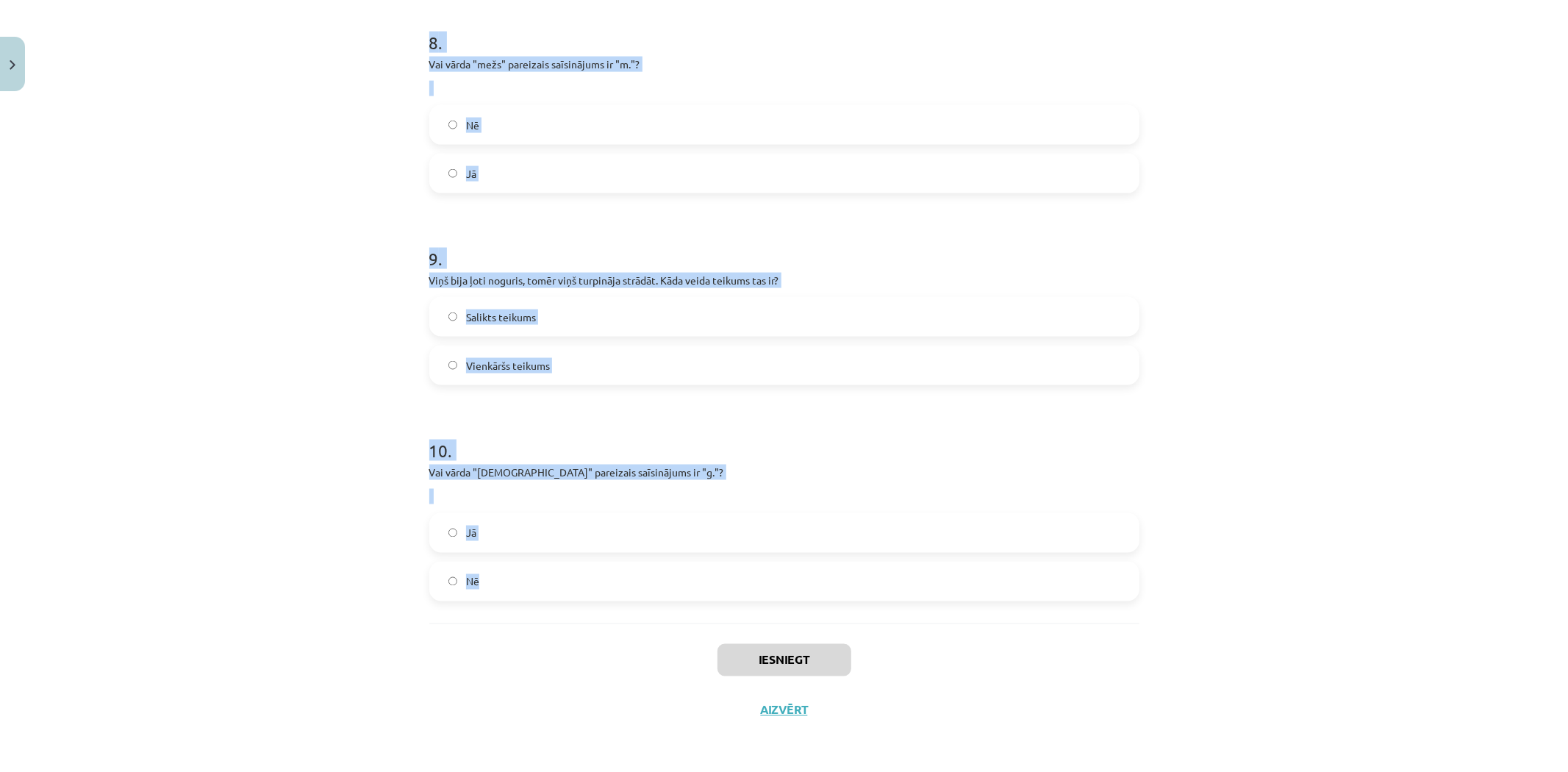
drag, startPoint x: 376, startPoint y: 301, endPoint x: 839, endPoint y: 600, distance: 551.2
click at [836, 600] on div "Mācību tēma: Latviešu valoda 8. klase 1. ieskaites mācību materiāls #7 Noslēgum…" at bounding box center [784, 386] width 1568 height 772
copy form "1 . Vai vēstule ir īss ziņojums, parasti uzrakstīts uz papīra, kuru adresē konk…"
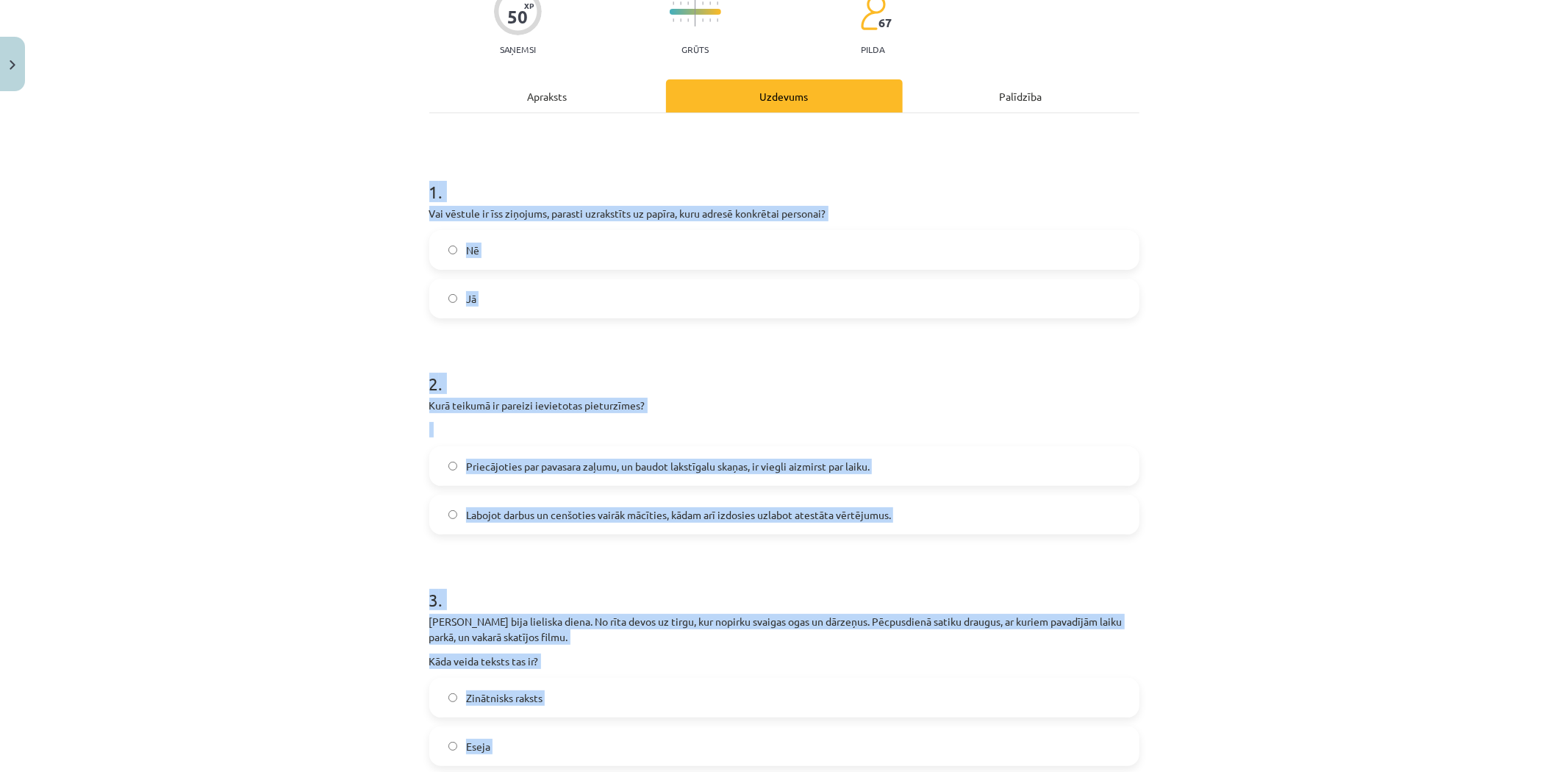
scroll to position [0, 0]
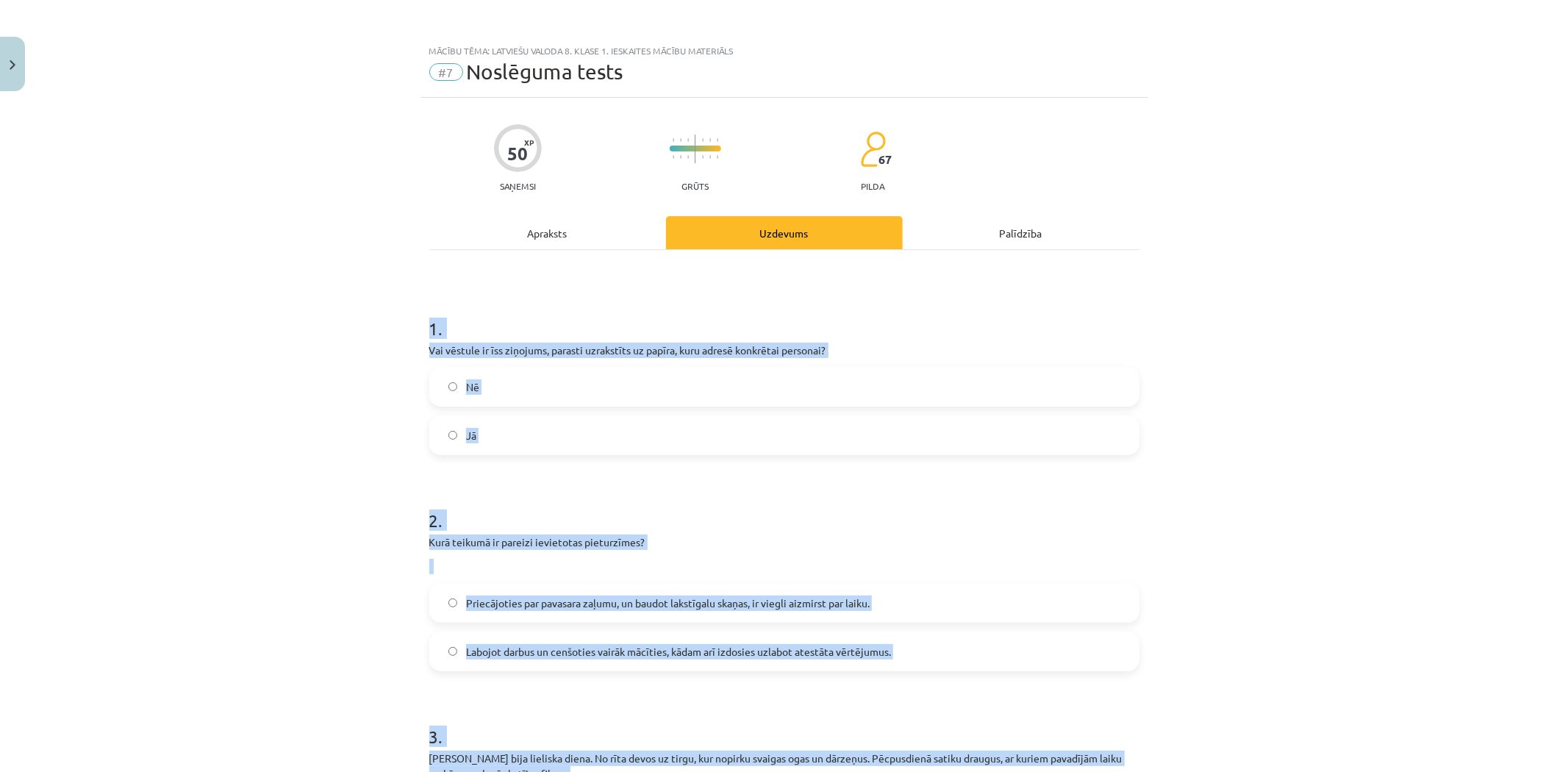
click at [503, 431] on label "Jā" at bounding box center [784, 435] width 707 height 36
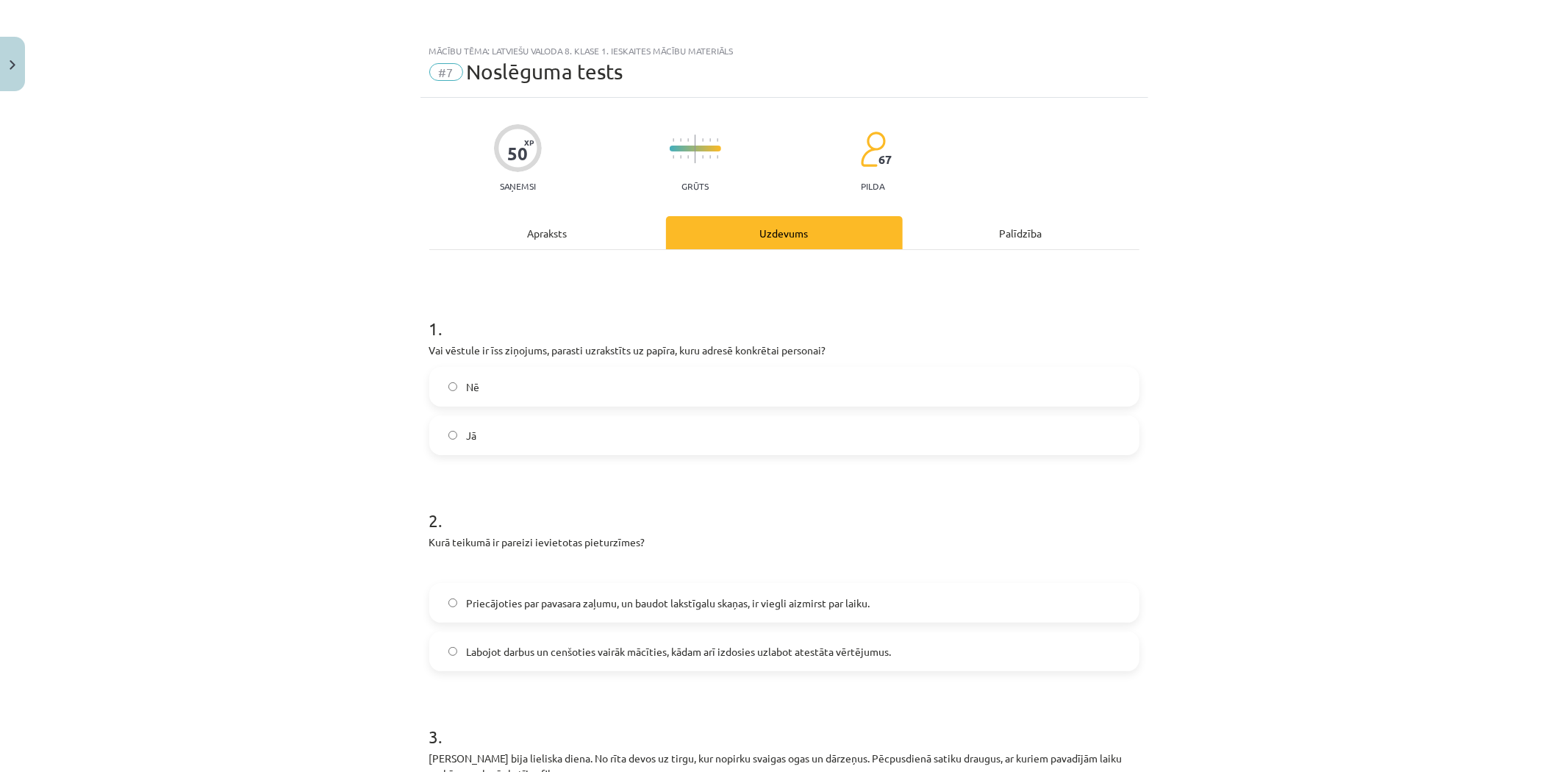
drag, startPoint x: 498, startPoint y: 643, endPoint x: 510, endPoint y: 583, distance: 61.2
click at [497, 644] on span "Labojot darbus un cenšoties vairāk mācīties, kādam arī izdosies uzlabot atestāt…" at bounding box center [679, 651] width 425 height 15
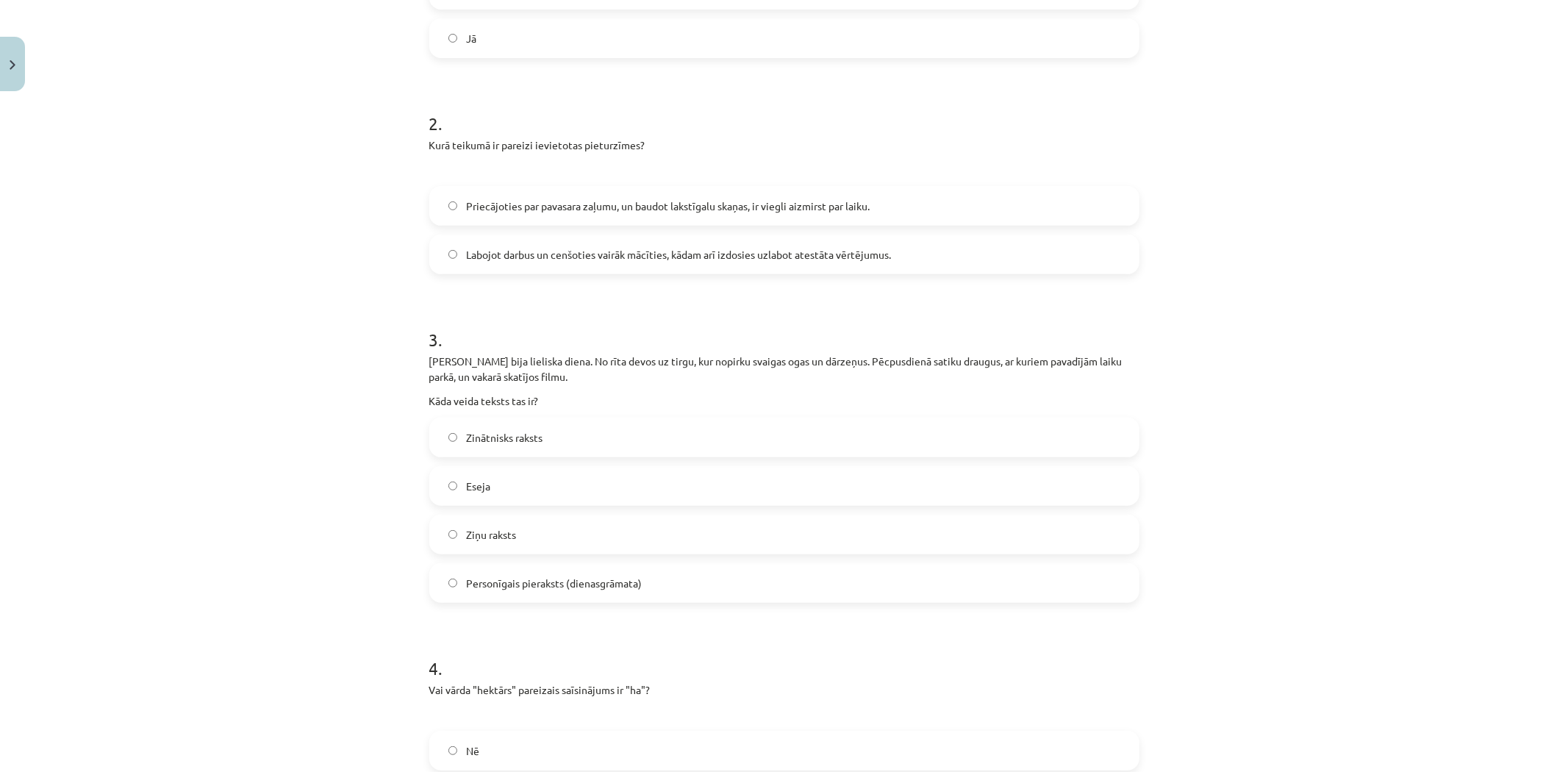
scroll to position [489, 0]
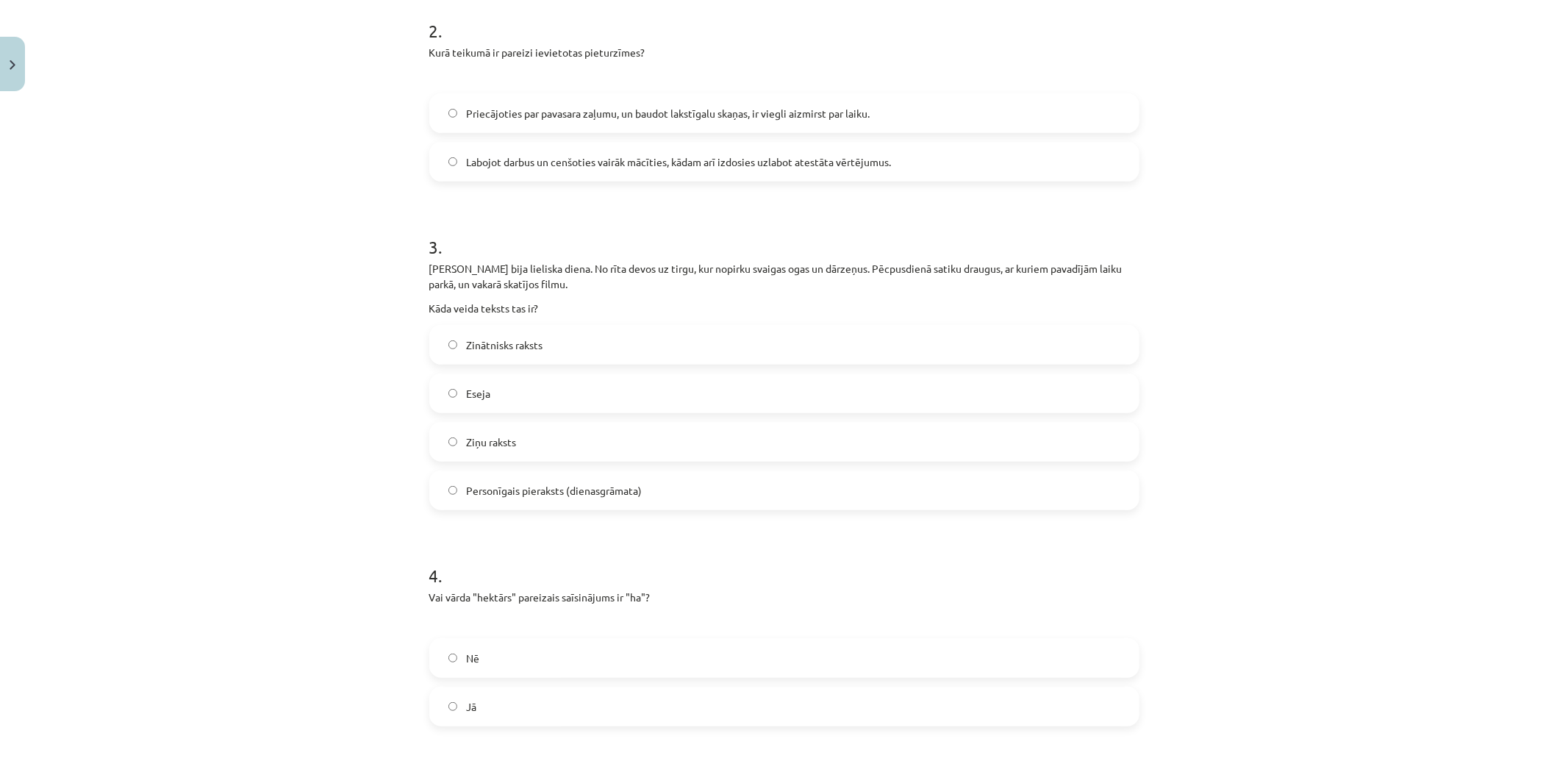
click at [590, 497] on span "Personīgais pieraksts (dienasgrāmata)" at bounding box center [554, 490] width 176 height 15
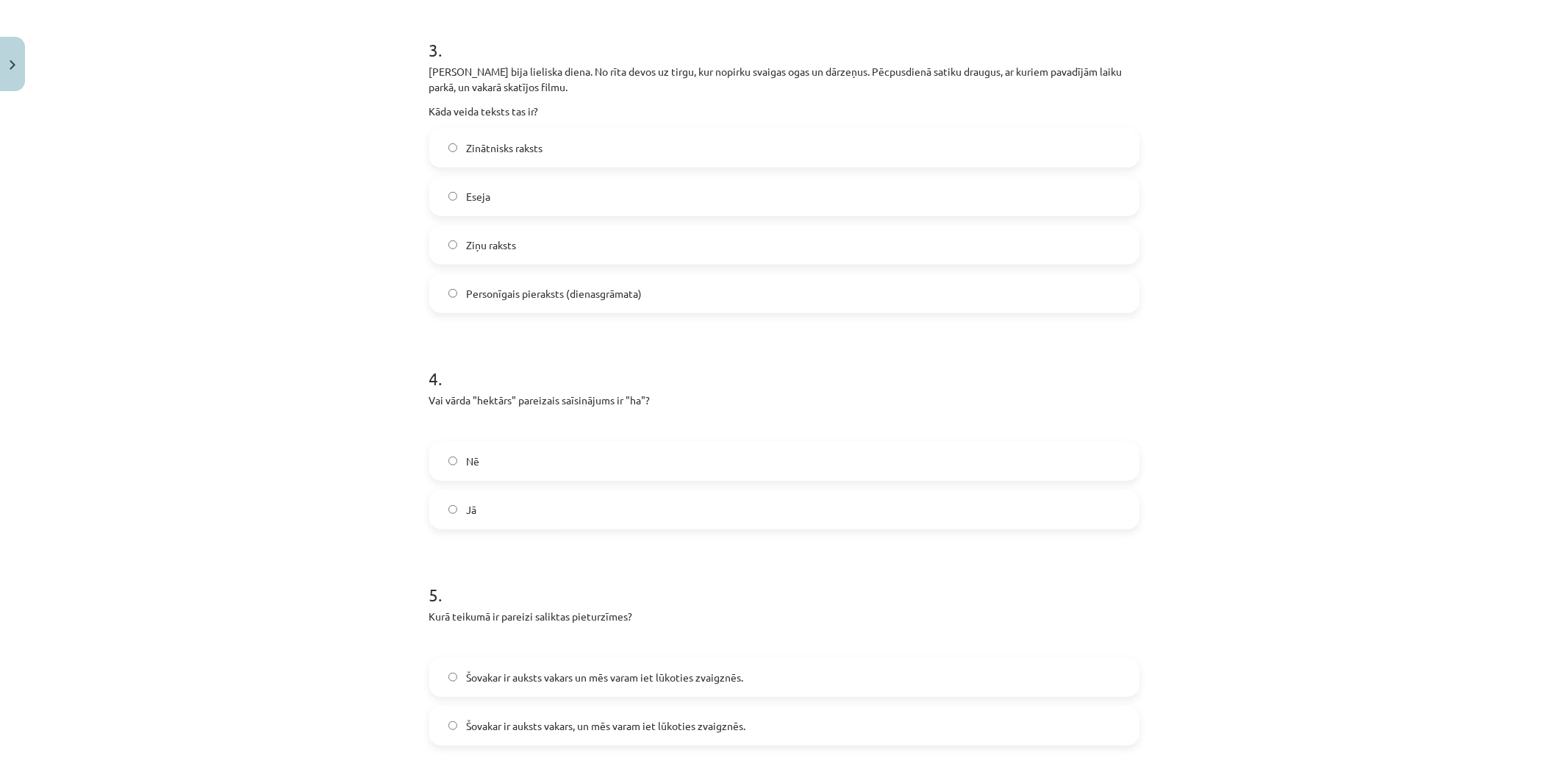
scroll to position [735, 0]
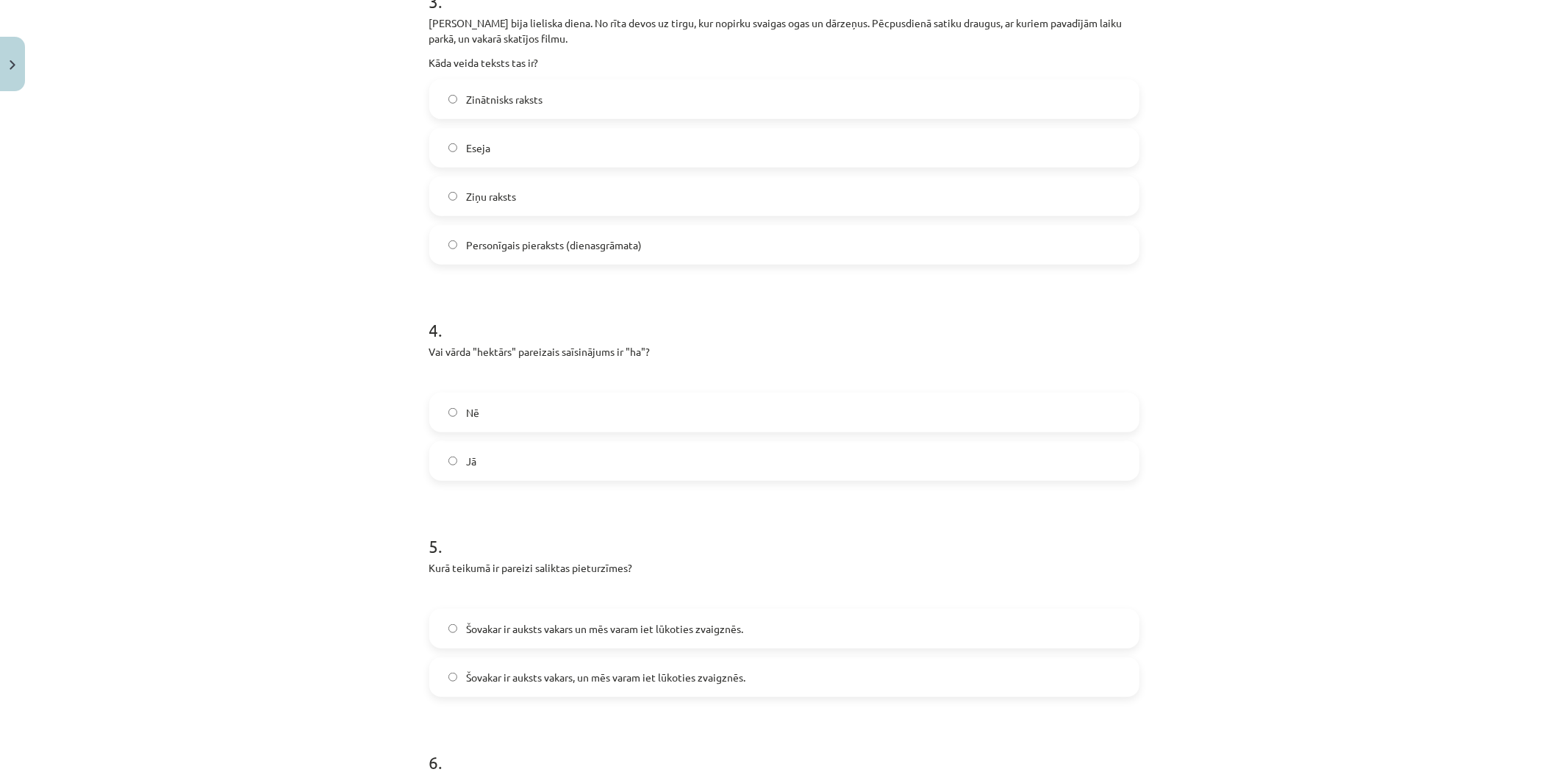
click at [557, 449] on label "Jā" at bounding box center [784, 461] width 707 height 36
click at [557, 450] on label "Jā" at bounding box center [784, 461] width 707 height 36
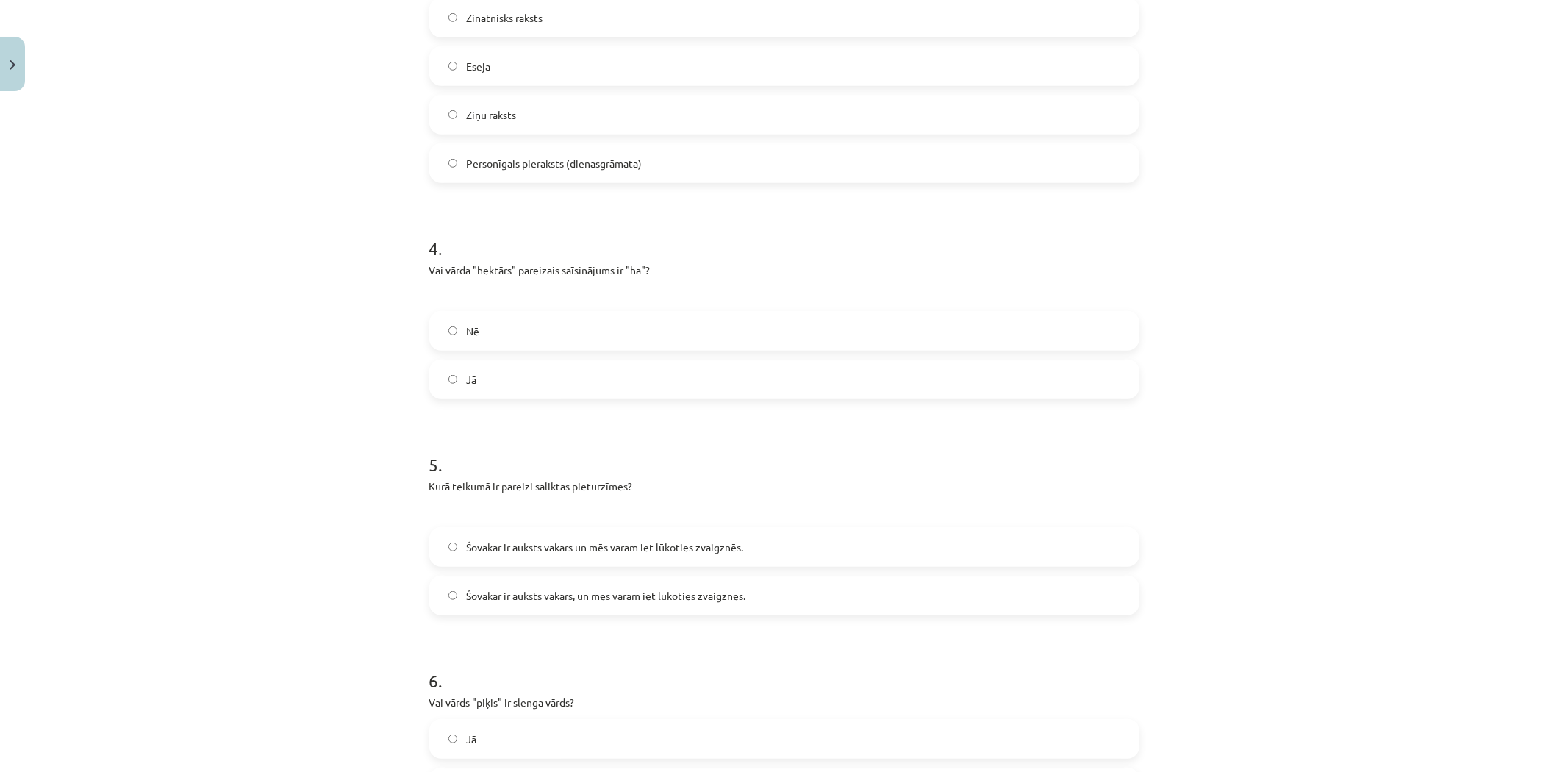
click at [632, 590] on span "Šovakar ir auksts vakars, un mēs varam iet lūkoties zvaigznēs." at bounding box center [606, 595] width 279 height 15
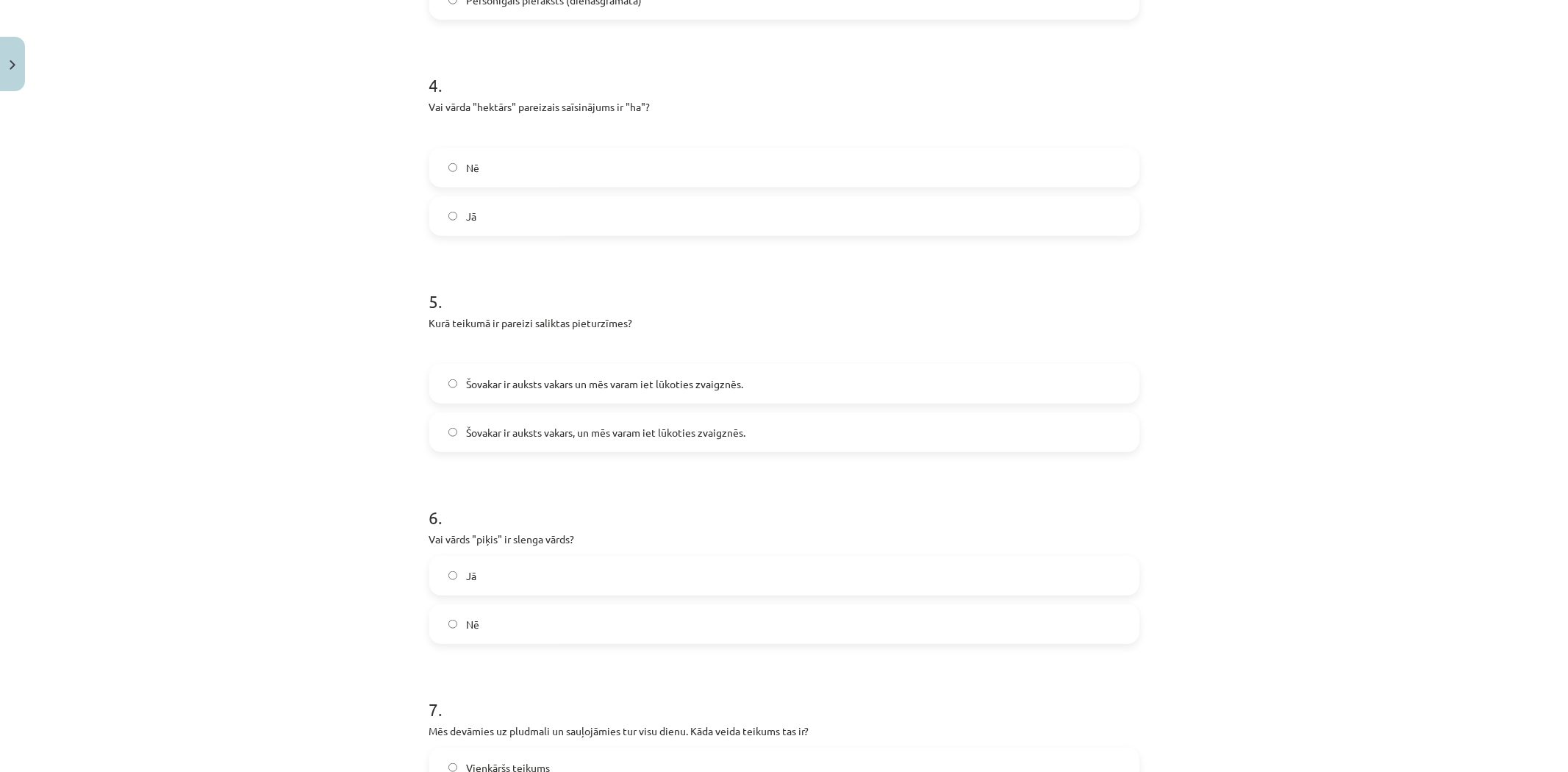
click at [510, 584] on label "Jā" at bounding box center [784, 575] width 707 height 36
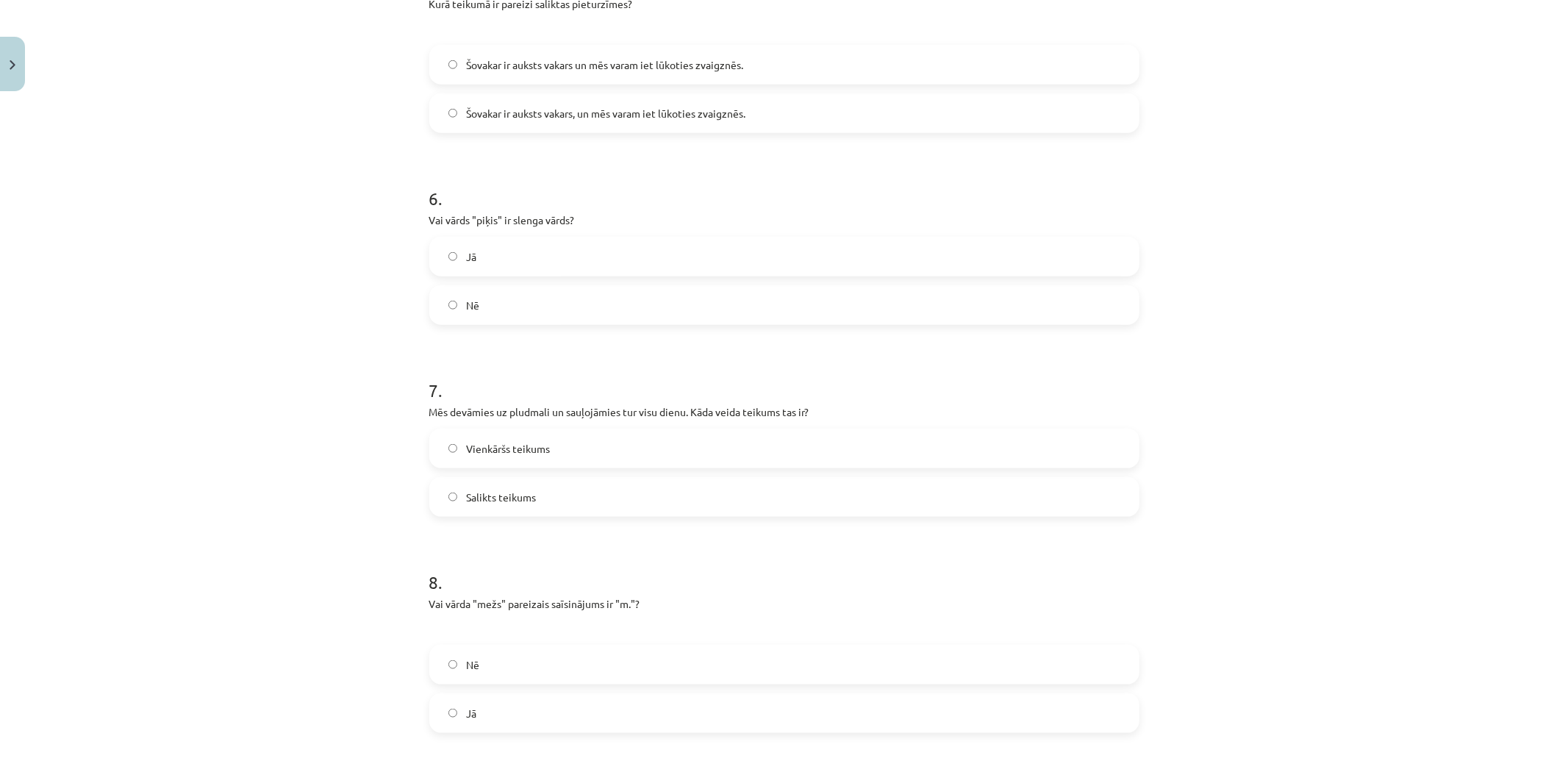
scroll to position [1306, 0]
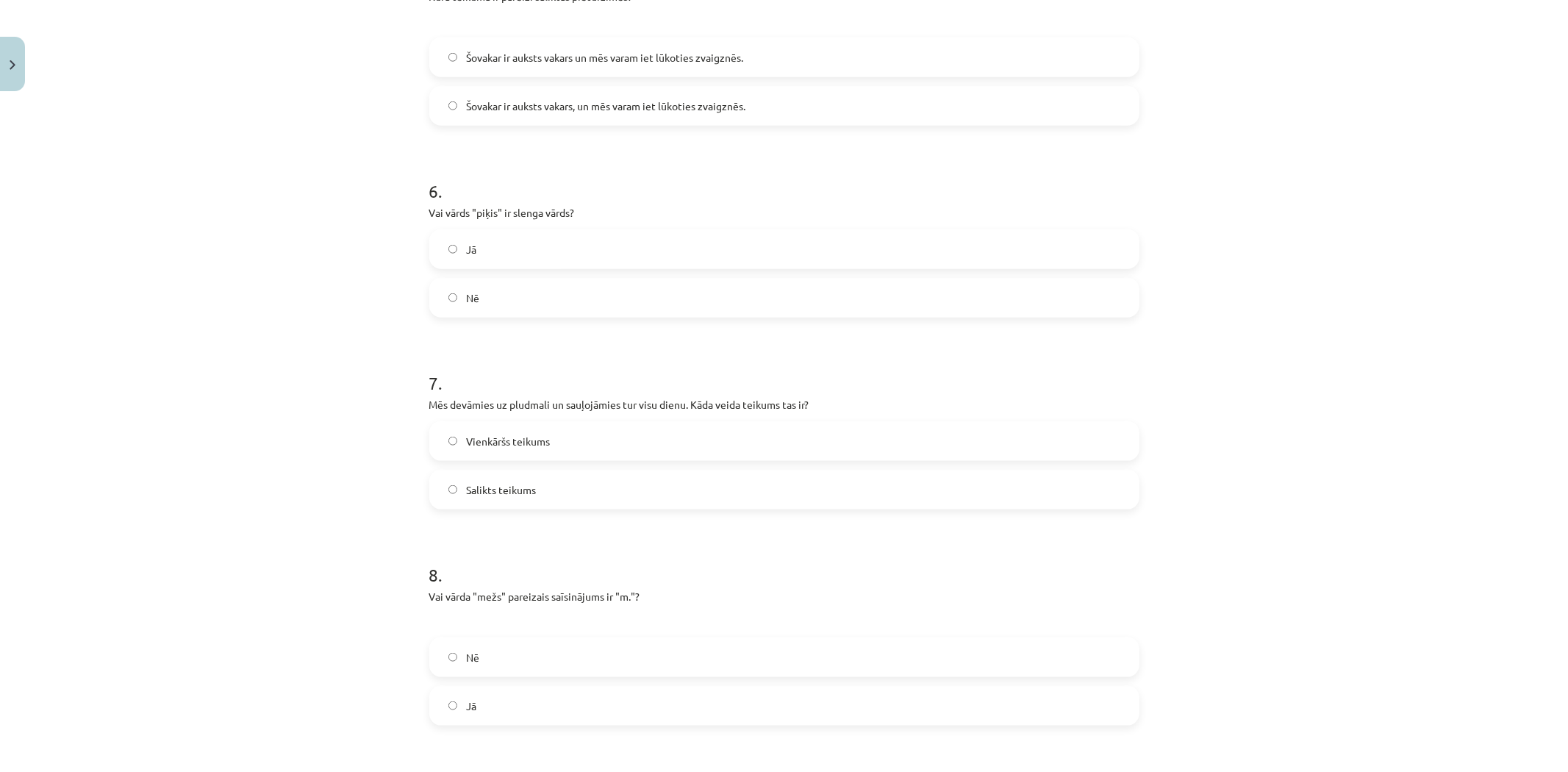
click at [518, 437] on span "Vienkāršs teikums" at bounding box center [508, 441] width 84 height 15
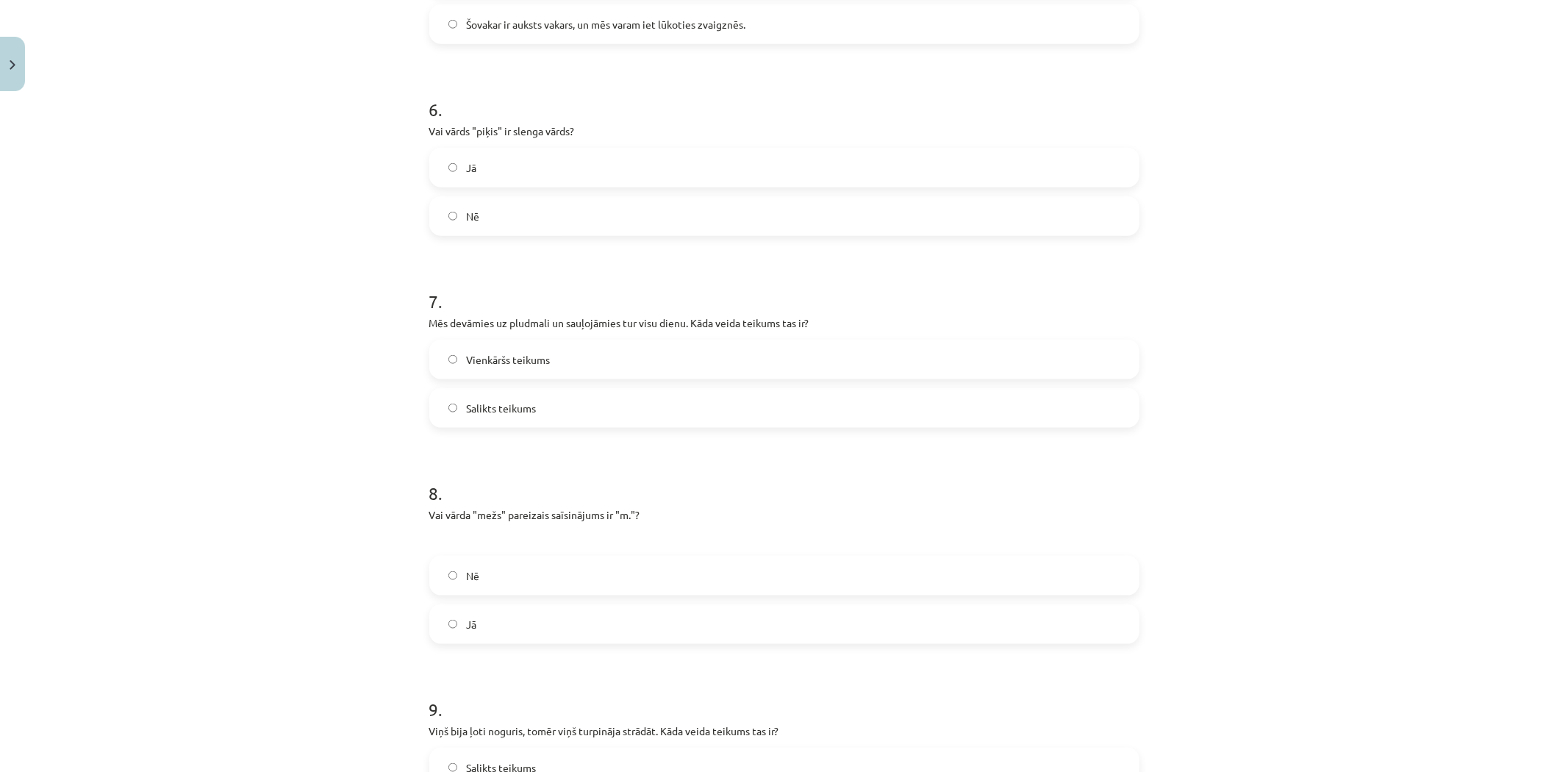
click at [524, 415] on label "Salikts teikums" at bounding box center [784, 407] width 707 height 36
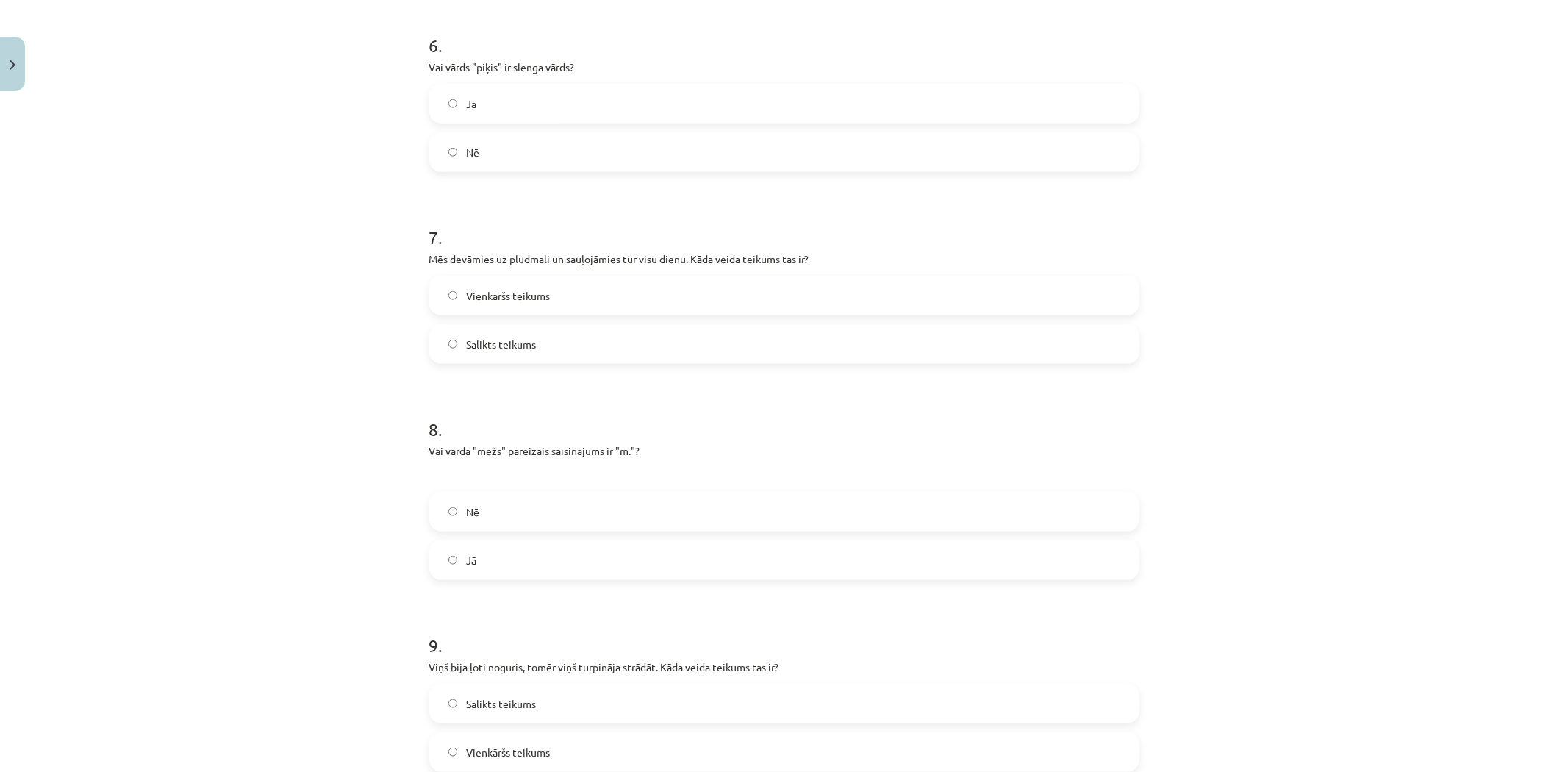
scroll to position [1551, 0]
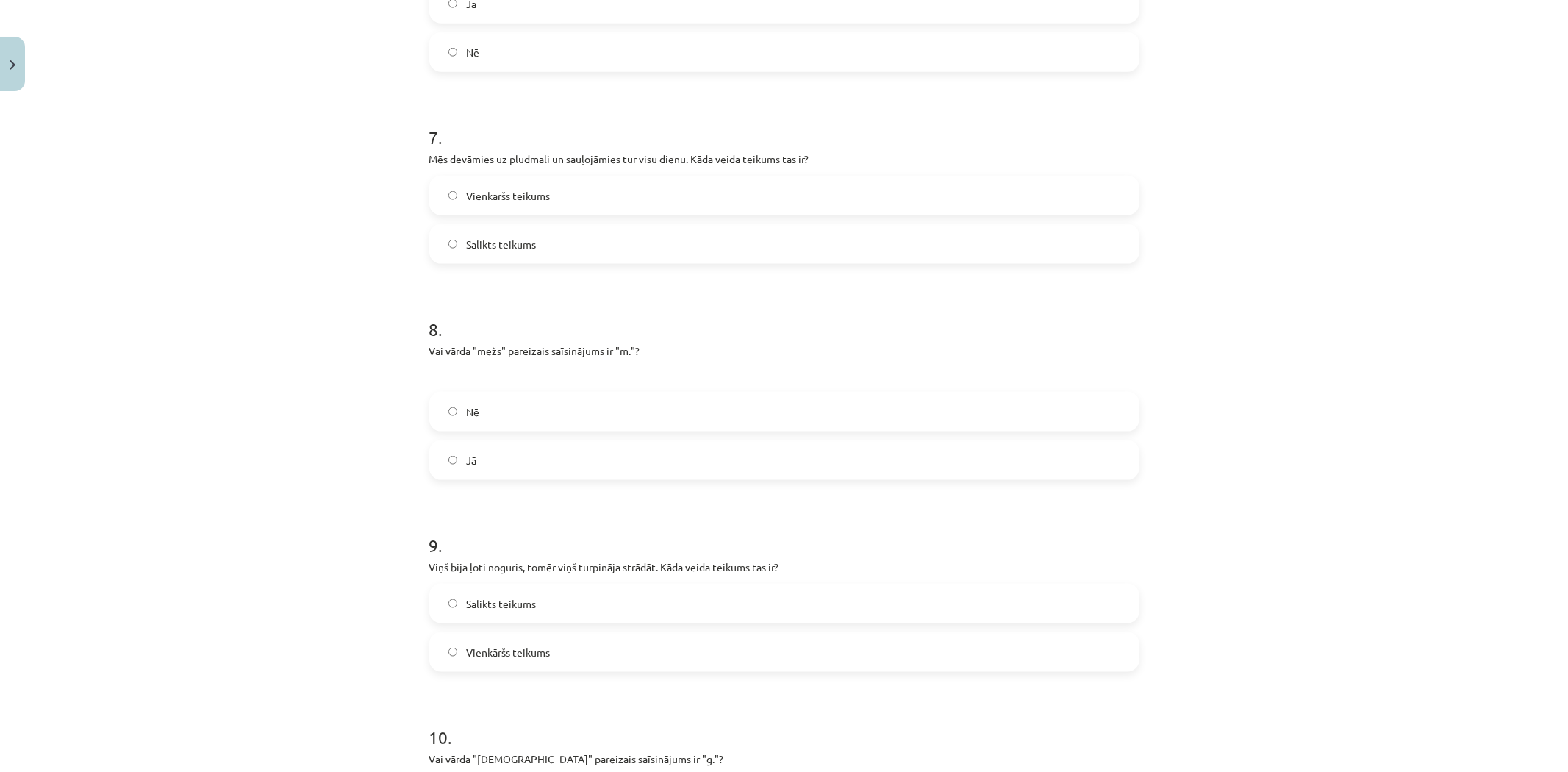
click at [503, 655] on span "Vienkāršs teikums" at bounding box center [508, 652] width 84 height 15
click at [494, 464] on label "Jā" at bounding box center [784, 460] width 707 height 36
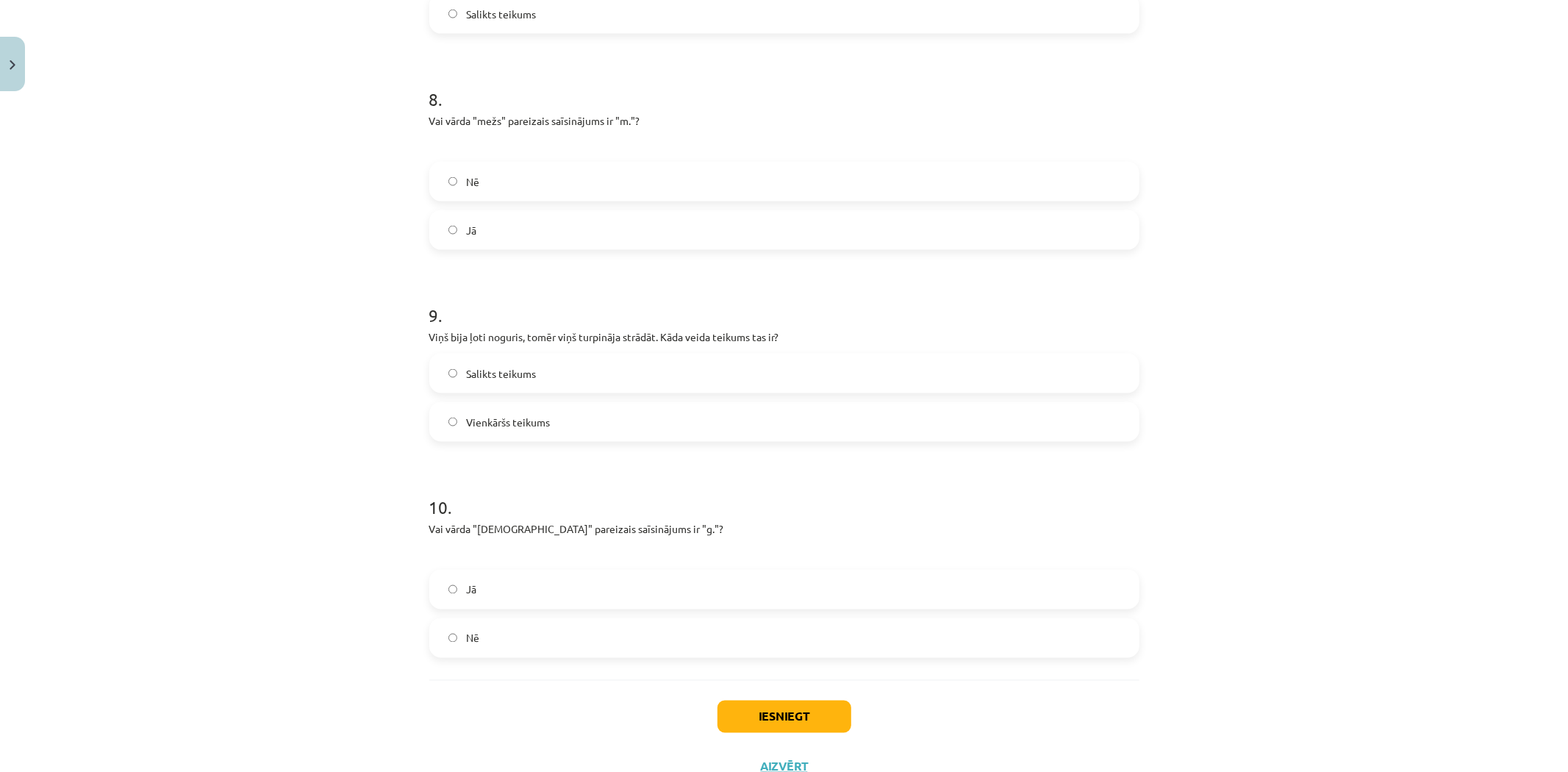
scroll to position [1796, 0]
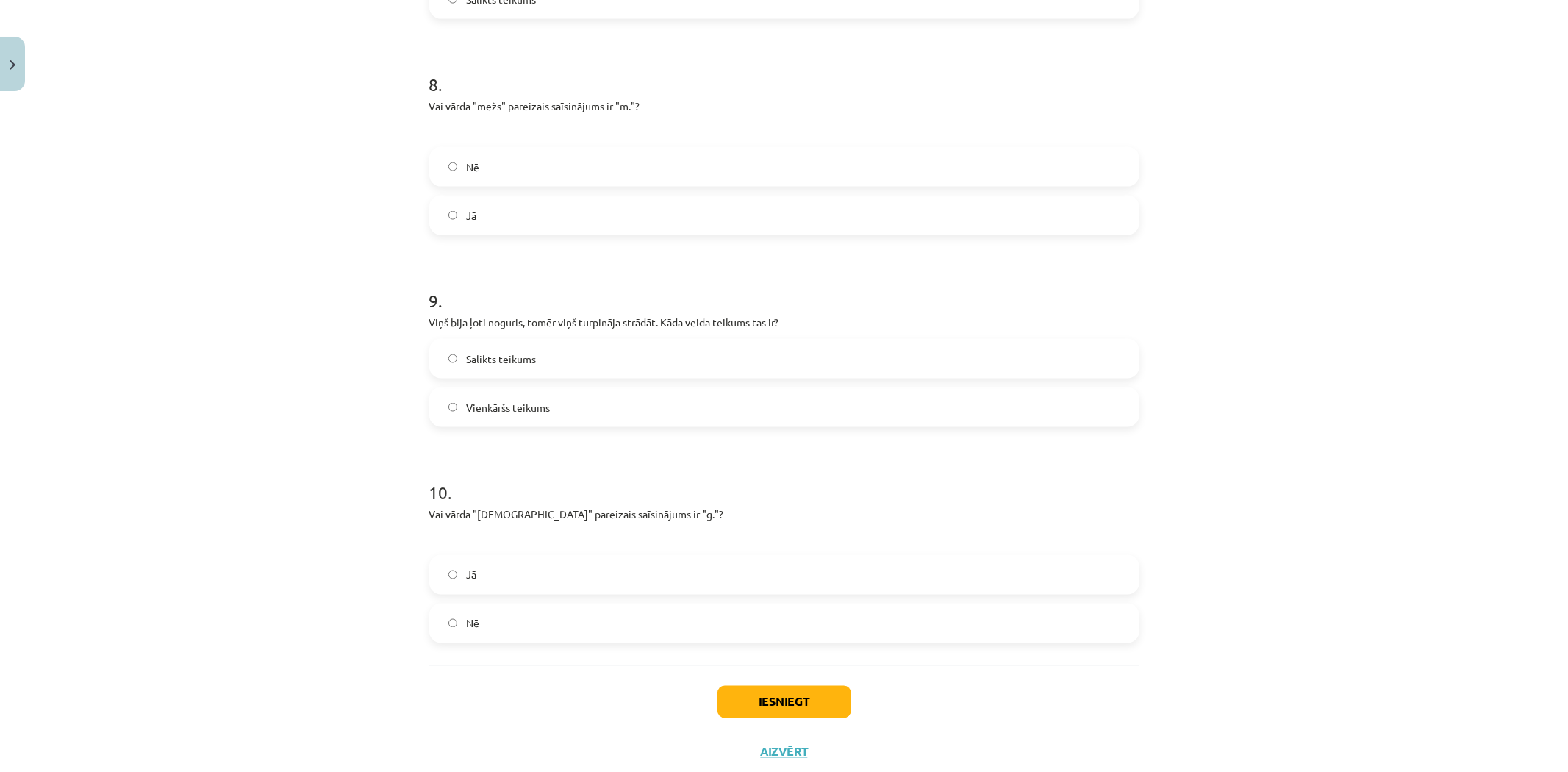
click at [555, 610] on label "Nē" at bounding box center [784, 623] width 707 height 36
click at [797, 703] on button "Iesniegt" at bounding box center [784, 701] width 134 height 32
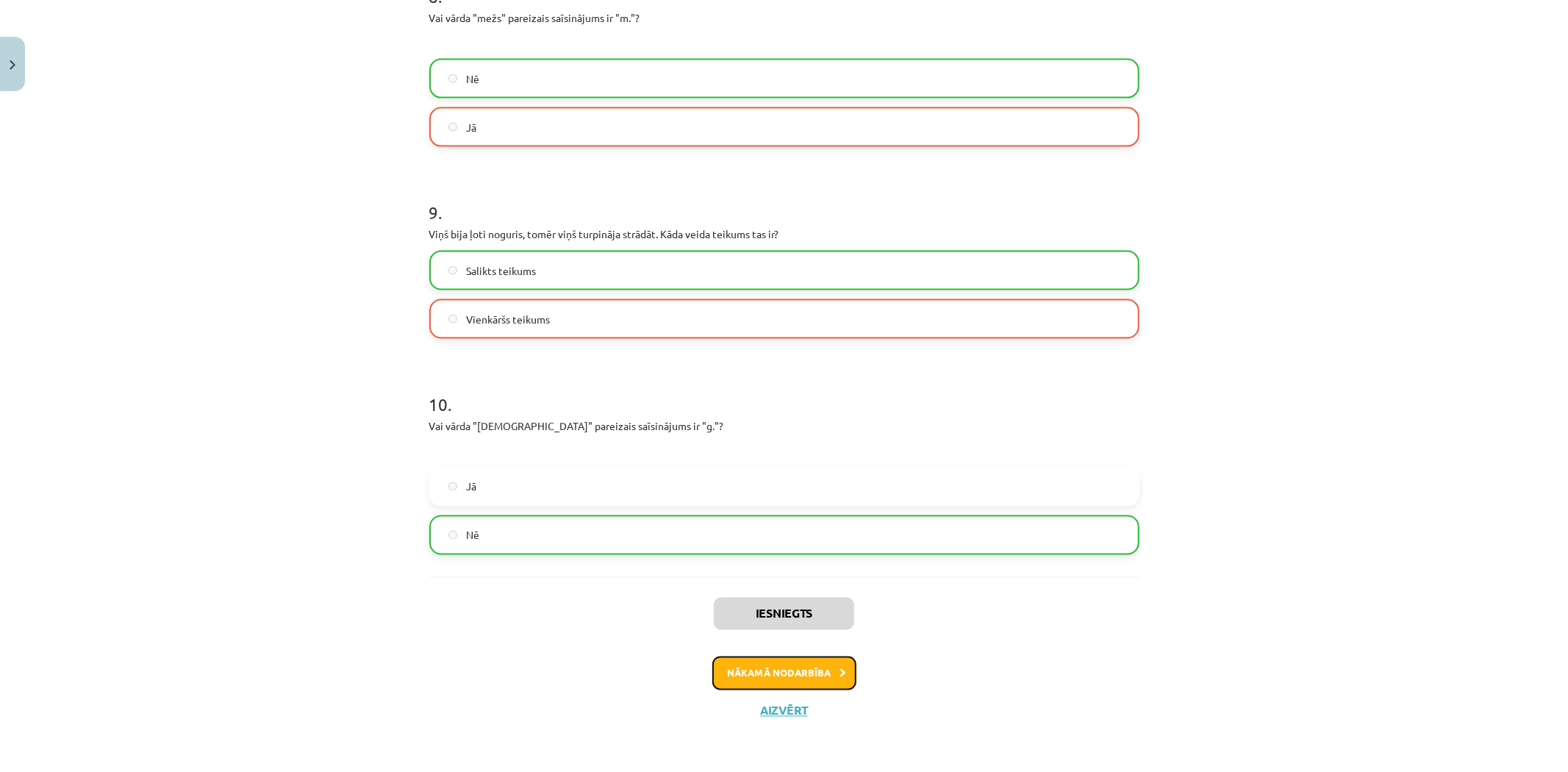
click at [800, 674] on button "Nākamā nodarbība" at bounding box center [784, 673] width 144 height 34
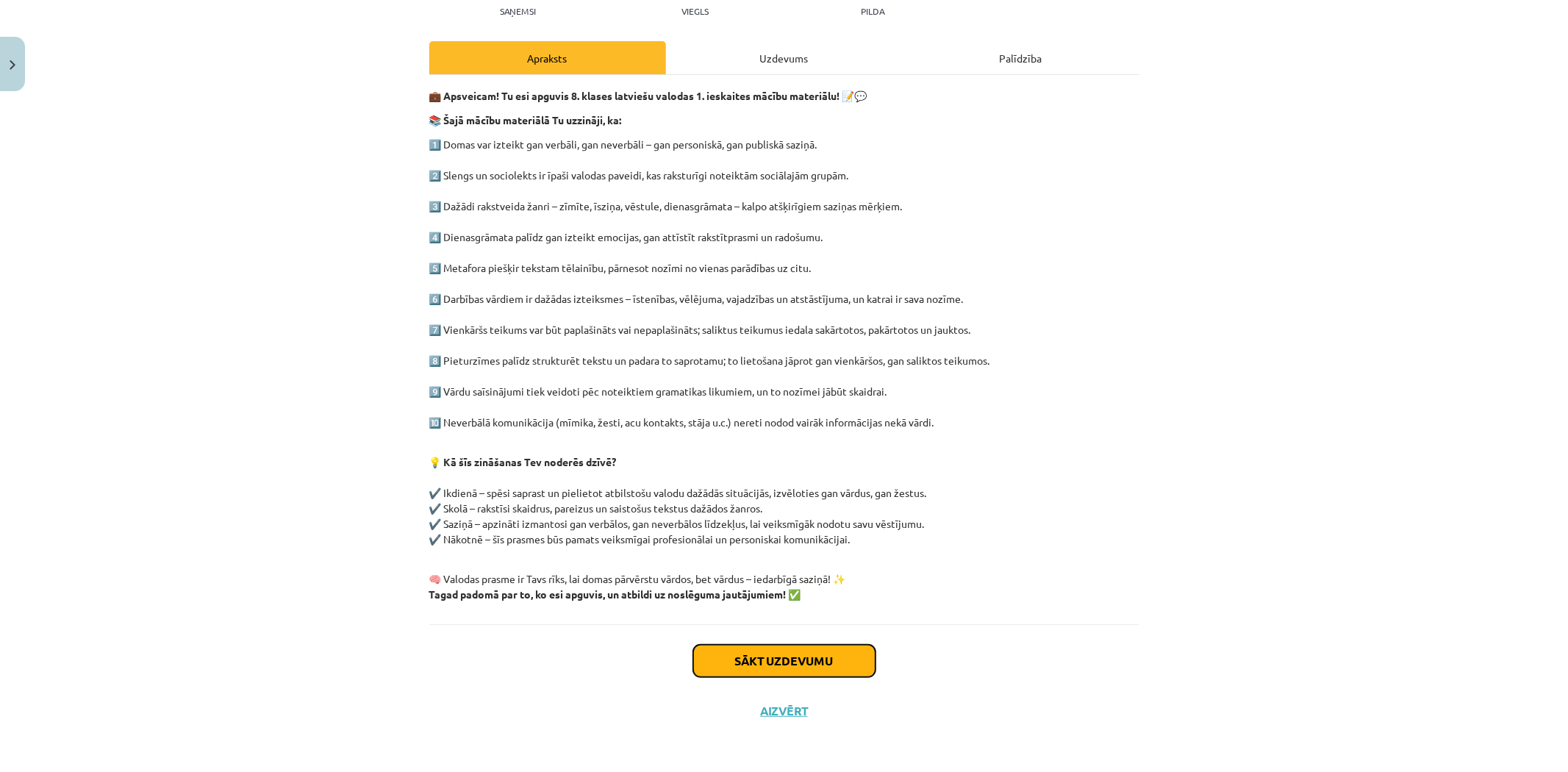
click at [786, 657] on button "Sākt uzdevumu" at bounding box center [784, 660] width 182 height 32
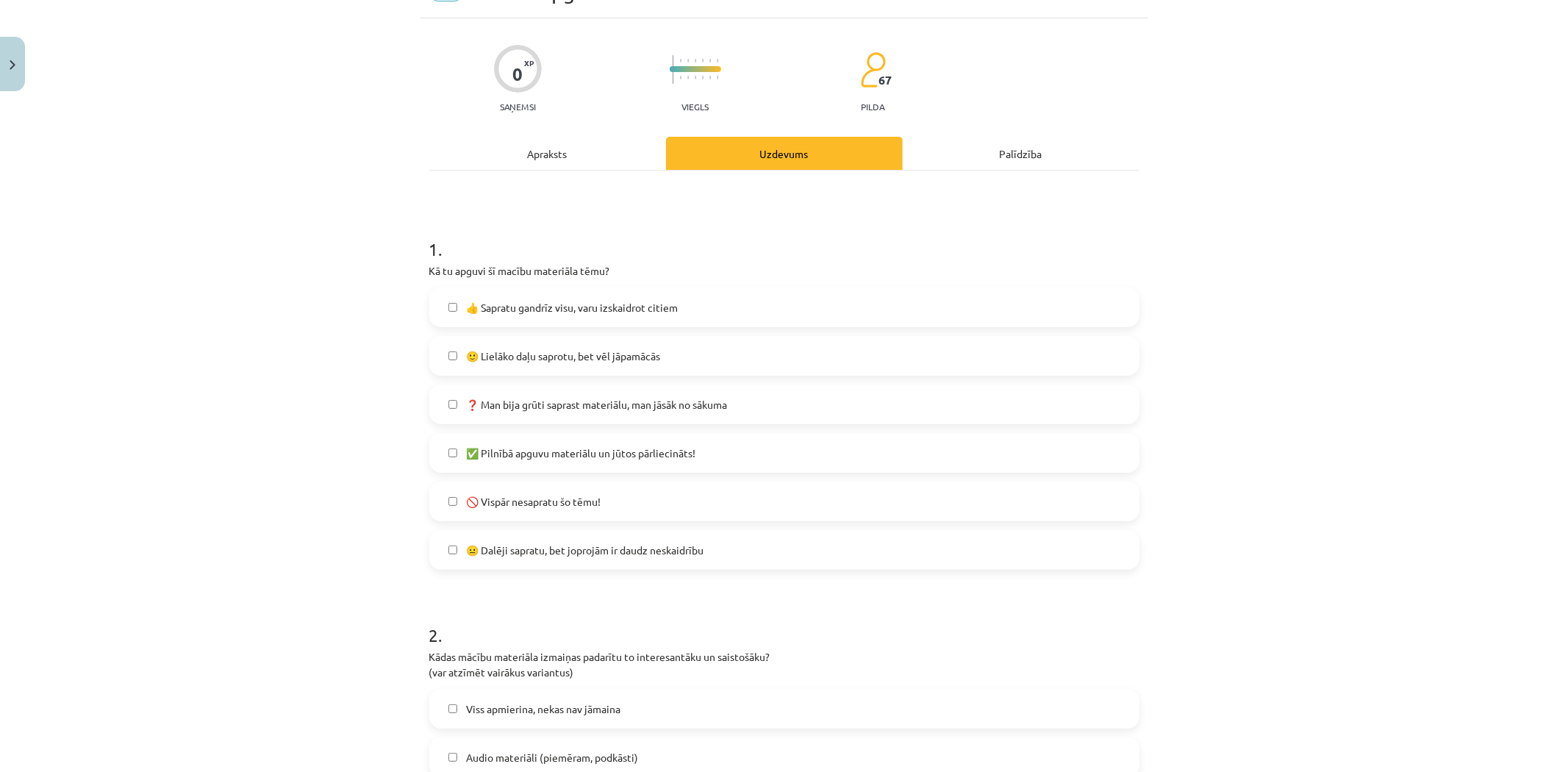
scroll to position [36, 0]
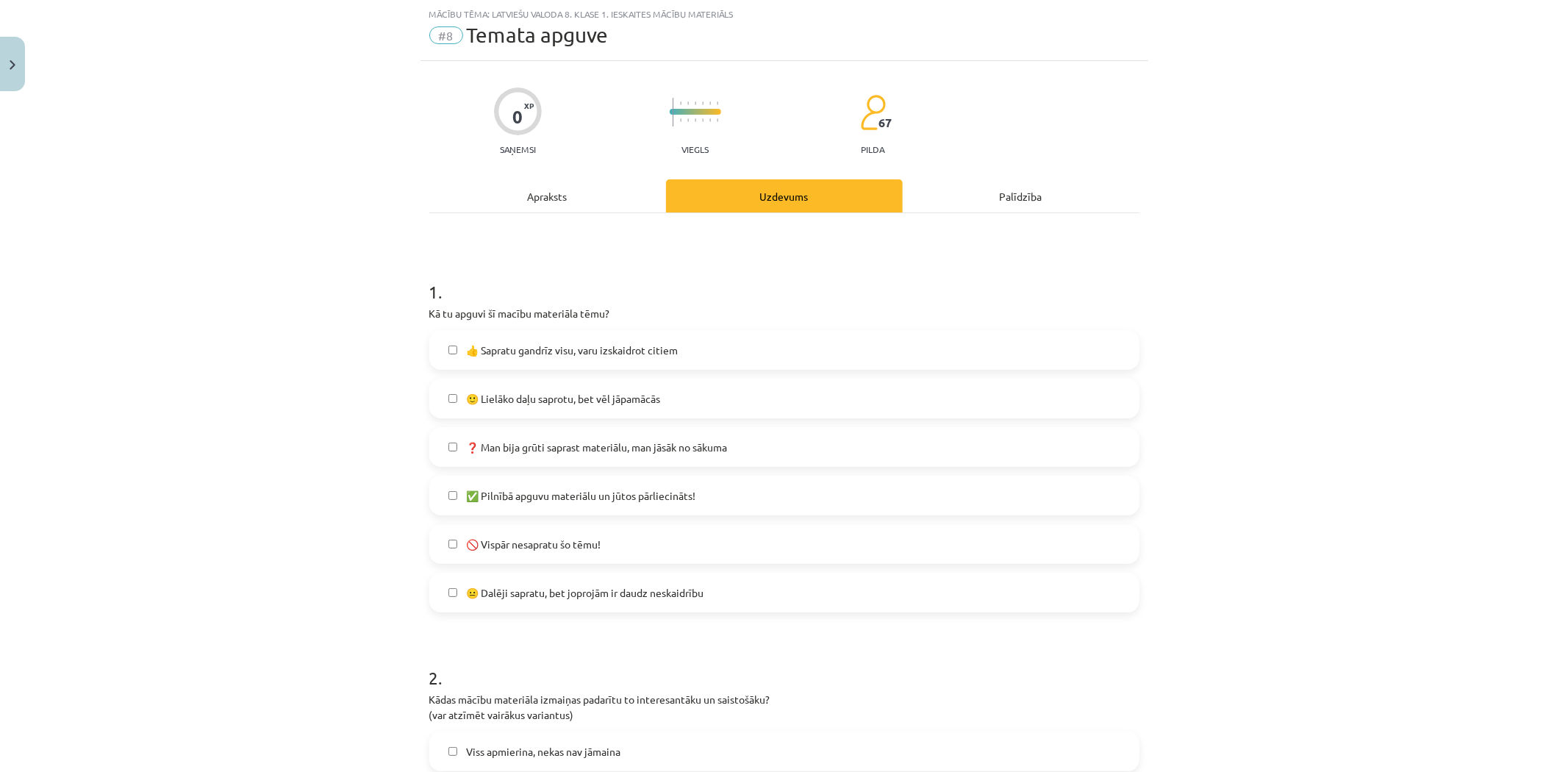
click at [503, 595] on span "😐 Dalēji sapratu, bet joprojām ir daudz neskaidrību" at bounding box center [584, 592] width 237 height 15
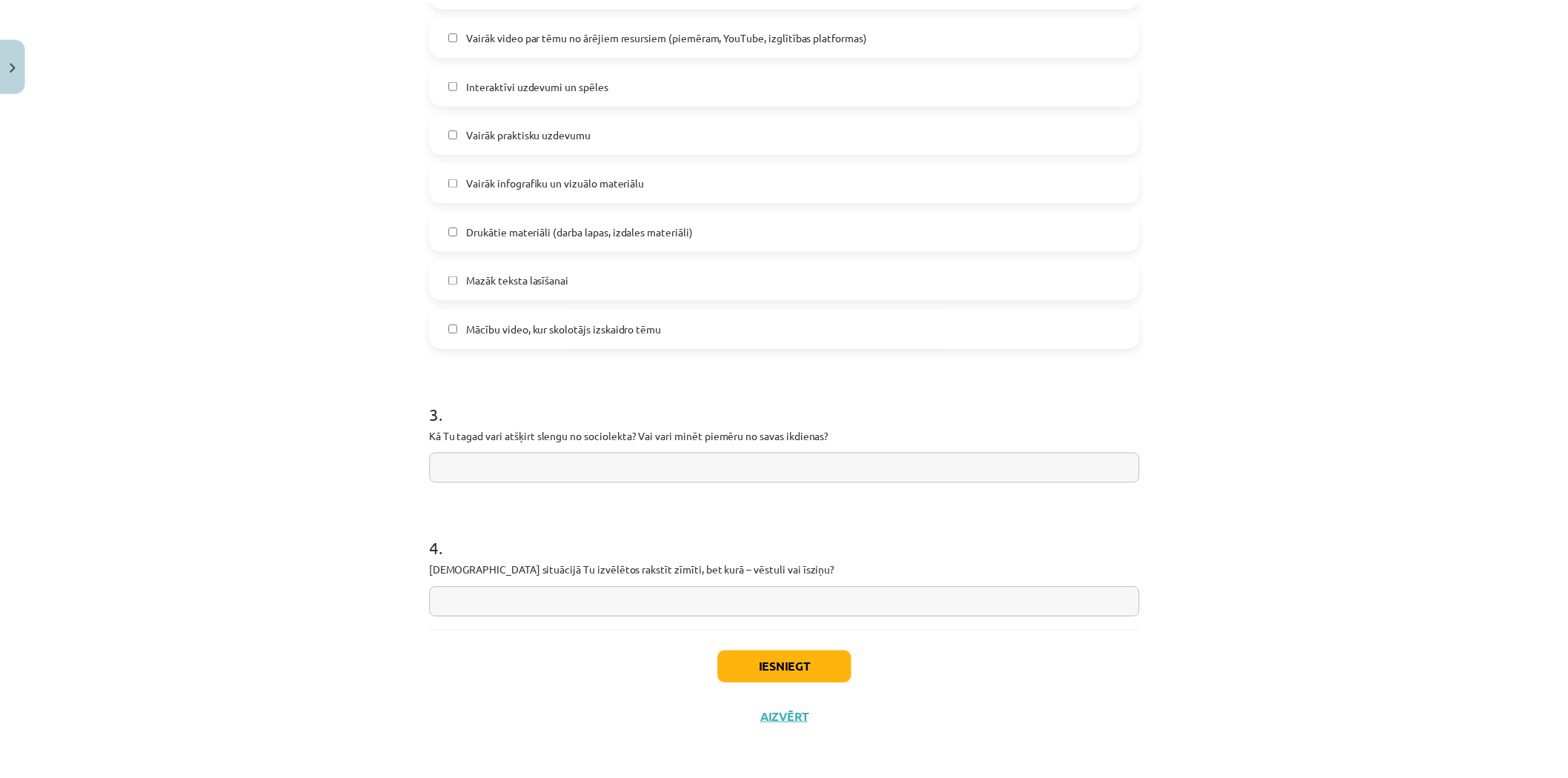
scroll to position [958, 0]
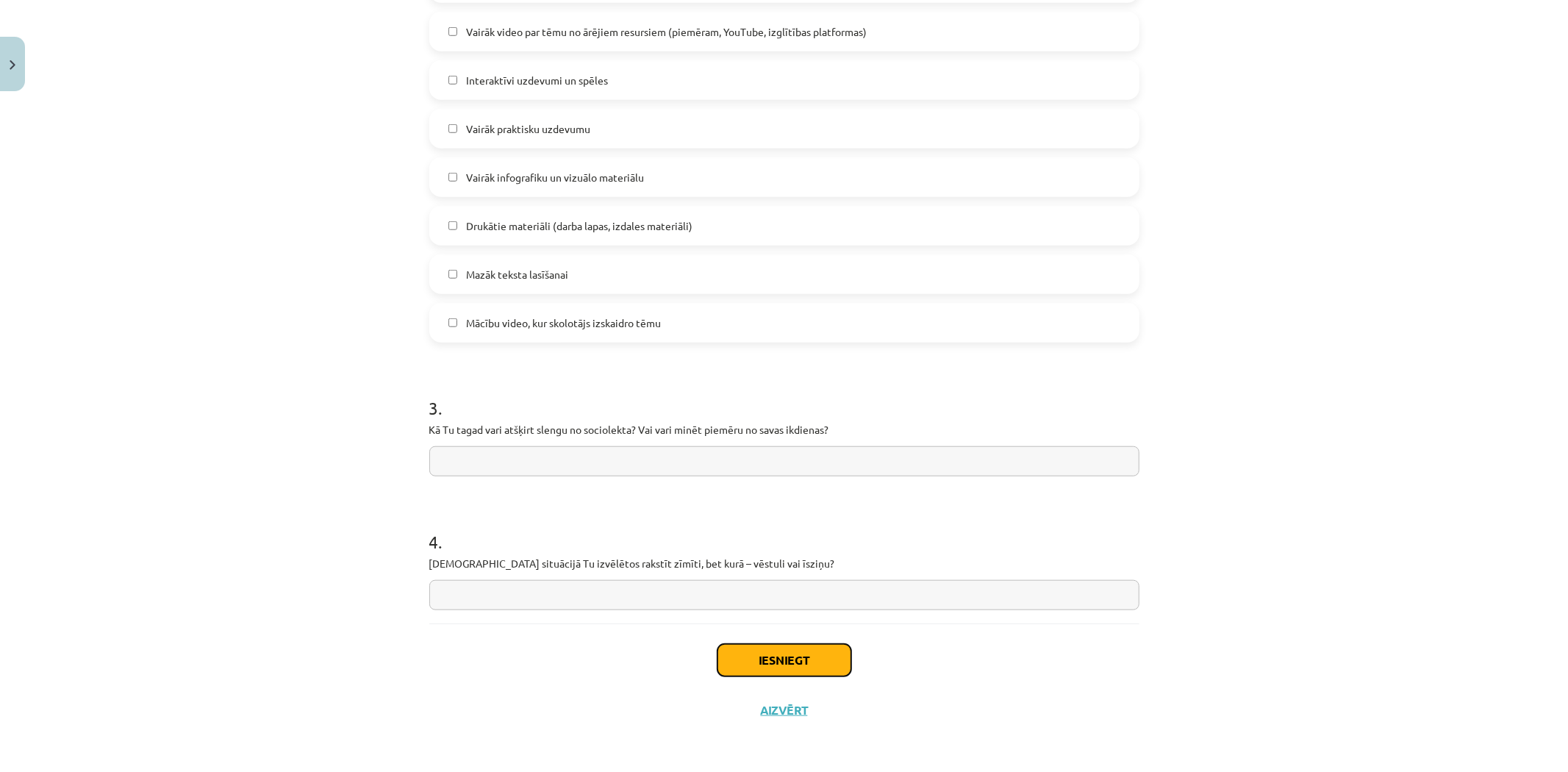
click at [745, 648] on button "Iesniegt" at bounding box center [784, 659] width 134 height 32
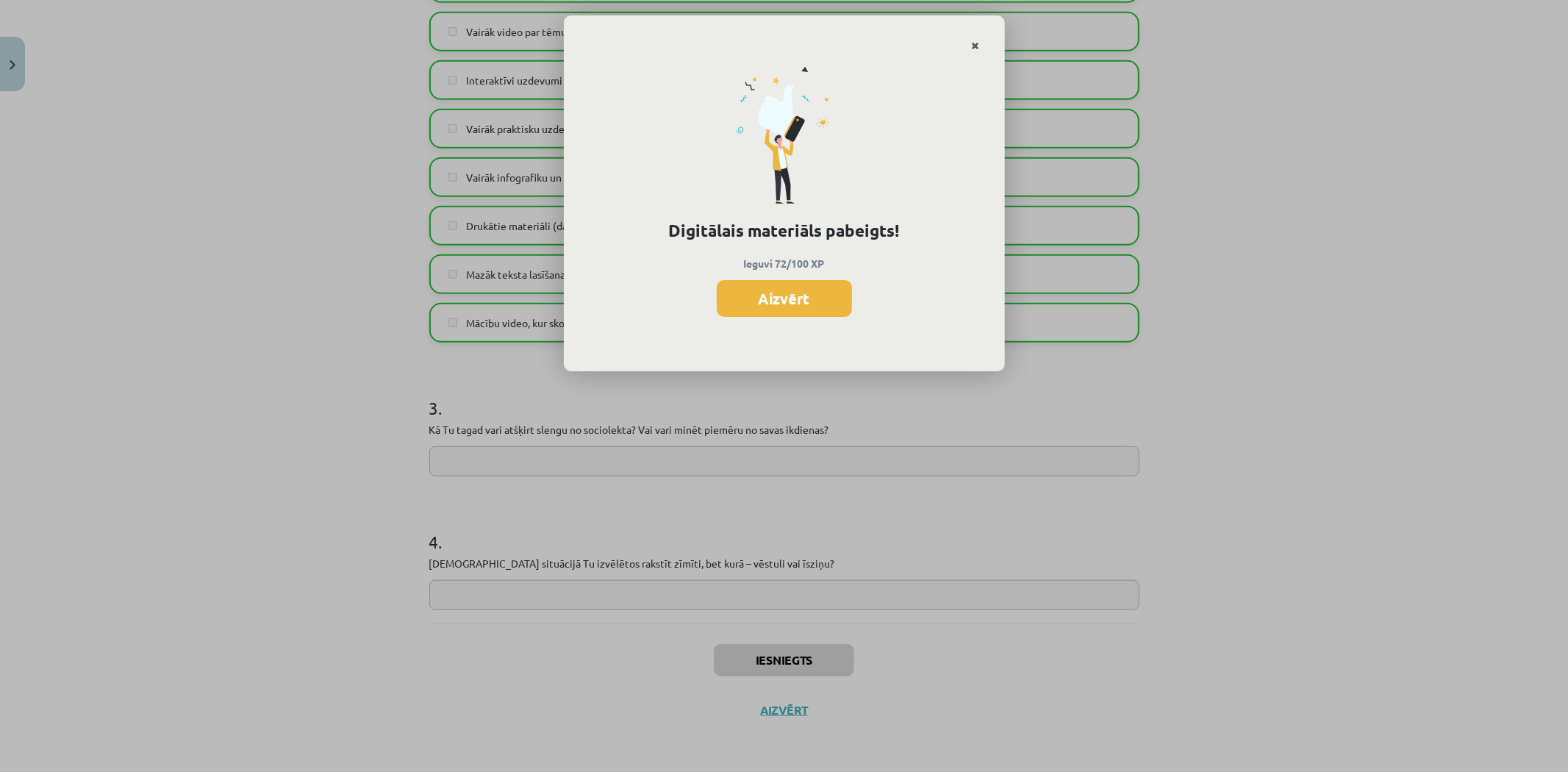
click at [975, 45] on icon "Close" at bounding box center [976, 46] width 8 height 10
